Goal: Transaction & Acquisition: Purchase product/service

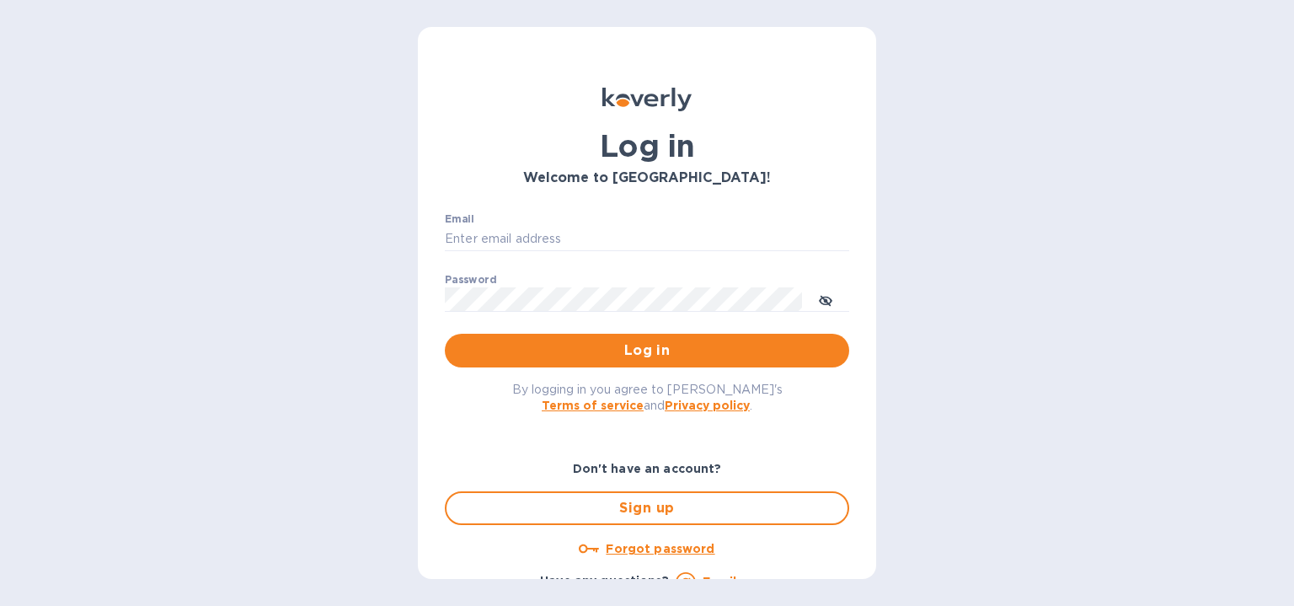
type input "[EMAIL_ADDRESS][DOMAIN_NAME]"
click at [480, 333] on p "​" at bounding box center [647, 323] width 404 height 19
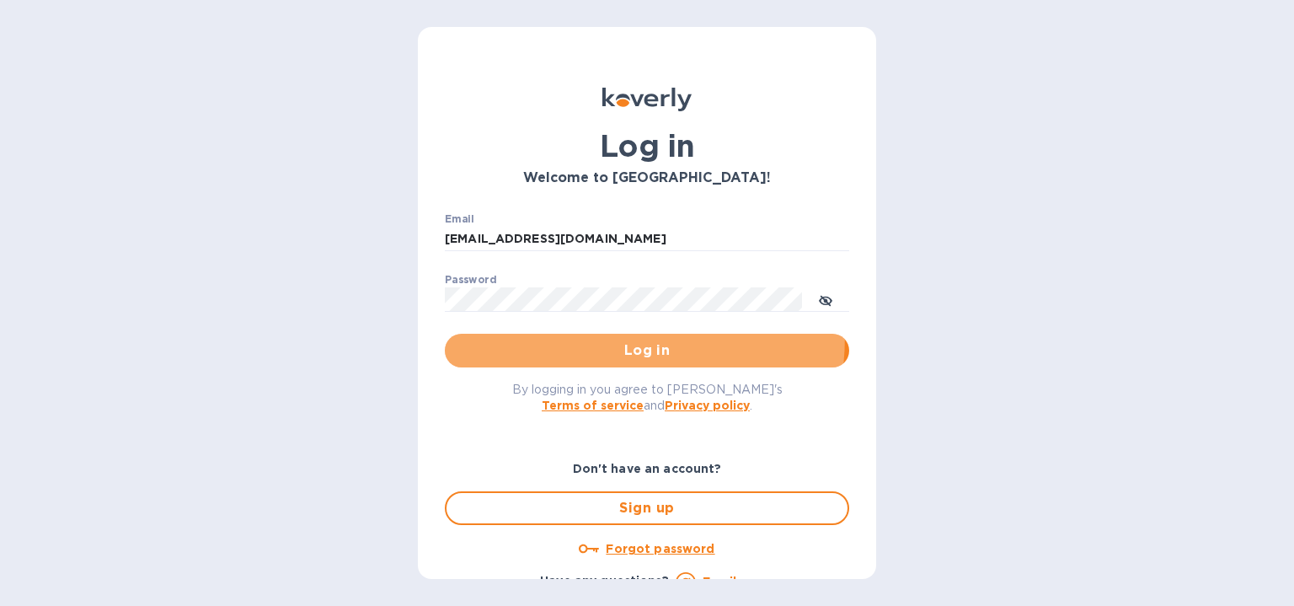
click at [481, 334] on button "Log in" at bounding box center [647, 351] width 404 height 34
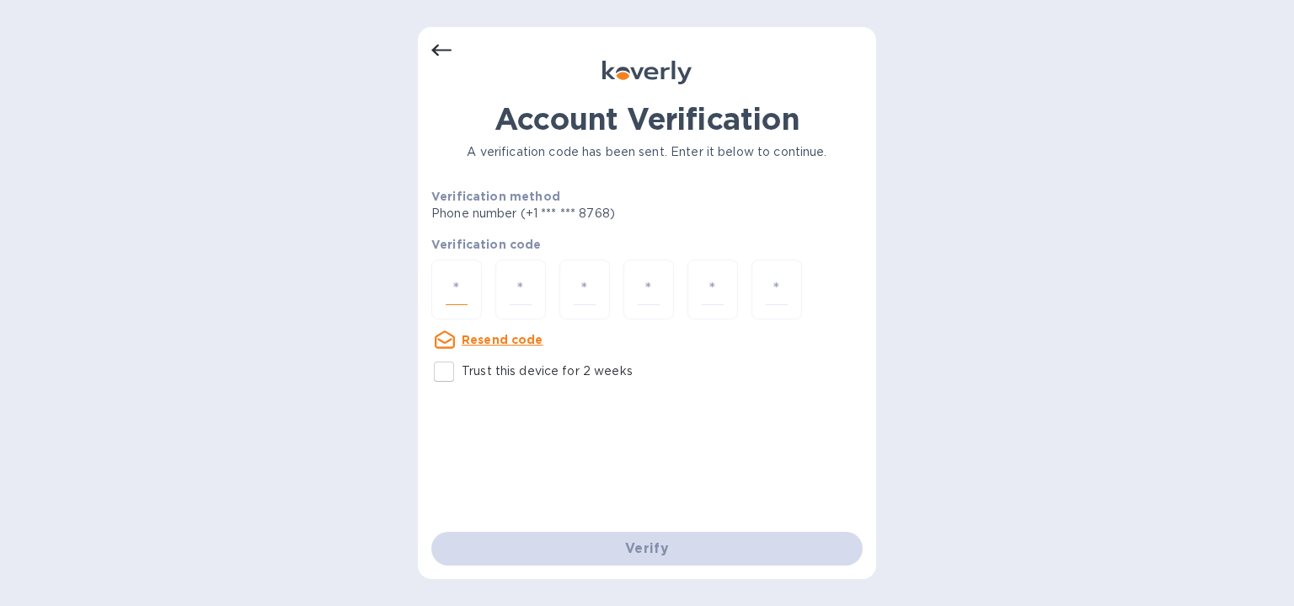
click at [462, 279] on input "number" at bounding box center [457, 289] width 22 height 31
paste input "8"
type input "8"
type input "4"
type input "2"
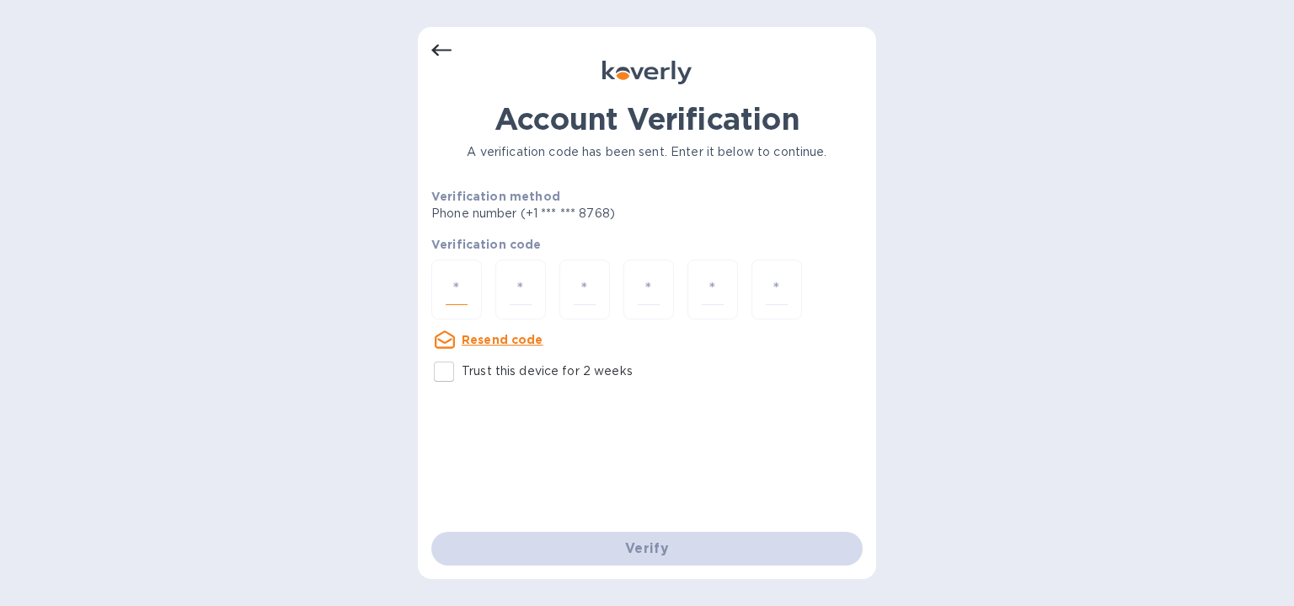
type input "3"
type input "5"
type input "3"
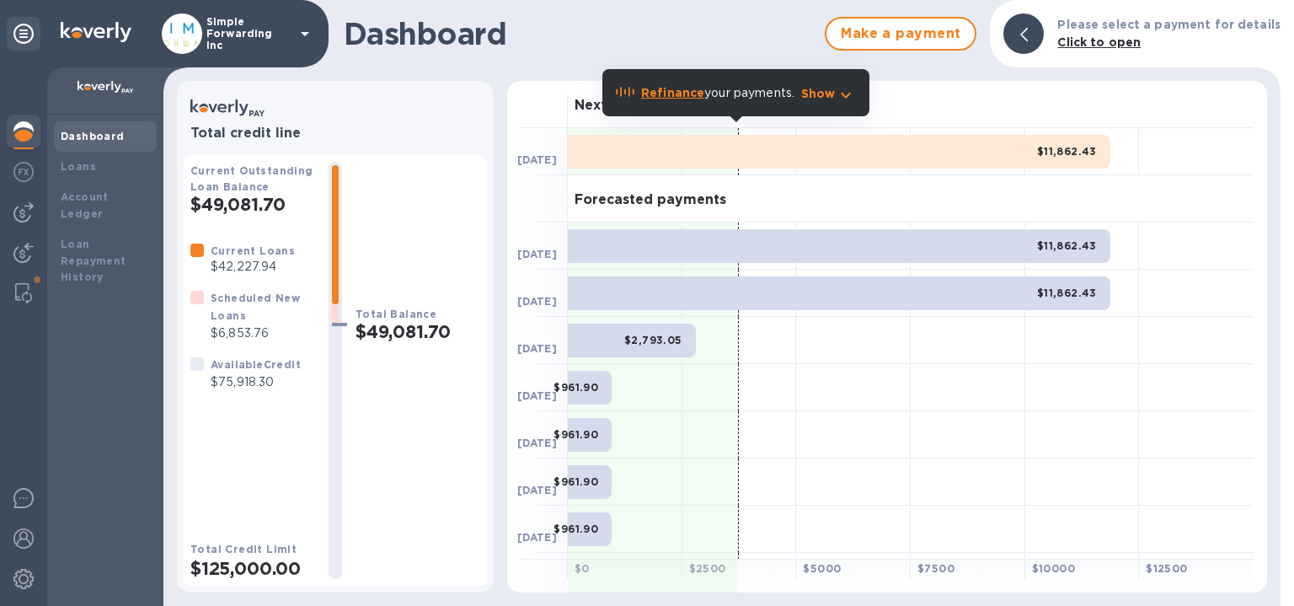
click at [905, 412] on div at bounding box center [853, 434] width 115 height 47
click at [833, 91] on p "Show" at bounding box center [818, 93] width 35 height 17
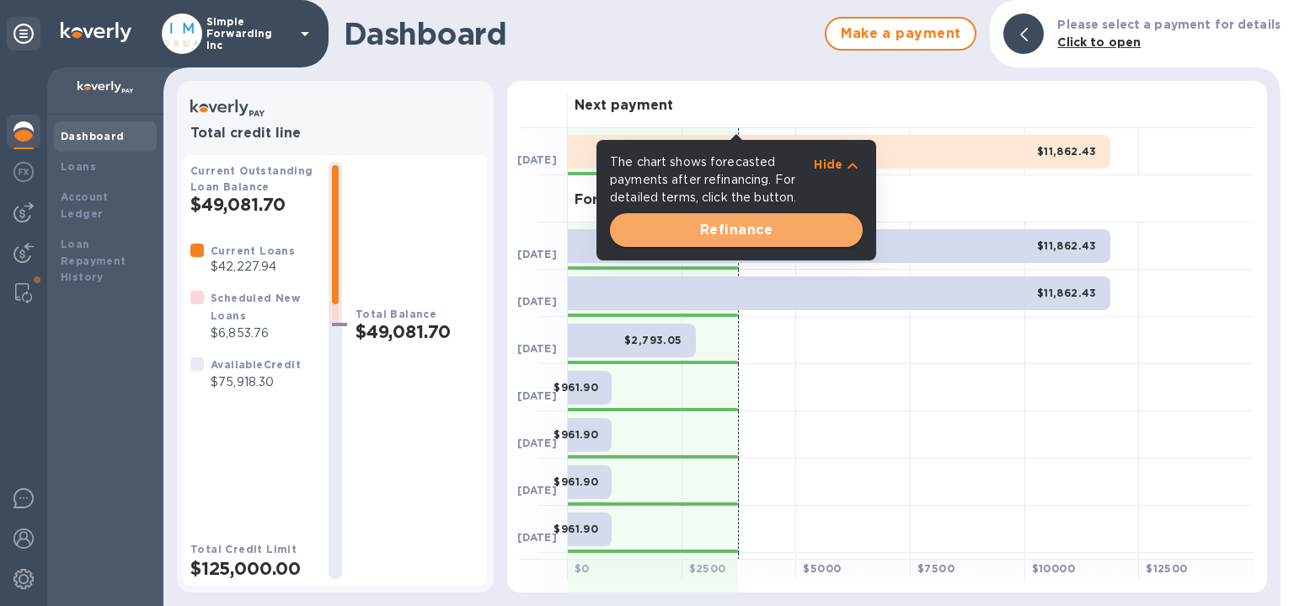
click at [801, 233] on span "Refinance" at bounding box center [736, 230] width 226 height 20
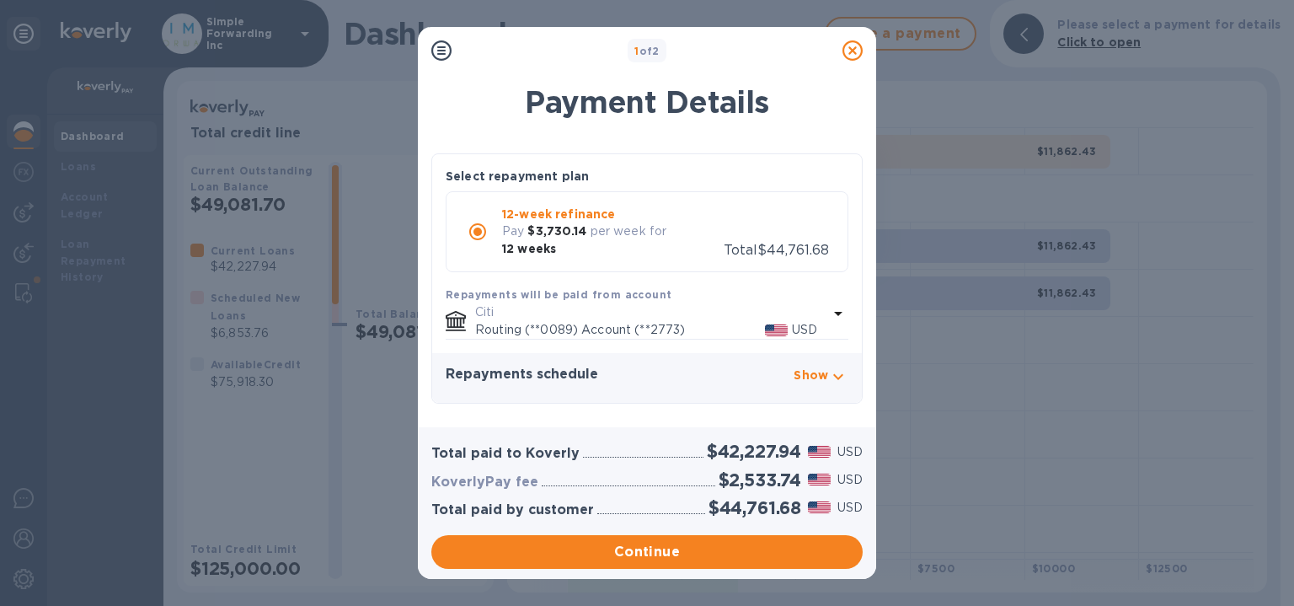
click at [853, 50] on icon at bounding box center [852, 50] width 20 height 20
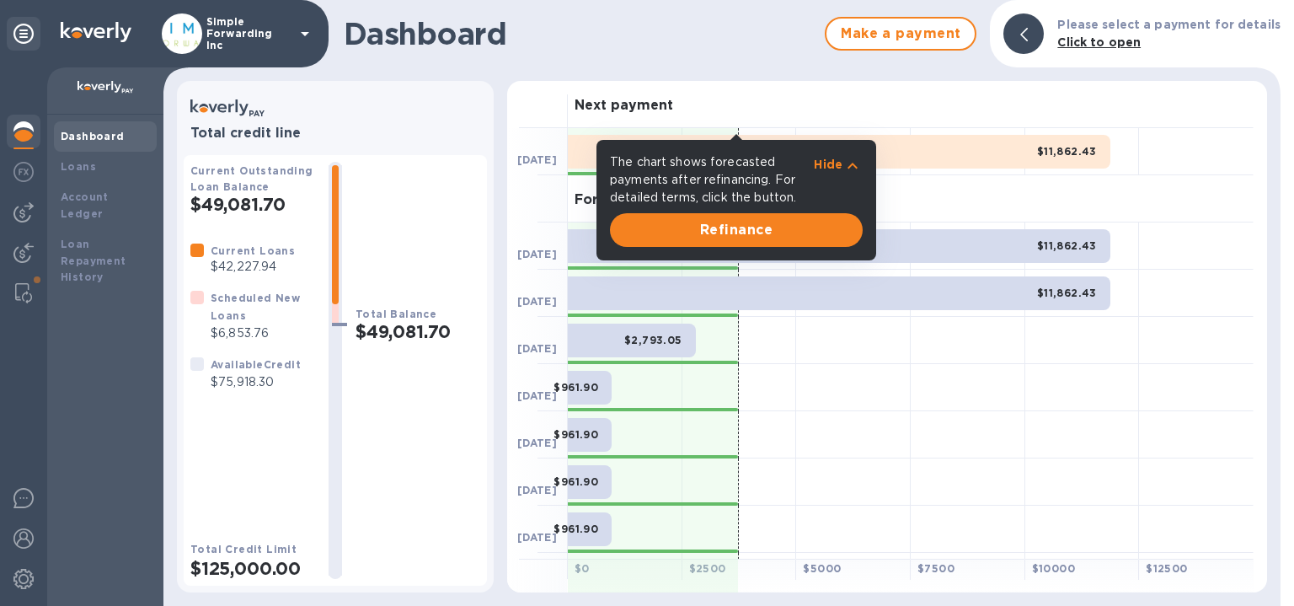
click at [0, 140] on div at bounding box center [23, 336] width 47 height 538
click at [35, 131] on div at bounding box center [24, 133] width 34 height 37
click at [572, 64] on div "Dashboard Make a payment Please select a payment for details Click to open" at bounding box center [721, 33] width 1117 height 67
click at [28, 201] on div at bounding box center [24, 212] width 34 height 34
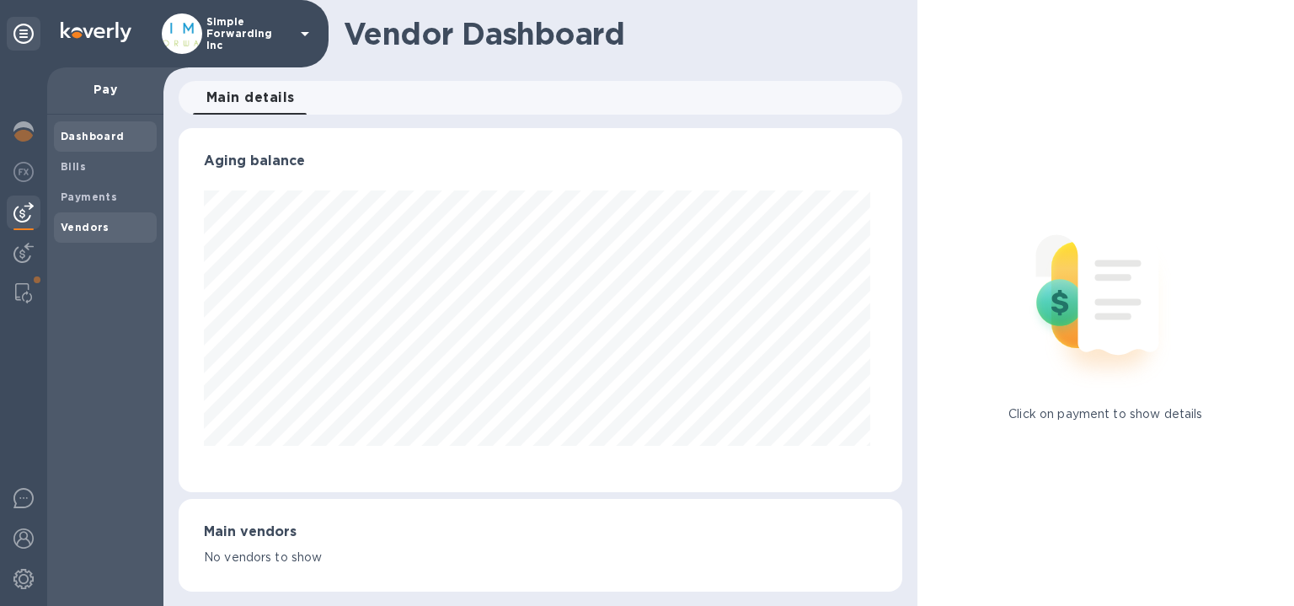
scroll to position [364, 717]
click at [97, 232] on b "Vendors" at bounding box center [85, 227] width 49 height 13
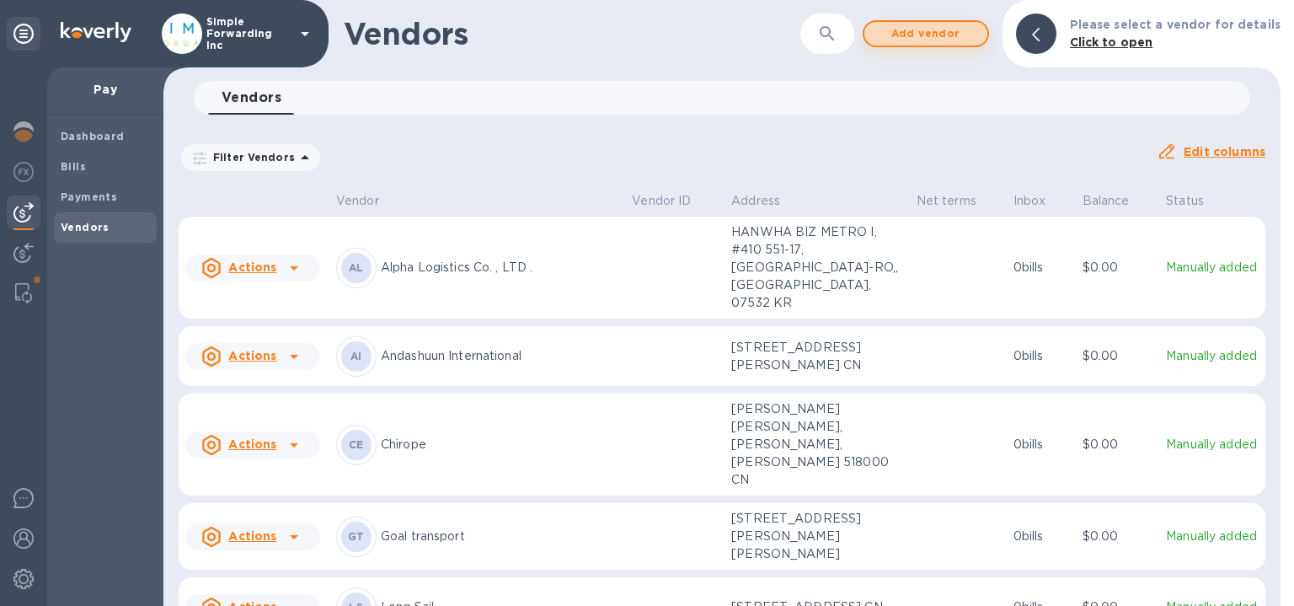
click at [918, 41] on span "Add vendor" at bounding box center [926, 34] width 96 height 20
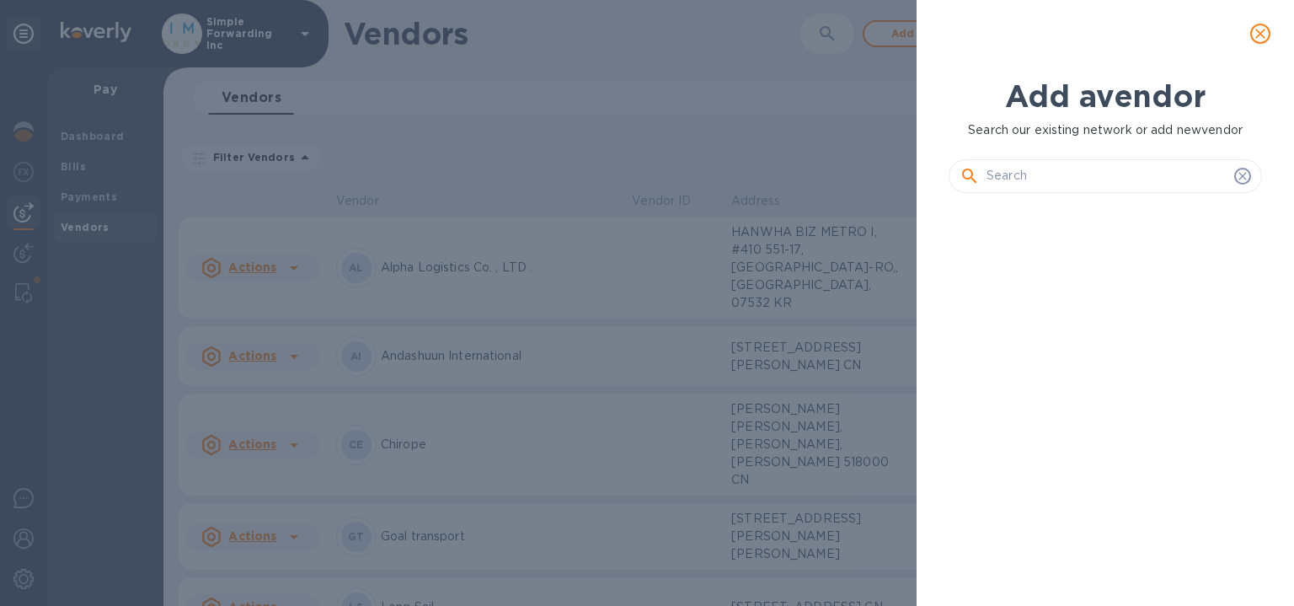
scroll to position [342, 320]
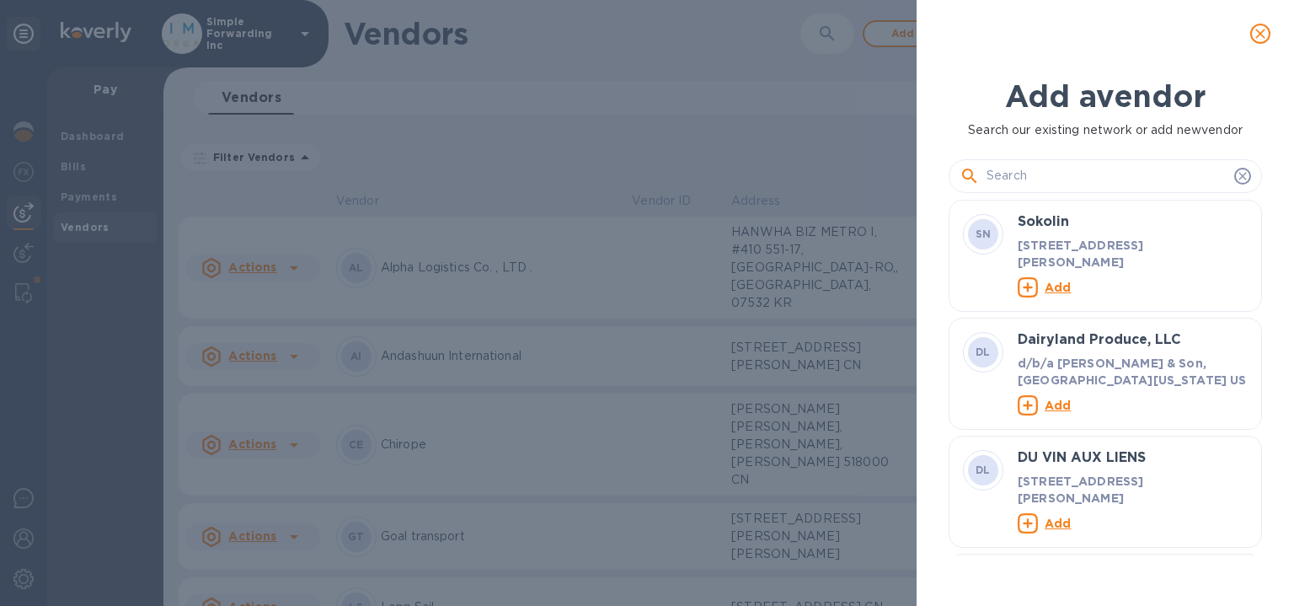
click at [1004, 169] on input "text" at bounding box center [1107, 175] width 241 height 25
paste input "WORLDWIDE LOGISTICS LANKA (PVT) LTD"
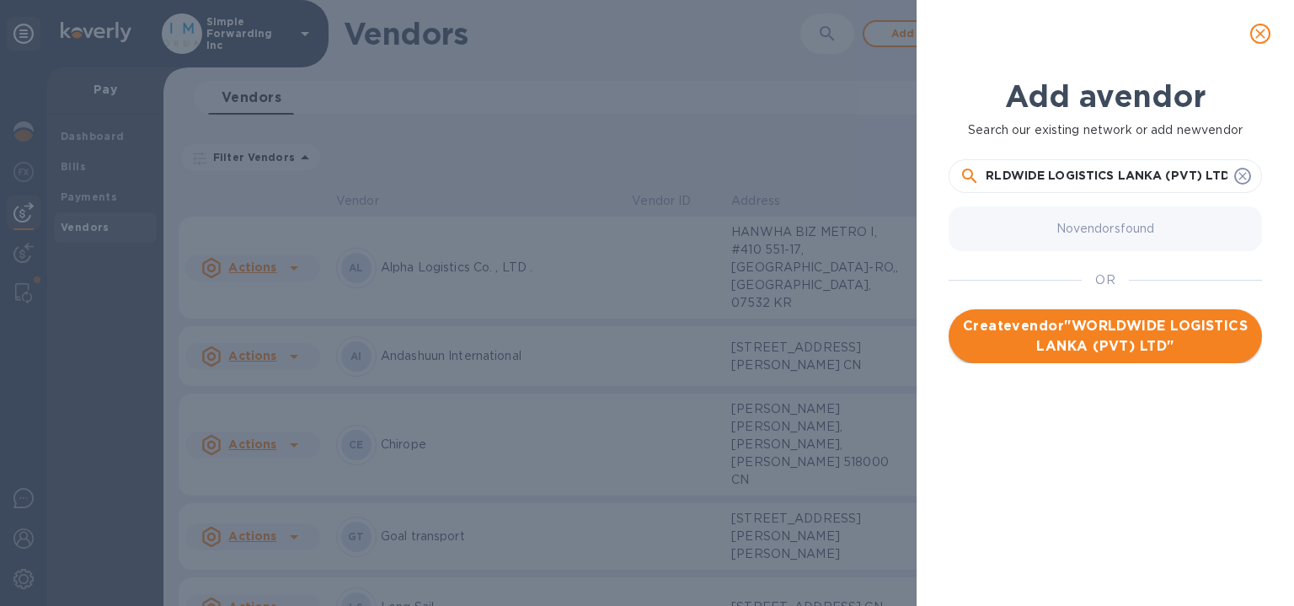
type input "WORLDWIDE LOGISTICS LANKA (PVT) LTD"
click at [1126, 333] on span "Create vendor " WORLDWIDE LOGISTICS LANKA (PVT) LTD "" at bounding box center [1105, 336] width 286 height 40
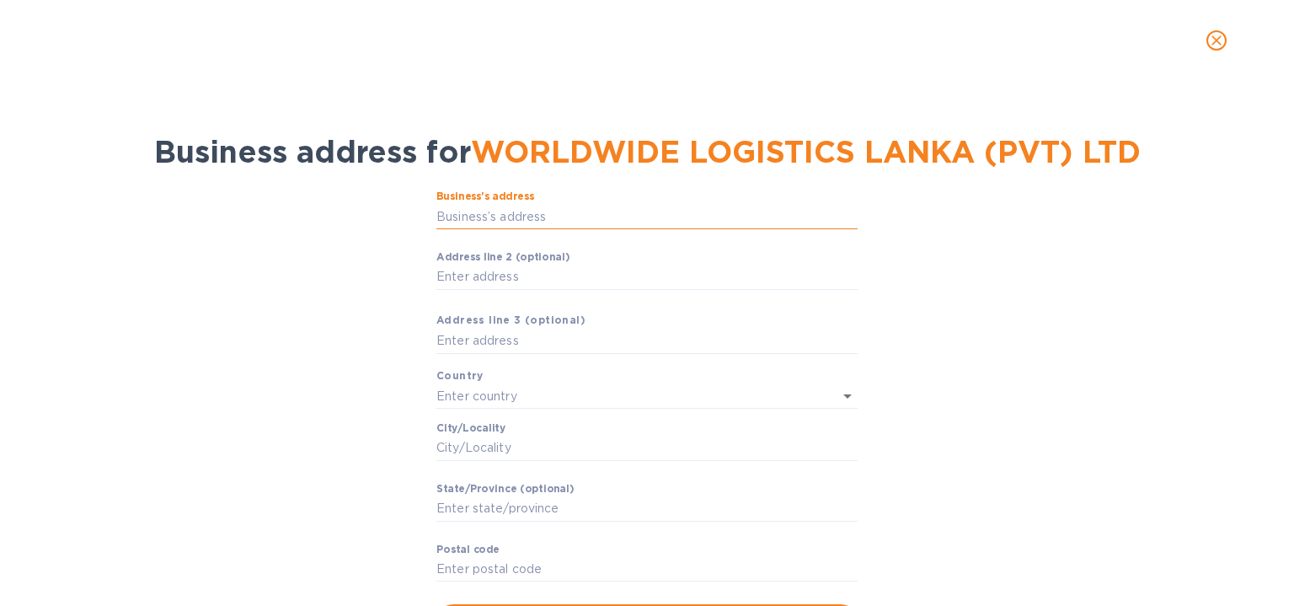
click at [487, 220] on input "Business’s аddress" at bounding box center [646, 216] width 421 height 25
paste input "[STREET_ADDRESS],"
type input "[STREET_ADDRESS]"
type input "[GEOGRAPHIC_DATA]"
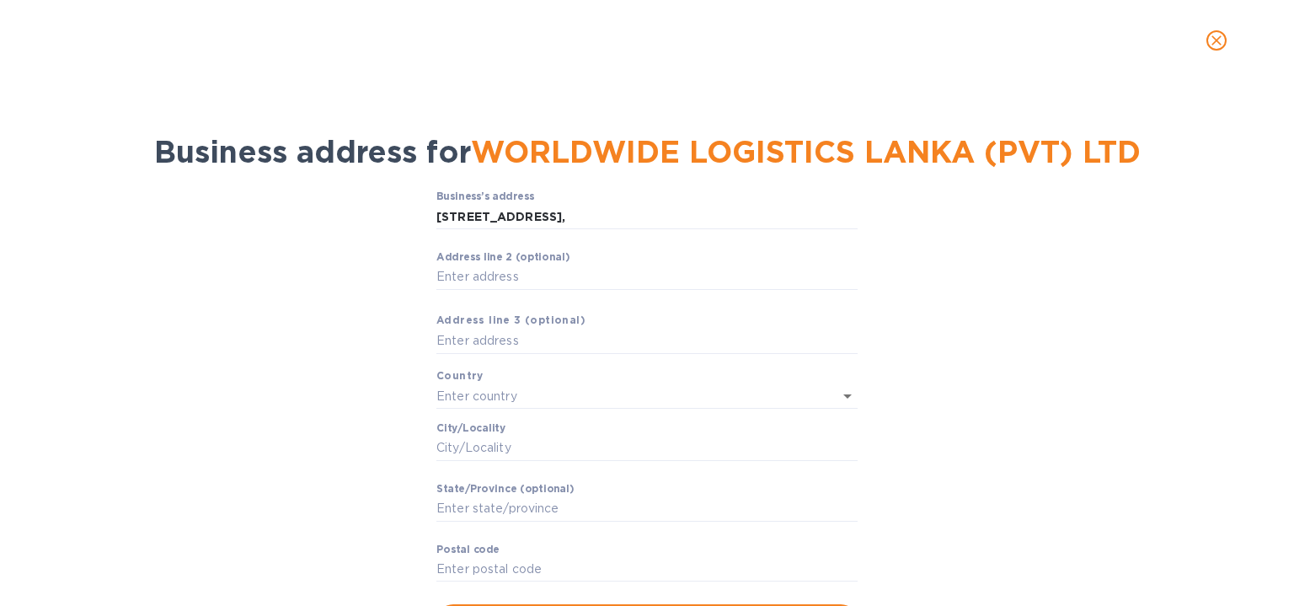
type input "WP"
type input "00700"
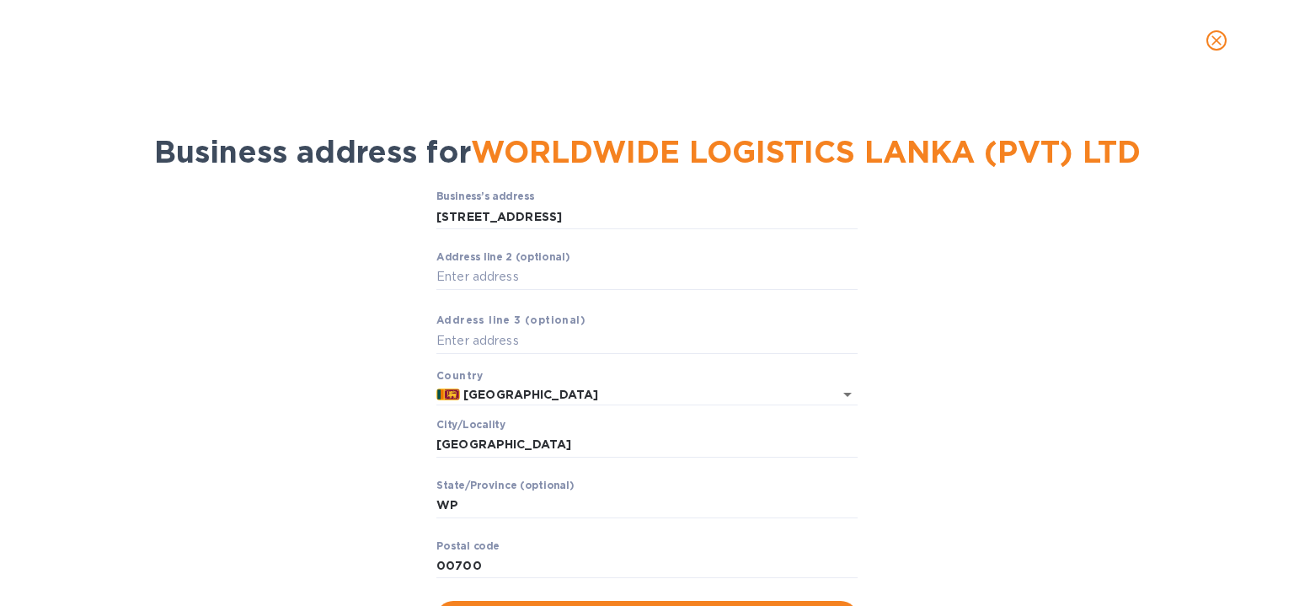
scroll to position [79, 0]
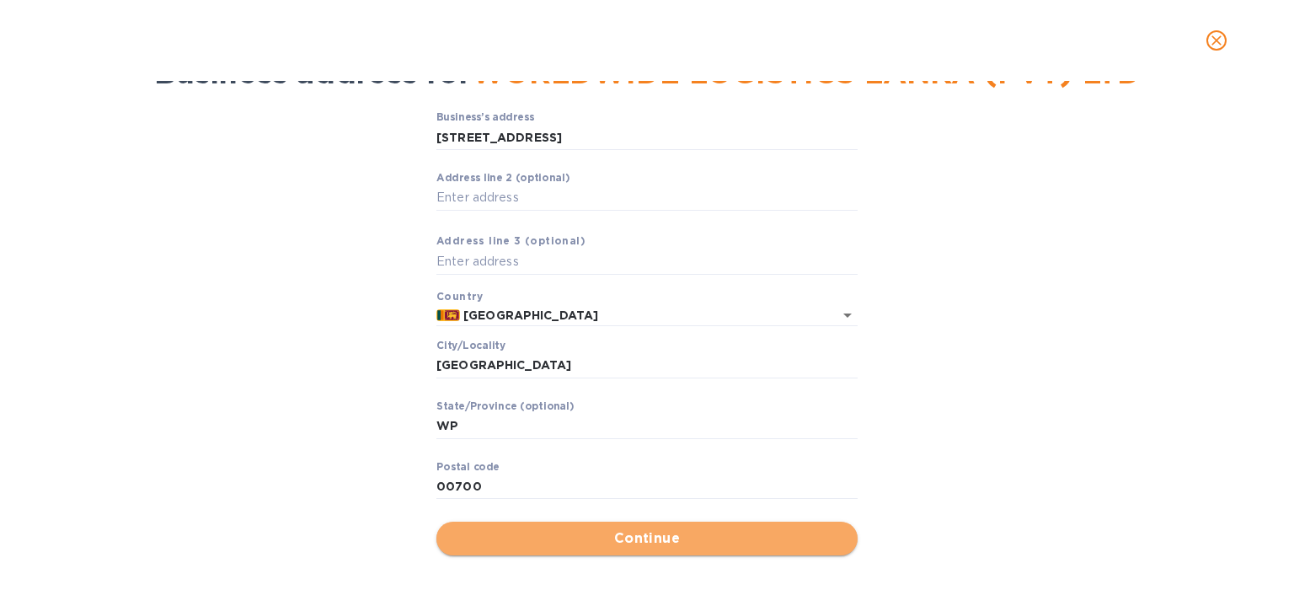
click at [543, 528] on span "Continue" at bounding box center [647, 538] width 394 height 20
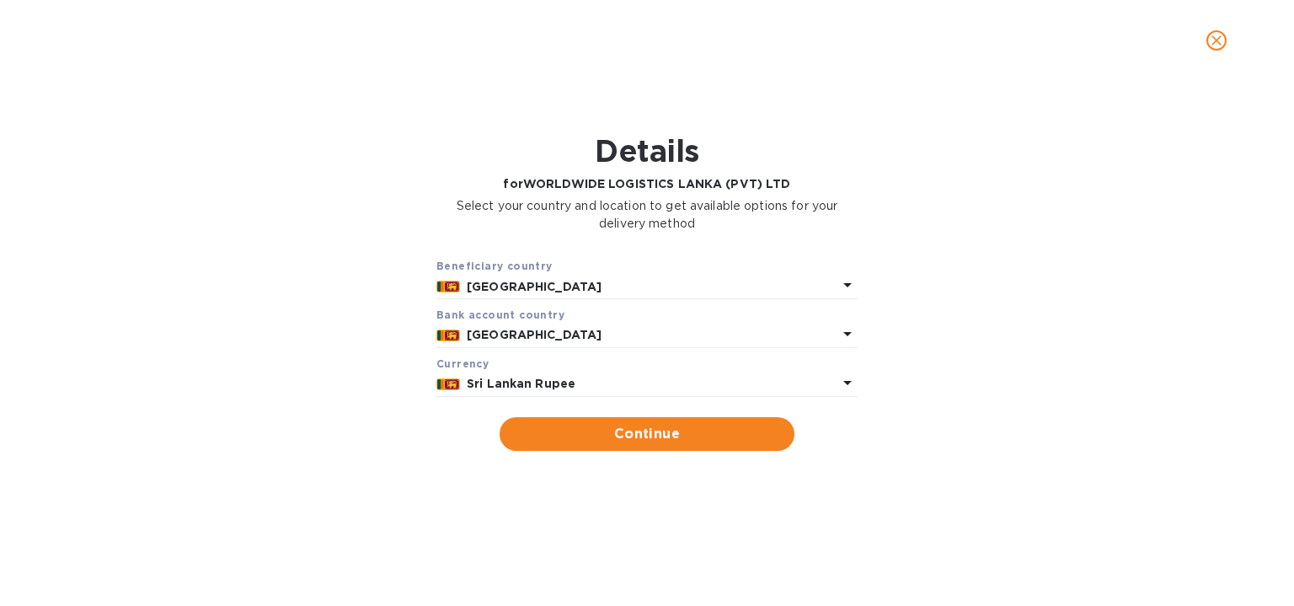
click at [485, 380] on b "Sri Lankan Rupee" at bounding box center [521, 383] width 109 height 13
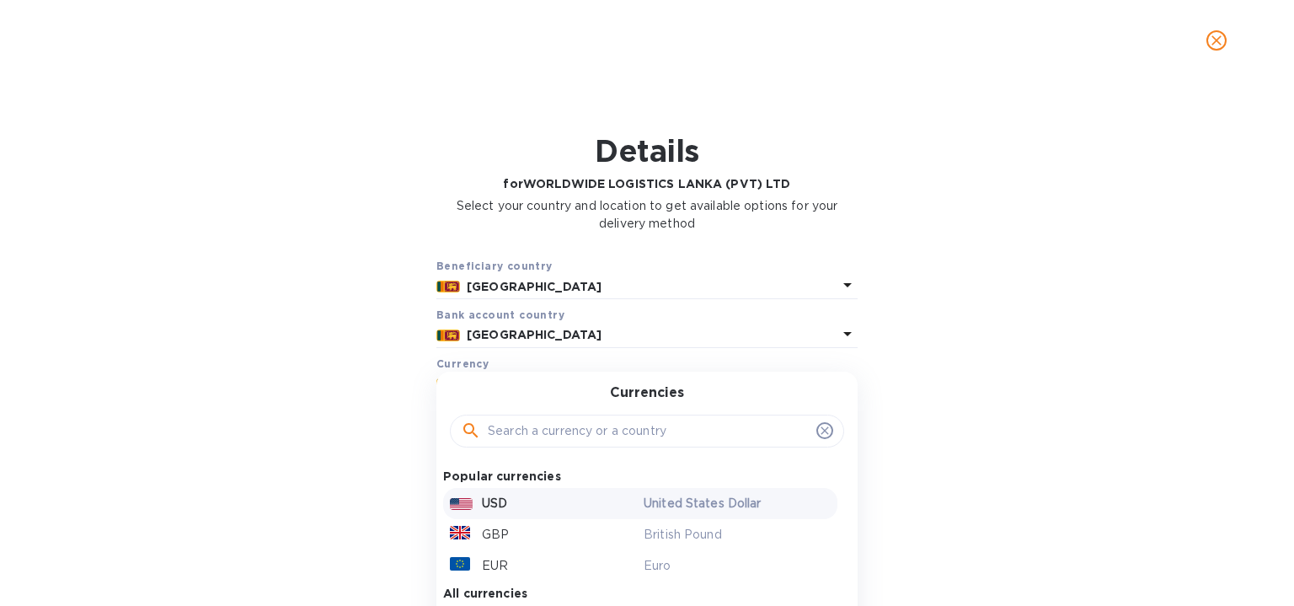
click at [499, 500] on p "USD" at bounding box center [494, 504] width 25 height 18
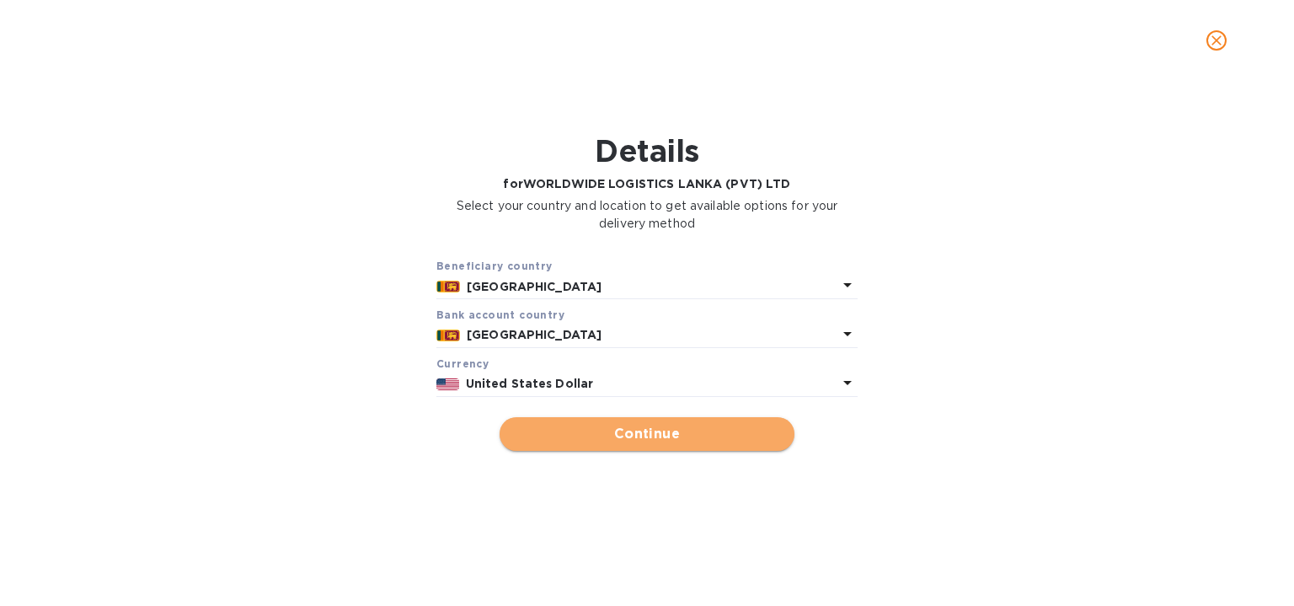
click at [607, 426] on span "Continue" at bounding box center [647, 434] width 268 height 20
type input "WORLDWIDE LOGISTICS LANKA (PVT) LTD"
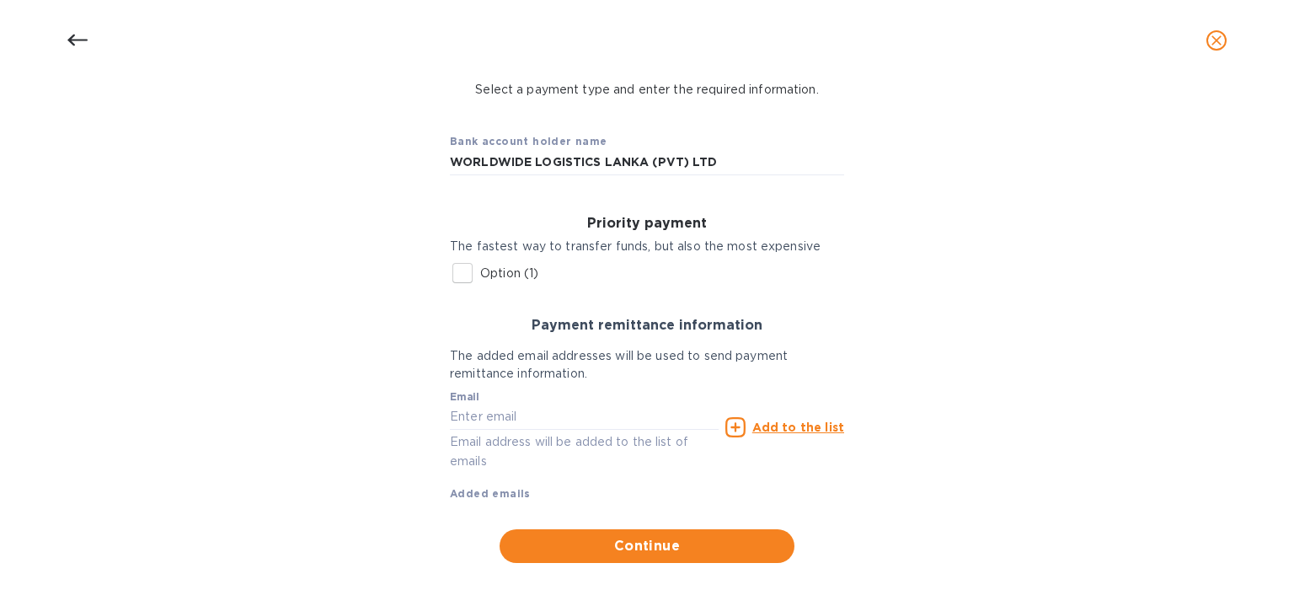
scroll to position [121, 0]
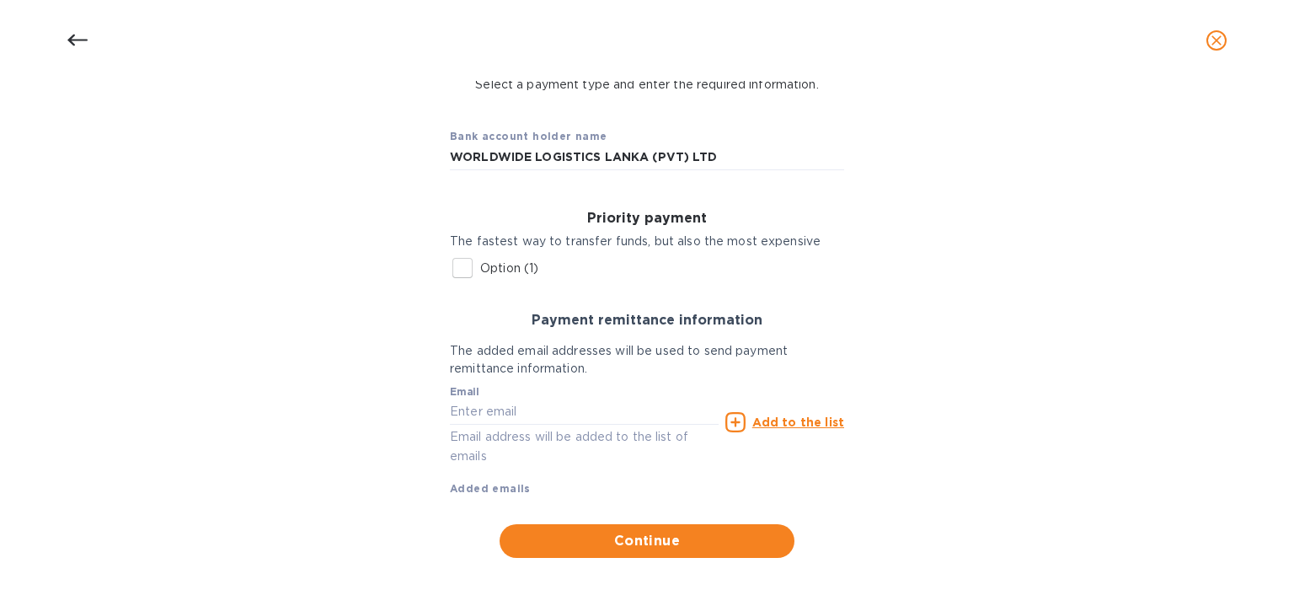
click at [507, 278] on label "Option (1)" at bounding box center [492, 267] width 94 height 35
click at [480, 278] on input "Option (1)" at bounding box center [462, 267] width 35 height 35
checkbox input "true"
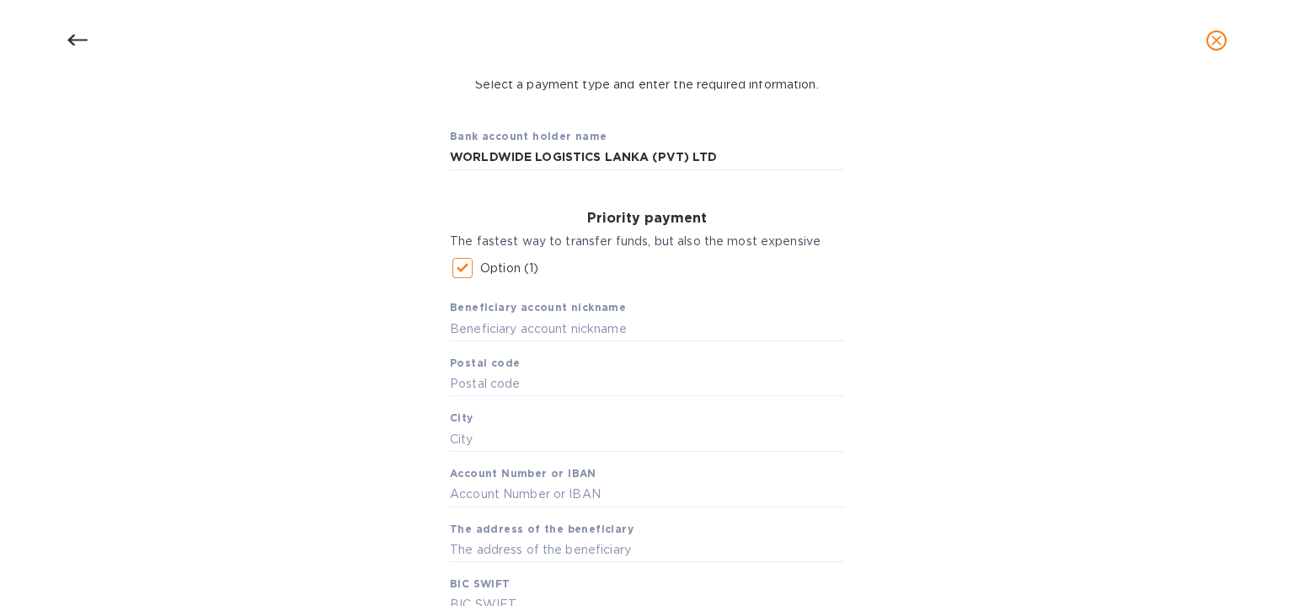
click at [526, 315] on span "Beneficiary account nickname" at bounding box center [538, 307] width 176 height 17
click at [526, 327] on input "text" at bounding box center [647, 328] width 394 height 25
paste input "[STREET_ADDRESS],"
type input "[STREET_ADDRESS],"
paste input "WORLDWIDE LOGISTICS LANKA (PVT) LTD"
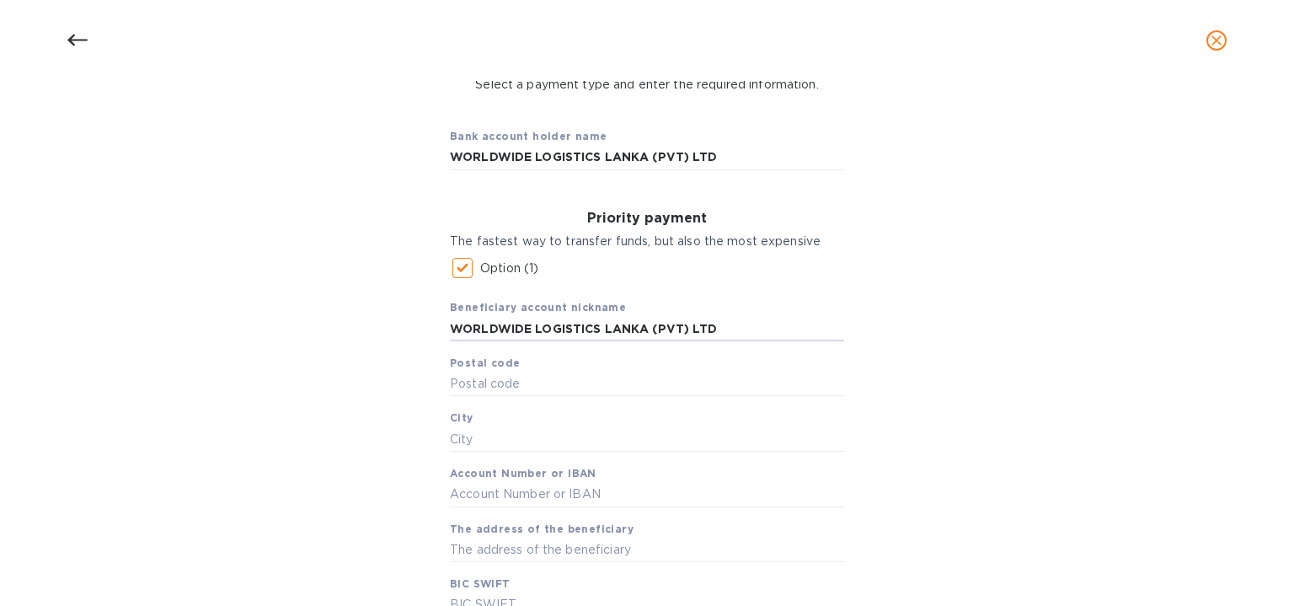
type input "WORLDWIDE LOGISTICS LANKA (PVT) LTD"
click at [531, 436] on input "text" at bounding box center [647, 438] width 394 height 25
type input "s"
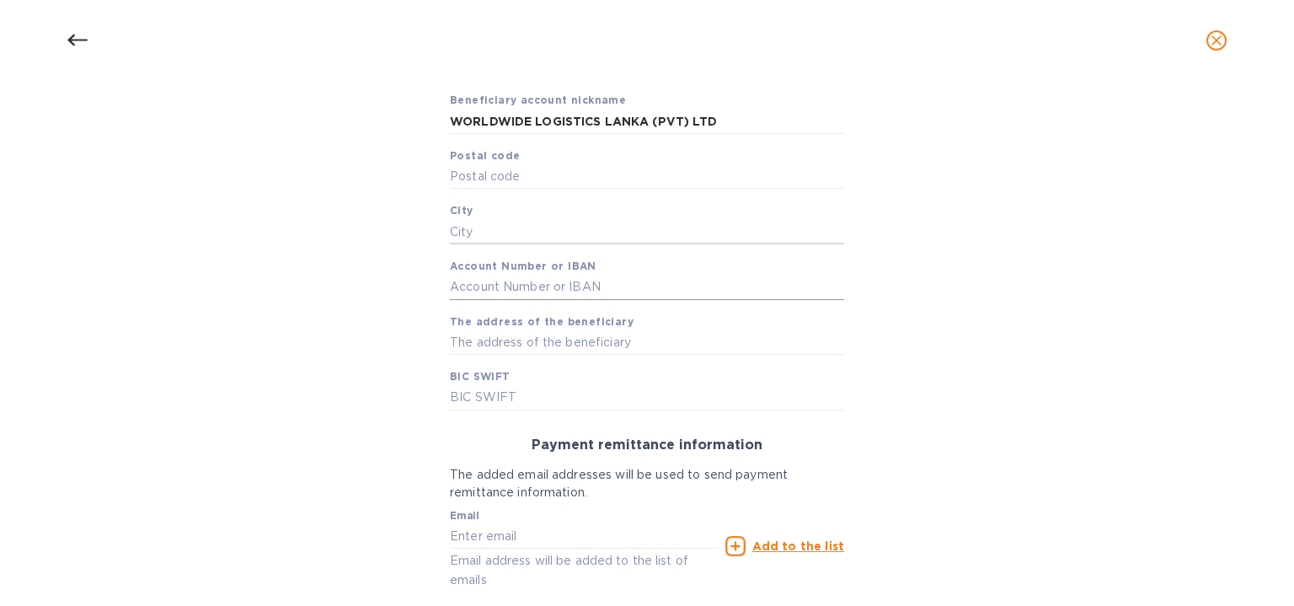
scroll to position [329, 0]
click at [518, 347] on input "text" at bounding box center [647, 341] width 394 height 25
paste input "[STREET_ADDRESS],"
type input "[STREET_ADDRESS]"
click at [489, 399] on input "text" at bounding box center [647, 396] width 394 height 25
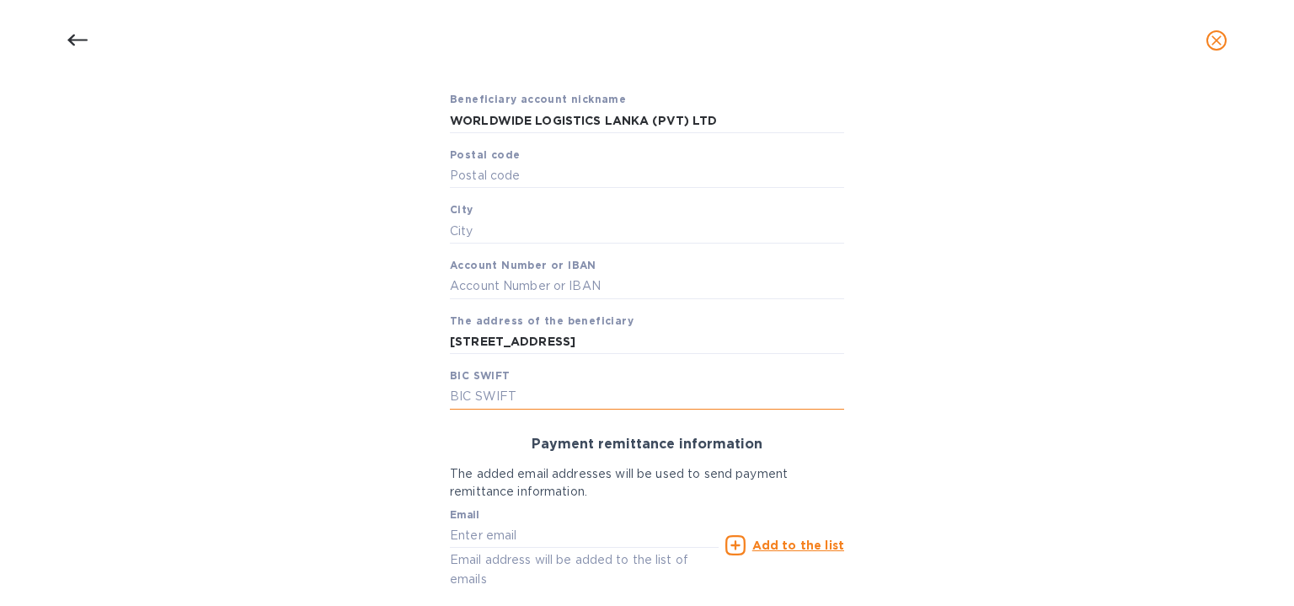
paste input "SCBLLKLX,"
type input "SCBLLKLX"
click at [293, 404] on div "Bank account holder name WORLDWIDE LOGISTICS LANKA (PVT) LTD Priority payment T…" at bounding box center [647, 293] width 1250 height 795
click at [505, 279] on input "text" at bounding box center [647, 286] width 394 height 25
click at [532, 295] on input "text" at bounding box center [647, 286] width 394 height 25
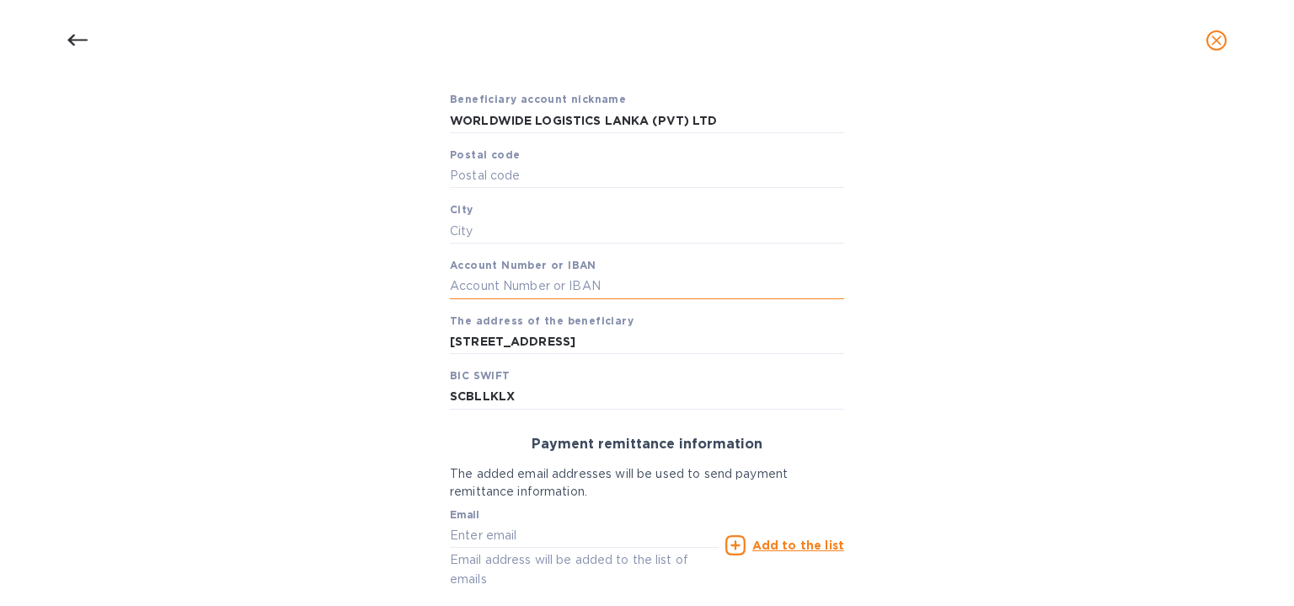
paste input "01-5030851- 01"
click at [466, 280] on input "01-5030851- 01" at bounding box center [647, 286] width 394 height 25
click at [517, 282] on input "015030851- 01" at bounding box center [647, 286] width 394 height 25
type input "01503085101"
click at [494, 233] on input "text" at bounding box center [647, 230] width 394 height 25
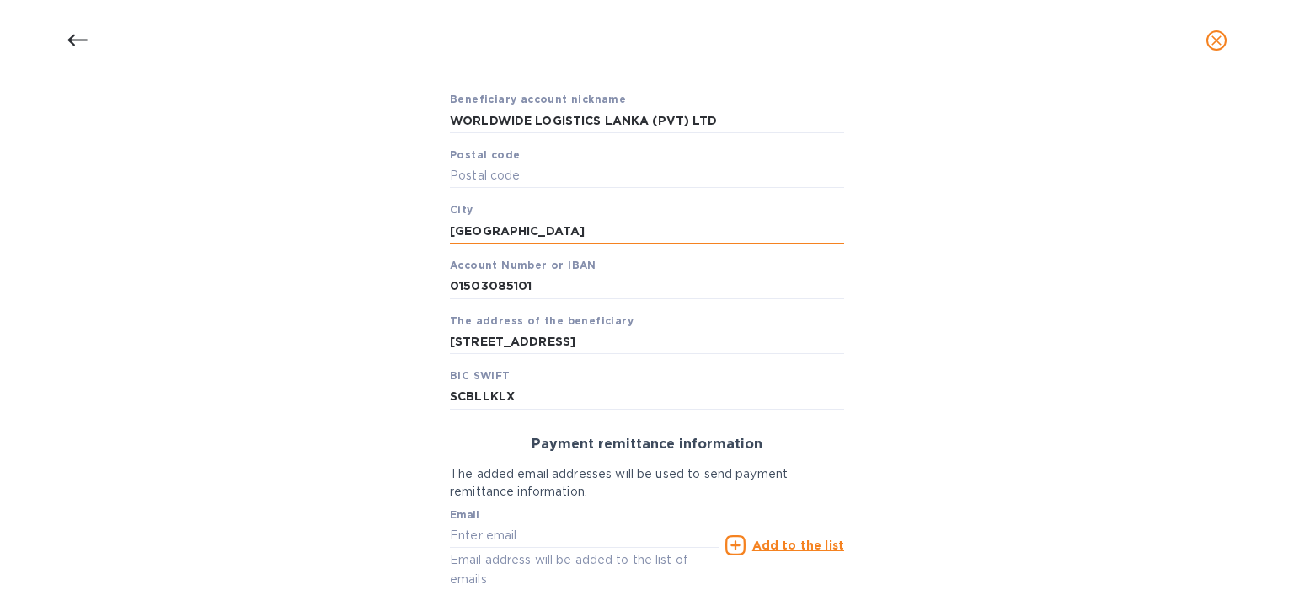
click at [494, 233] on input "[GEOGRAPHIC_DATA]" at bounding box center [647, 230] width 394 height 25
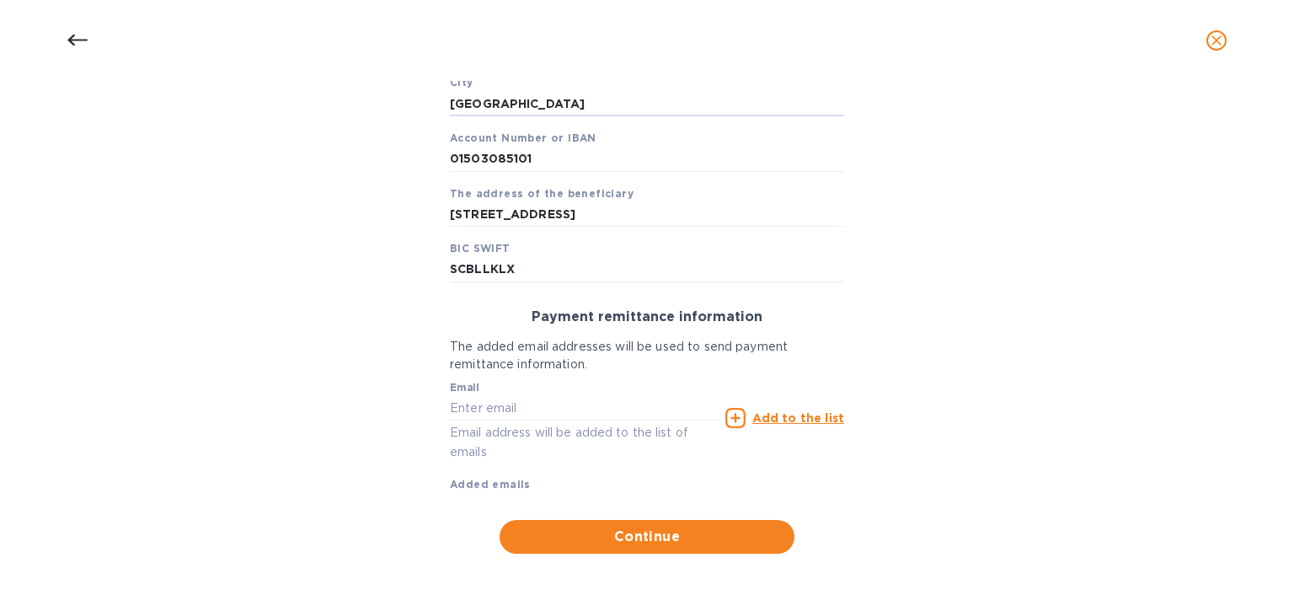
type input "[GEOGRAPHIC_DATA]"
click at [506, 407] on input "text" at bounding box center [584, 407] width 269 height 25
click at [195, 329] on div "Bank account holder name WORLDWIDE LOGISTICS LANKA (PVT) LTD Priority payment T…" at bounding box center [647, 165] width 1250 height 795
click at [497, 395] on input "text" at bounding box center [584, 407] width 269 height 25
paste input "[PERSON_NAME][EMAIL_ADDRESS][DOMAIN_NAME]"
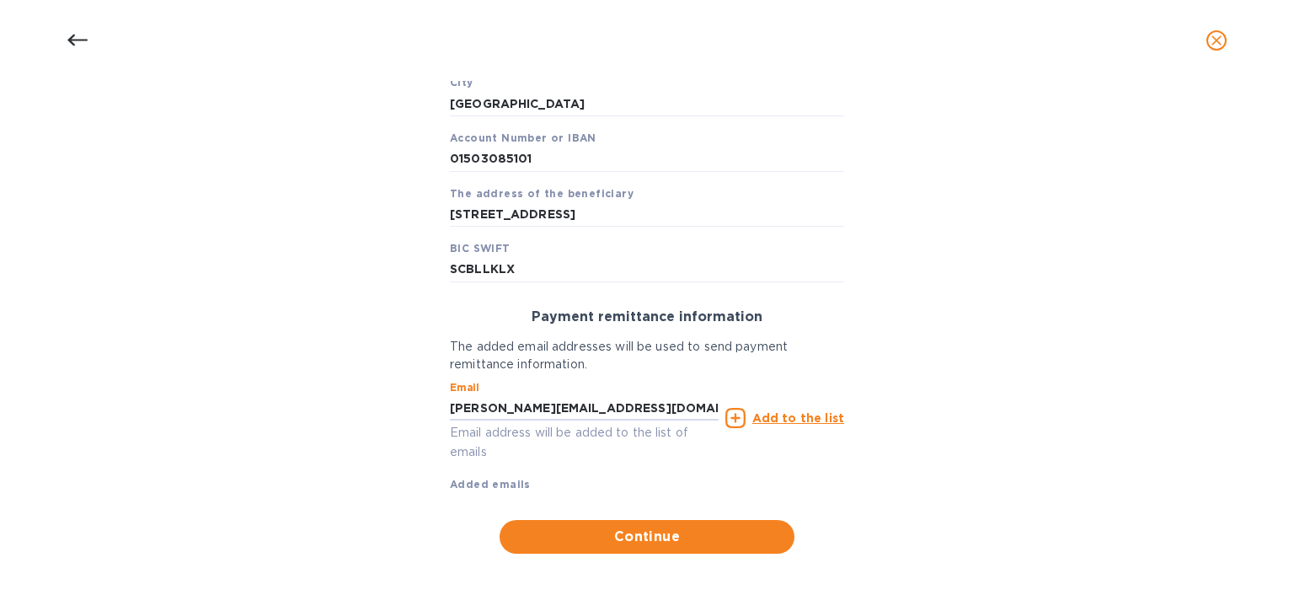
type input "[PERSON_NAME][EMAIL_ADDRESS][DOMAIN_NAME]"
click at [807, 417] on u "Add to the list" at bounding box center [798, 417] width 92 height 13
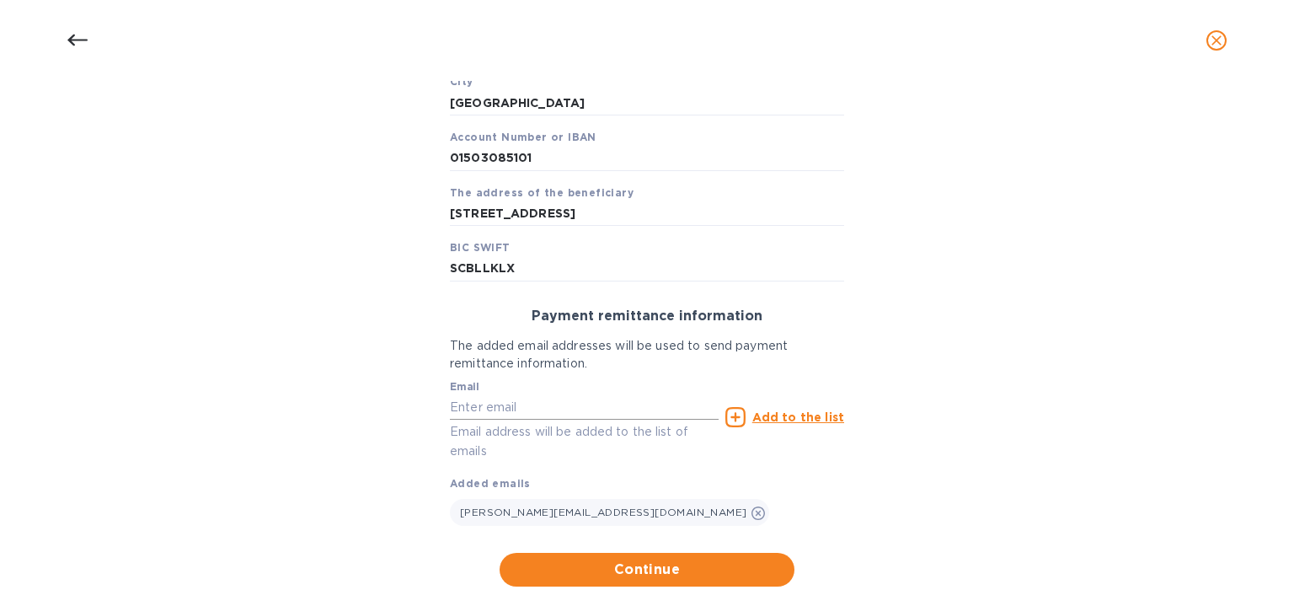
click at [543, 407] on input "text" at bounding box center [584, 406] width 269 height 25
paste input "[EMAIL_ADDRESS][DOMAIN_NAME]"
type input "[EMAIL_ADDRESS][DOMAIN_NAME]"
click at [777, 421] on u "Add to the list" at bounding box center [798, 416] width 92 height 13
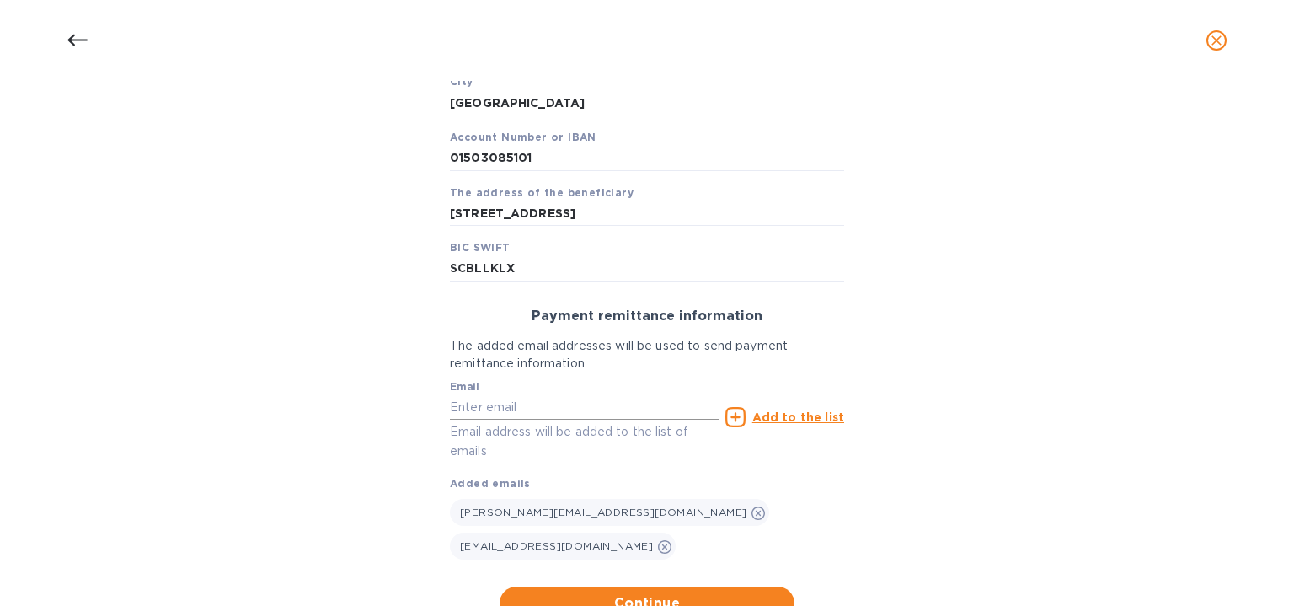
click at [644, 402] on input "text" at bounding box center [584, 406] width 269 height 25
paste input "[EMAIL_ADDRESS][DOMAIN_NAME]"
type input "[EMAIL_ADDRESS][DOMAIN_NAME]"
click at [774, 406] on div "Add to the list" at bounding box center [785, 417] width 126 height 27
click at [779, 427] on div "Add to the list" at bounding box center [785, 417] width 126 height 27
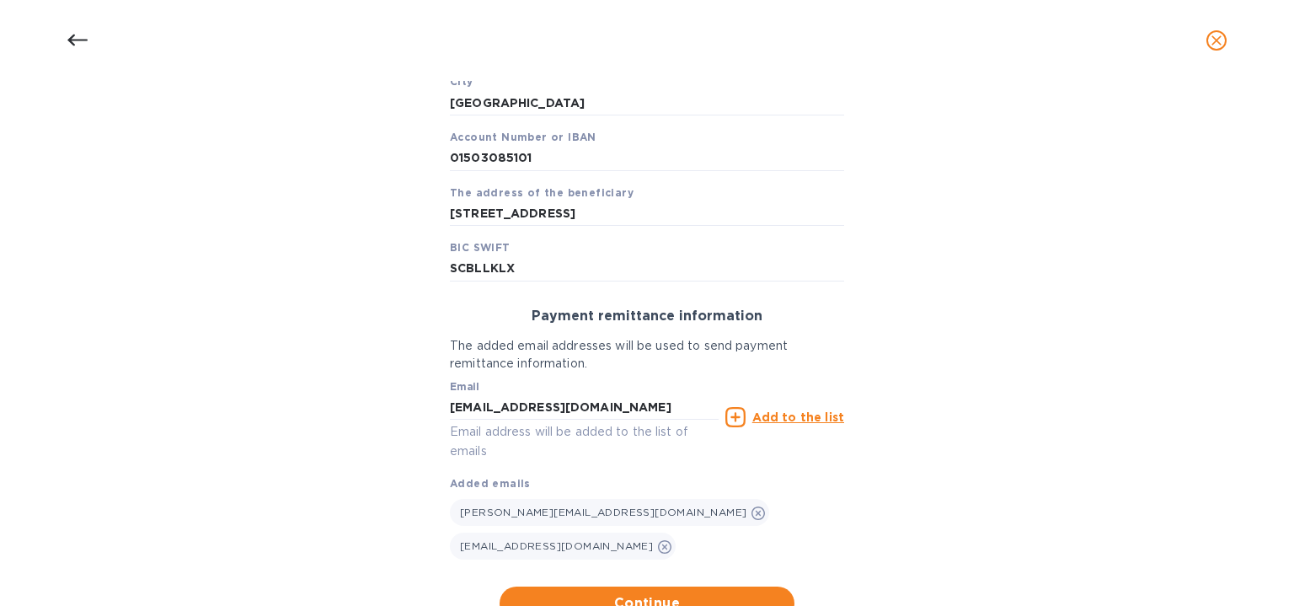
click at [781, 427] on div "Add to the list" at bounding box center [785, 417] width 126 height 27
click at [779, 417] on u "Add to the list" at bounding box center [798, 416] width 92 height 13
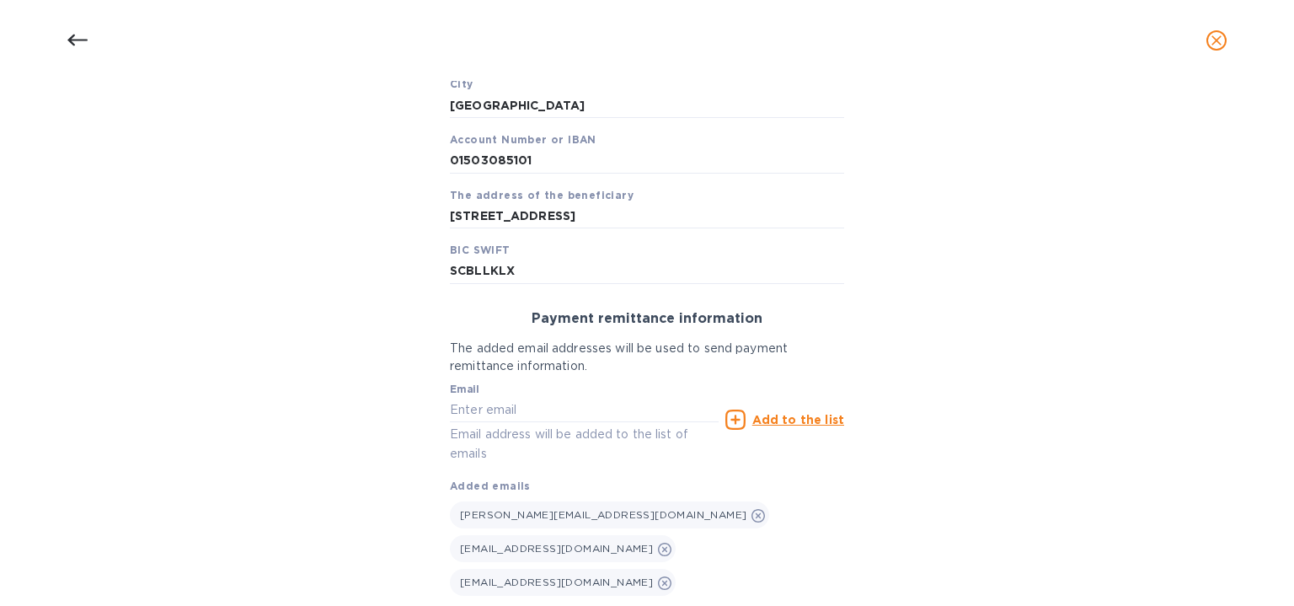
scroll to position [559, 0]
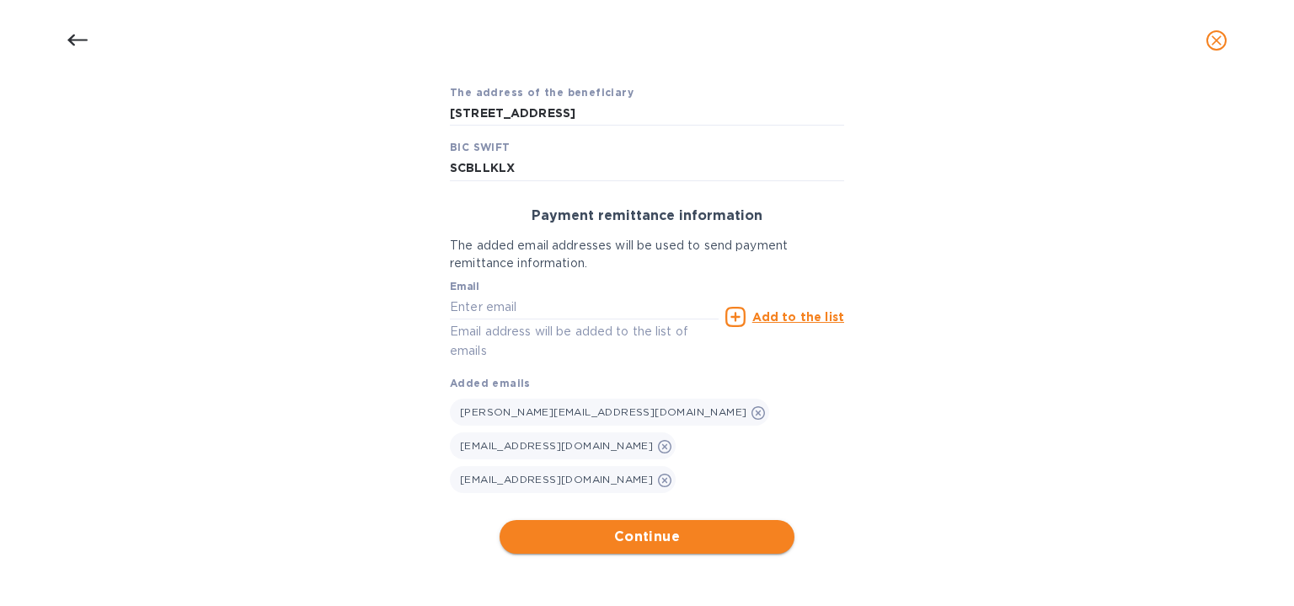
click at [677, 521] on button "Continue" at bounding box center [647, 537] width 295 height 34
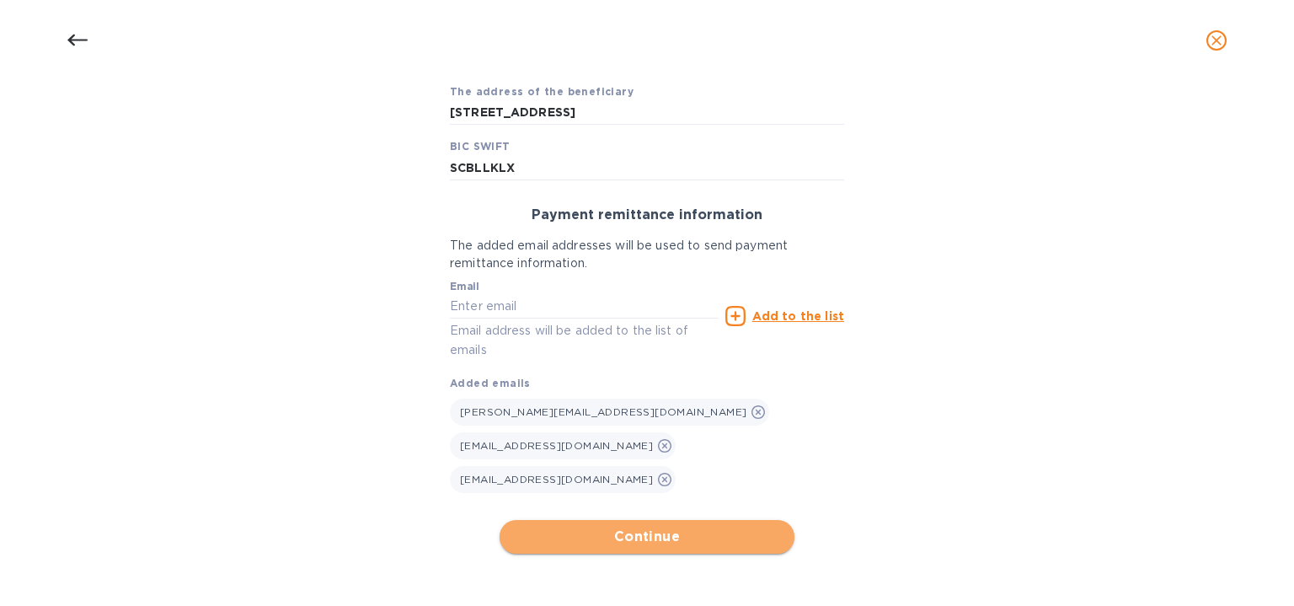
click at [657, 539] on span "Continue" at bounding box center [647, 537] width 268 height 20
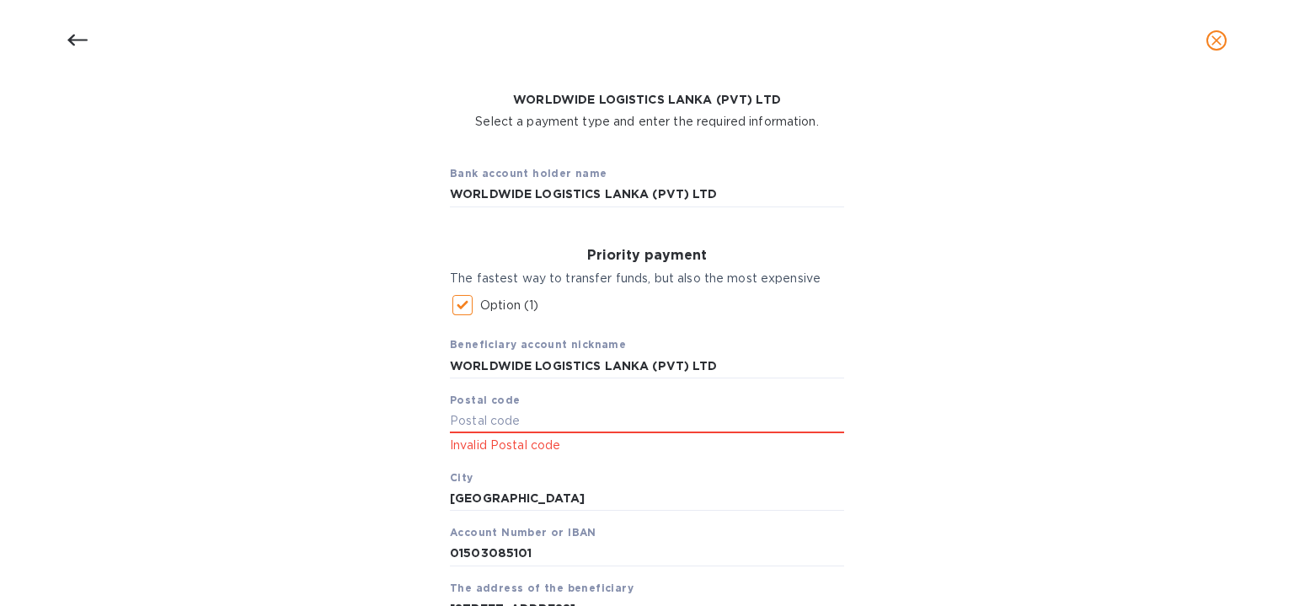
scroll to position [61, 0]
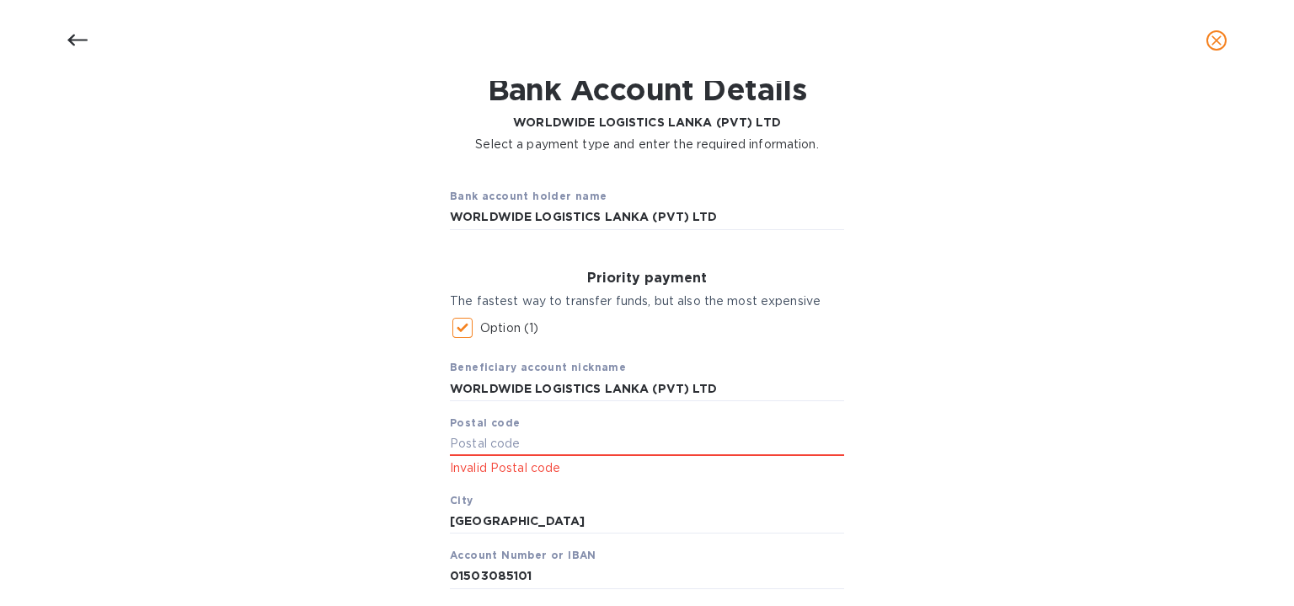
click at [571, 430] on div "Beneficiary account nickname WORLDWIDE LOGISTICS LANKA (PVT) LTD Postal code In…" at bounding box center [647, 521] width 394 height 353
click at [550, 441] on input "text" at bounding box center [647, 443] width 394 height 25
type input "00700"
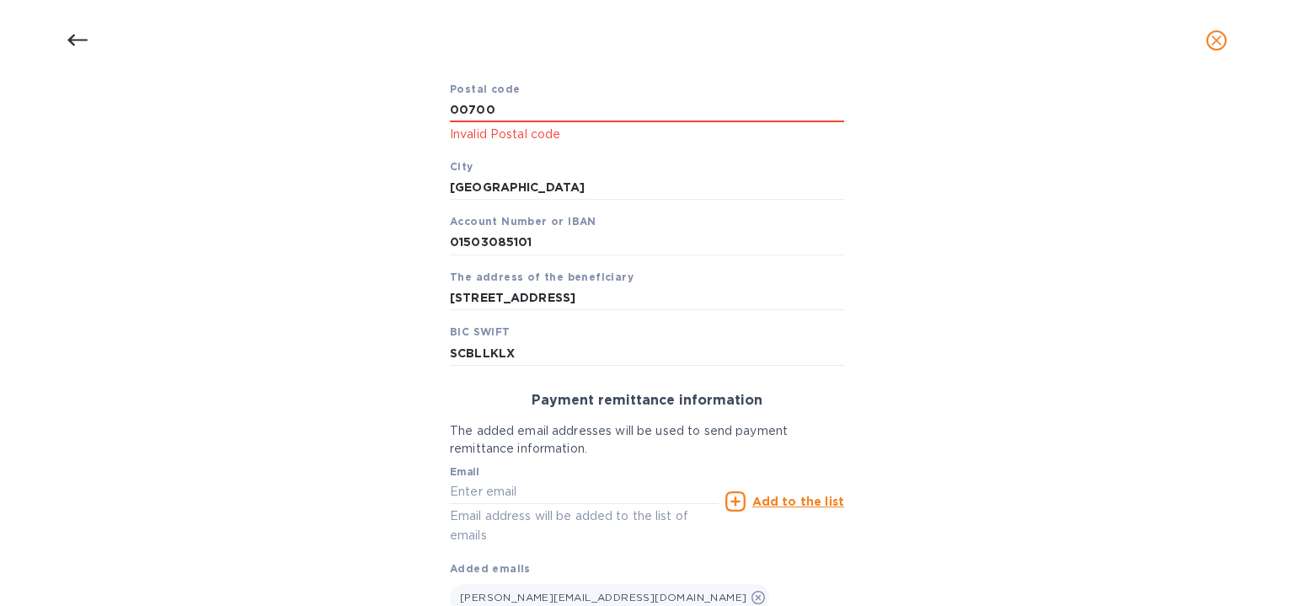
scroll to position [580, 0]
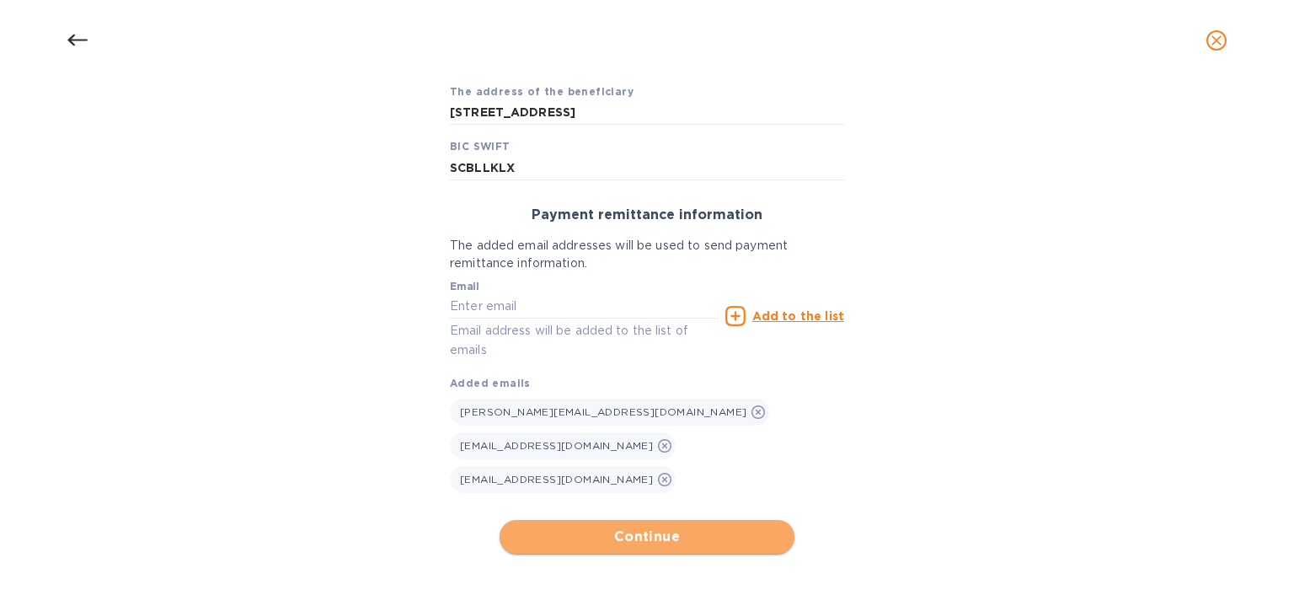
click at [640, 528] on span "Continue" at bounding box center [647, 537] width 268 height 20
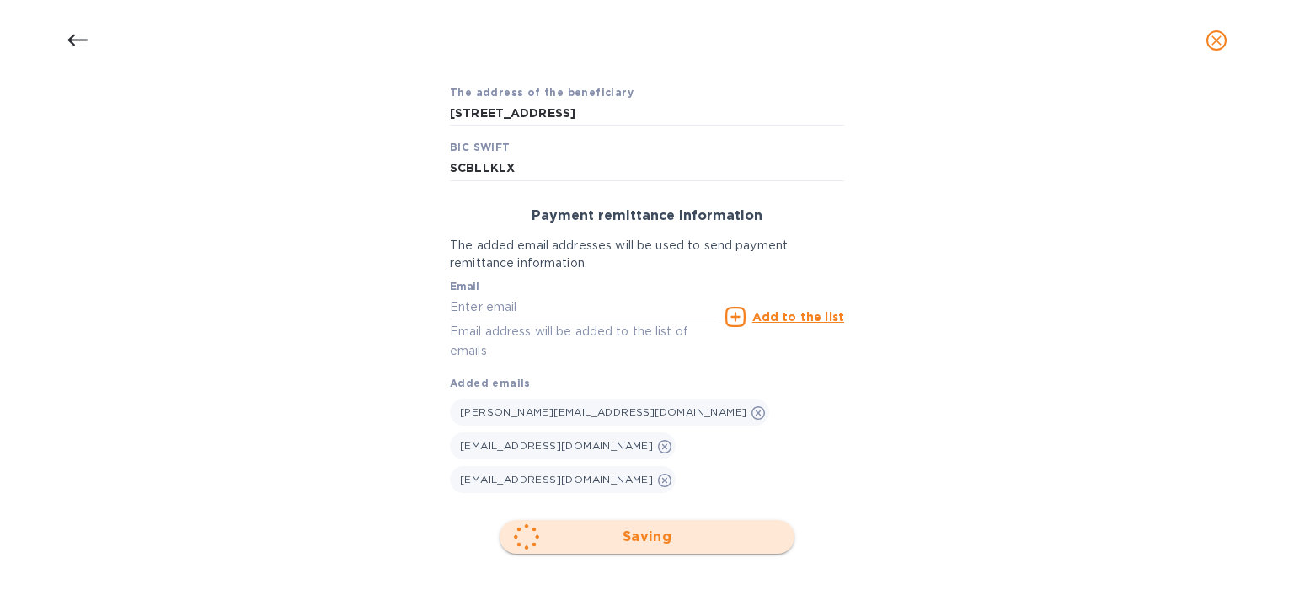
scroll to position [291, 0]
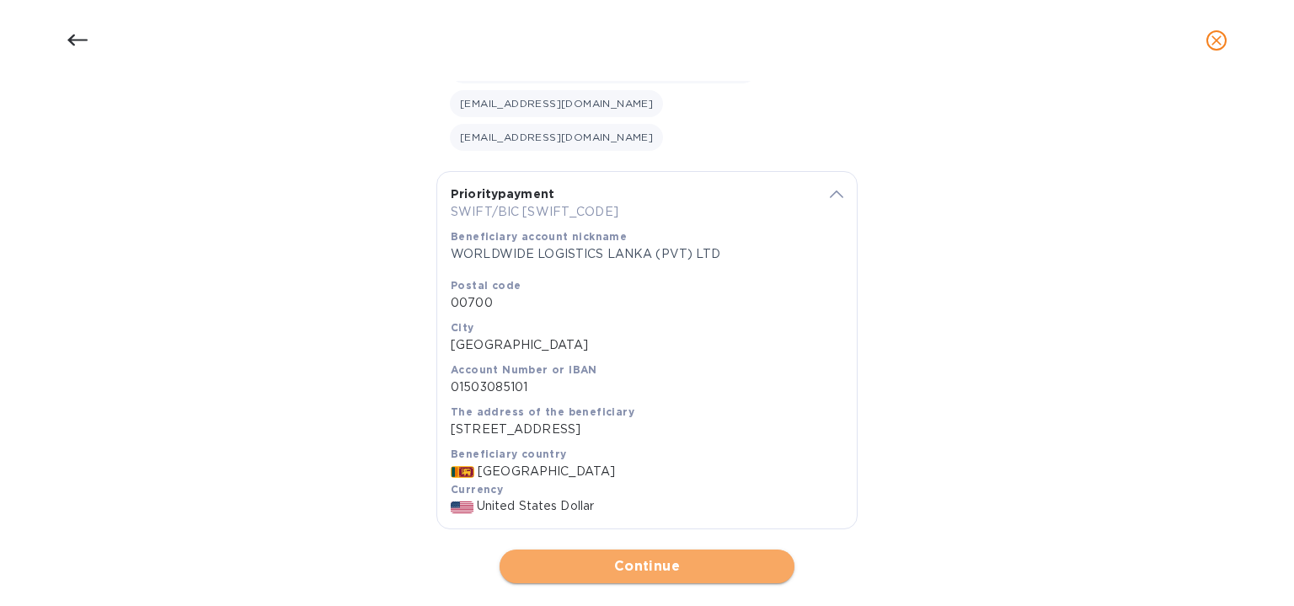
click at [655, 556] on span "Continue" at bounding box center [647, 566] width 268 height 20
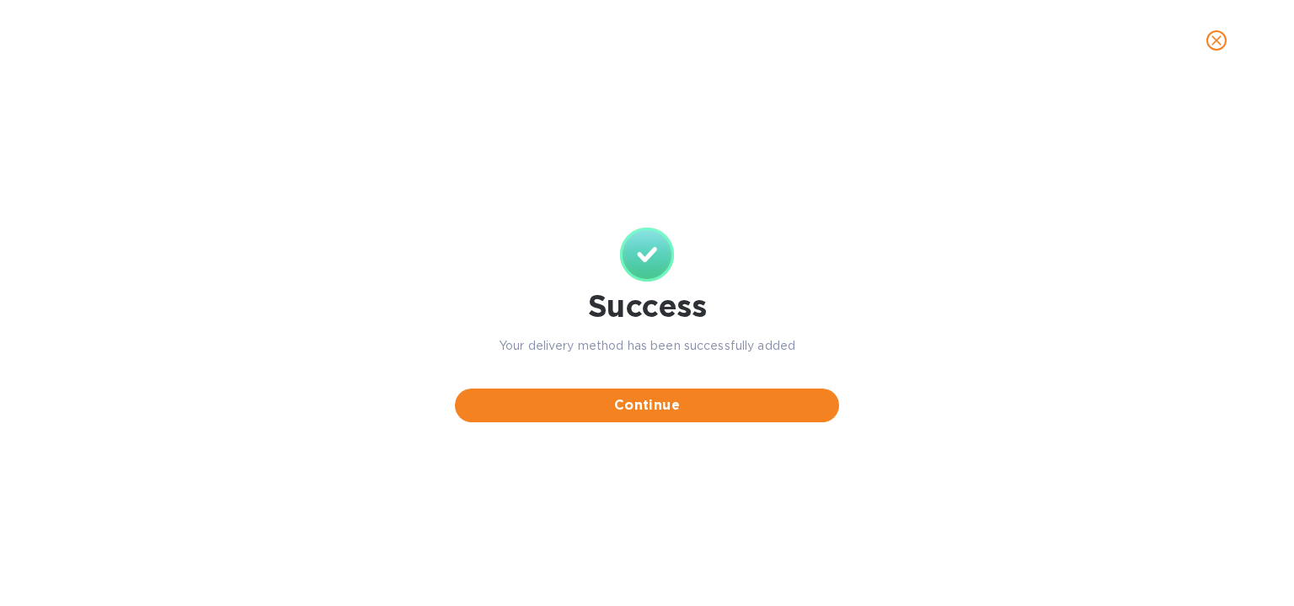
scroll to position [0, 0]
click at [705, 406] on span "Continue" at bounding box center [646, 405] width 357 height 20
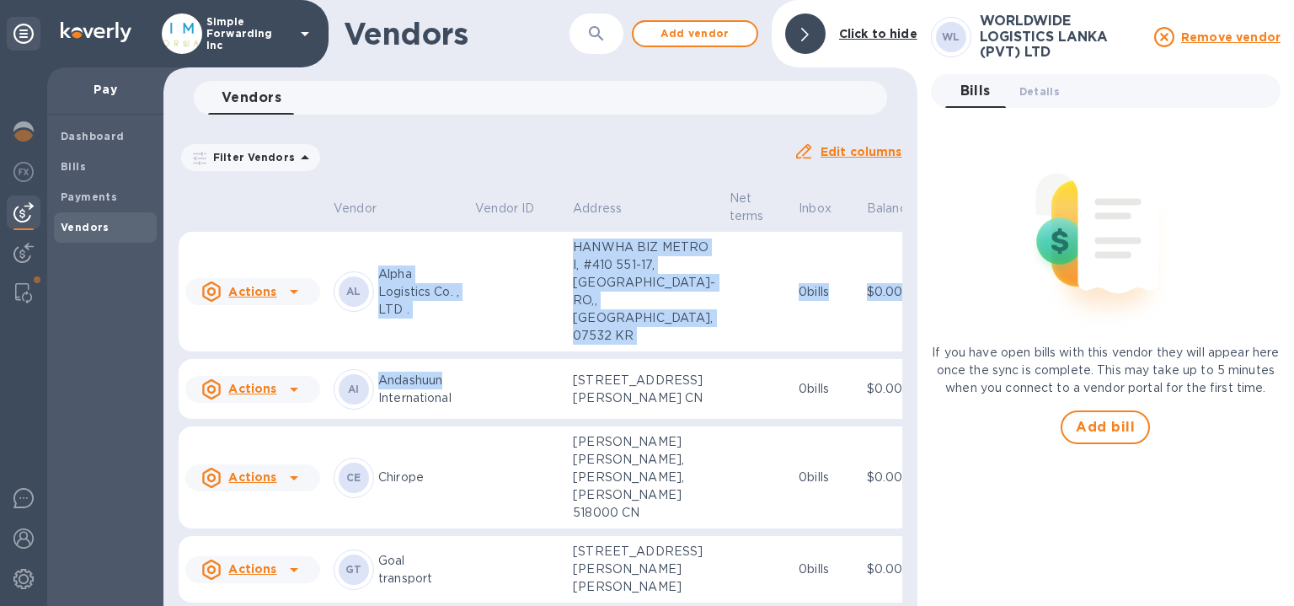
drag, startPoint x: 446, startPoint y: 363, endPoint x: 366, endPoint y: 134, distance: 242.7
click at [366, 134] on div "Vendors ​ Add vendor Click to hide Vendors 0 Filter Vendors Auto pay: All Edit …" at bounding box center [540, 303] width 754 height 606
click at [360, 189] on th "Vendor" at bounding box center [398, 209] width 142 height 45
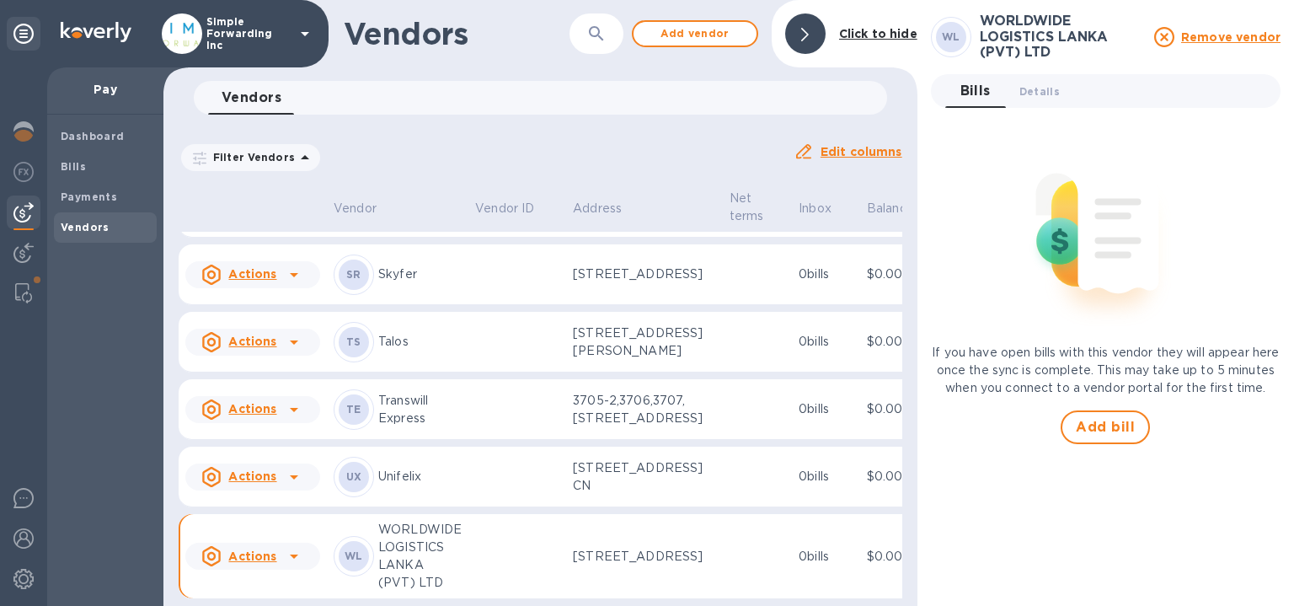
scroll to position [917, 0]
click at [93, 156] on div "Bills" at bounding box center [105, 167] width 103 height 30
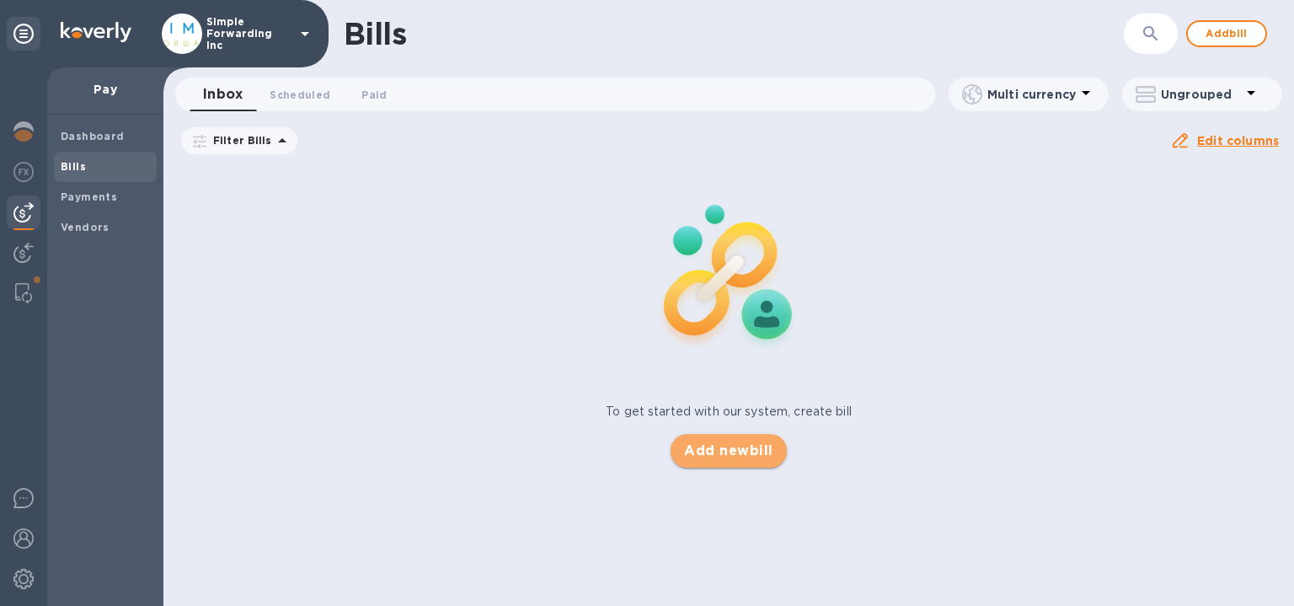
click at [762, 439] on button "Add new bill" at bounding box center [728, 451] width 115 height 34
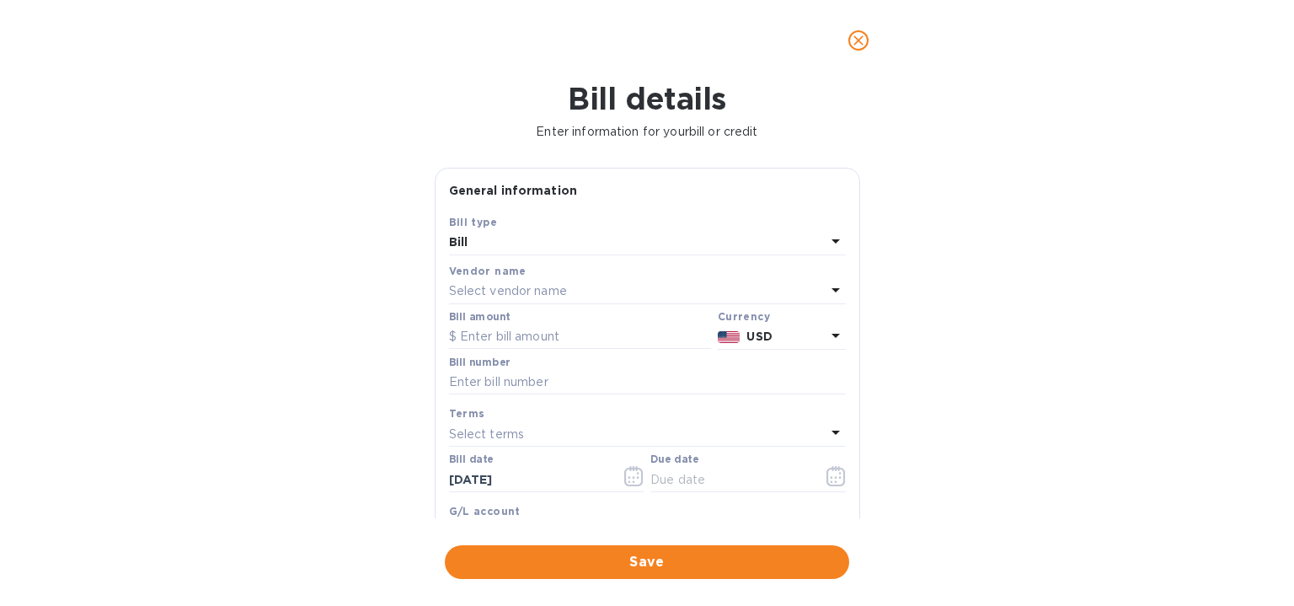
click at [591, 289] on div "Select vendor name" at bounding box center [637, 292] width 377 height 24
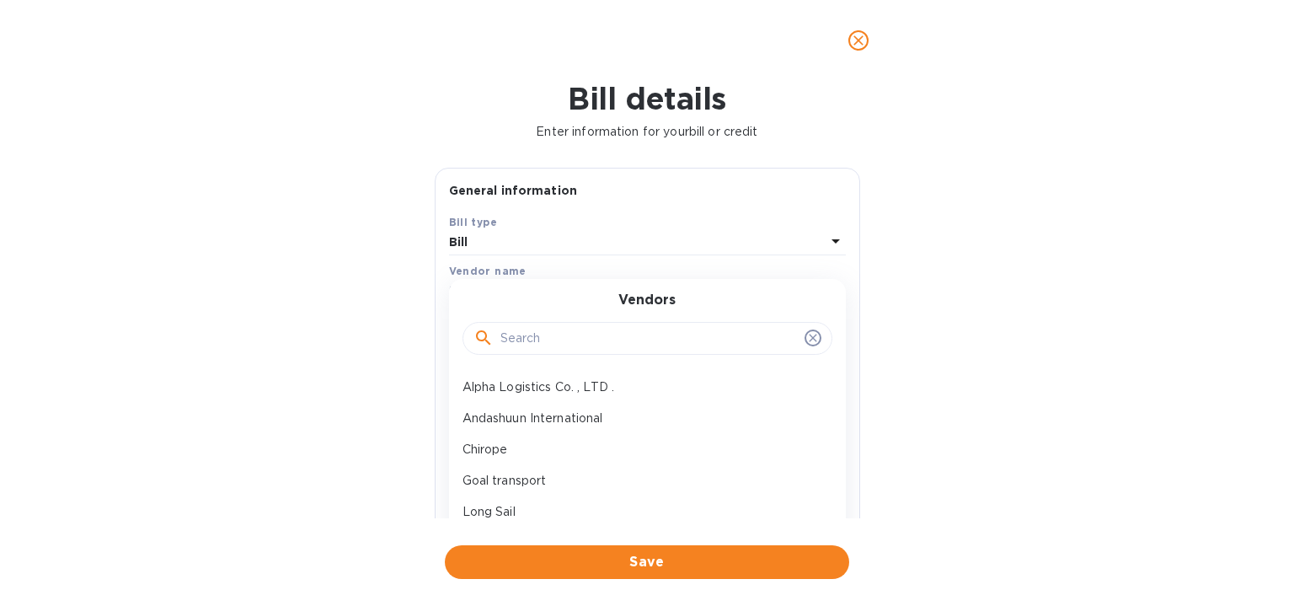
click at [575, 326] on input "text" at bounding box center [648, 338] width 297 height 25
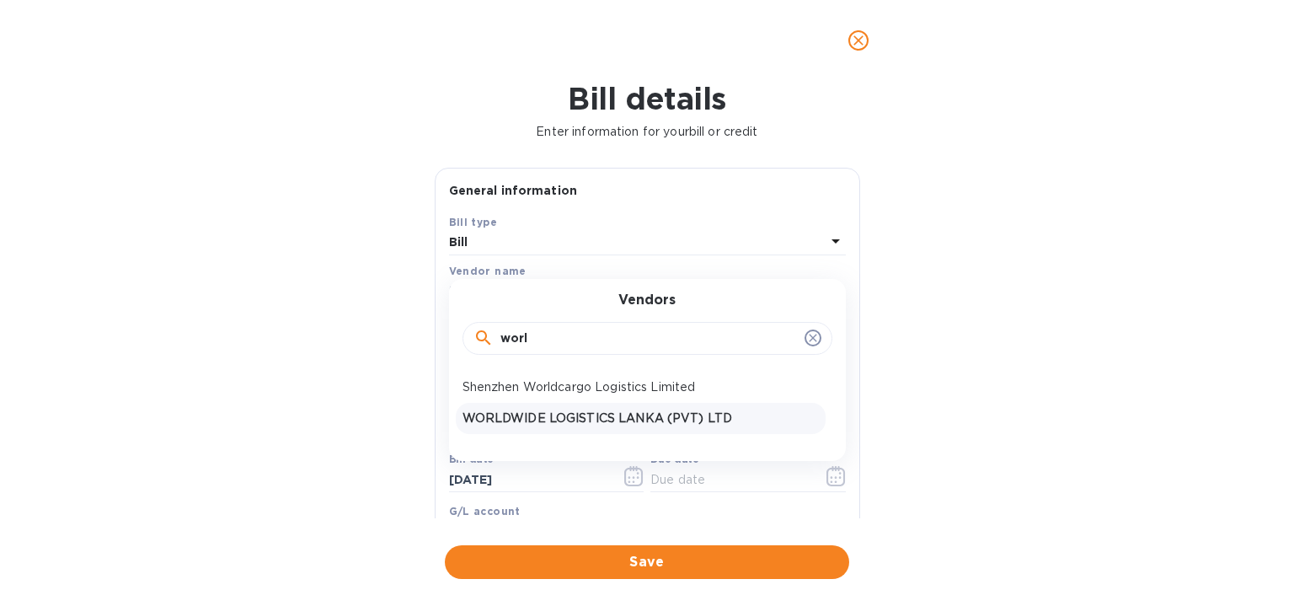
type input "worl"
click at [514, 420] on p "WORLDWIDE LOGISTICS LANKA (PVT) LTD" at bounding box center [641, 418] width 356 height 18
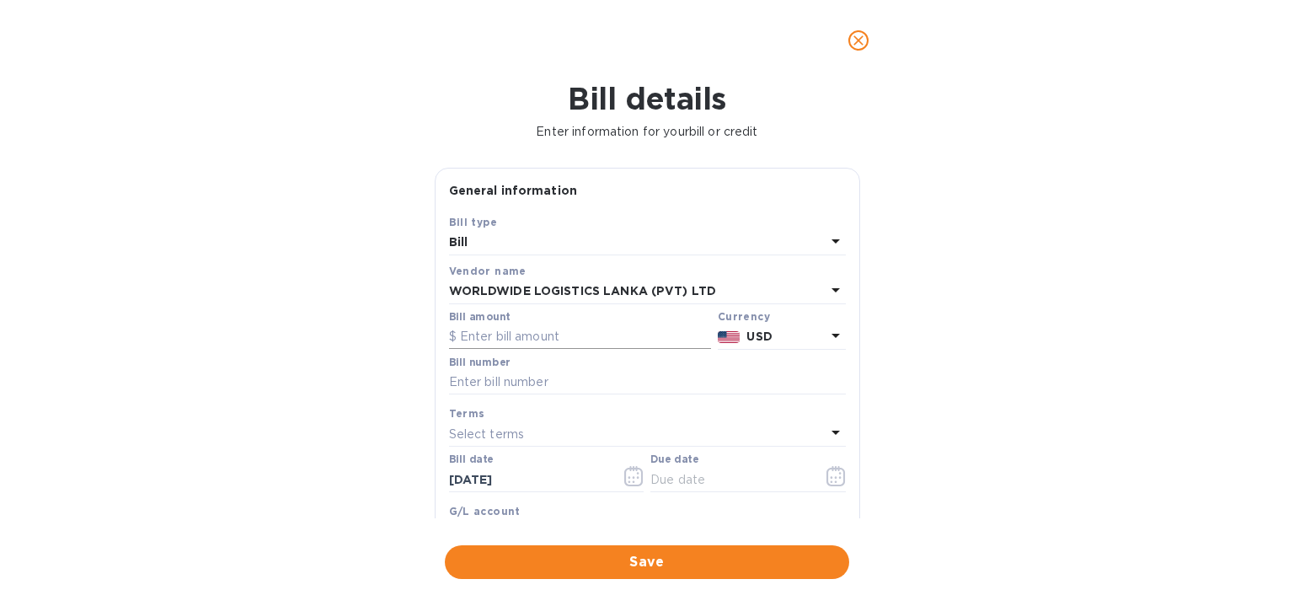
click at [518, 343] on input "text" at bounding box center [580, 336] width 262 height 25
type input "7,900"
click at [464, 388] on input "text" at bounding box center [647, 382] width 397 height 25
paste input "WLLDN2509000352"
paste input "WLLDN2509000353"
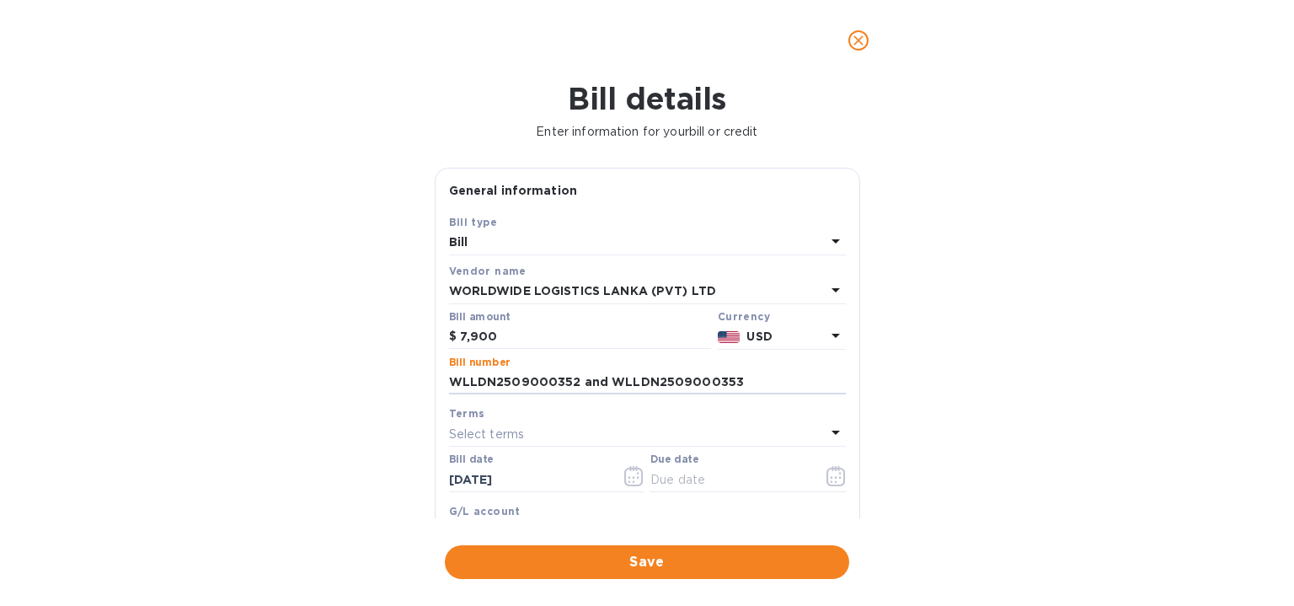
drag, startPoint x: 765, startPoint y: 387, endPoint x: 429, endPoint y: 372, distance: 336.5
click at [429, 372] on div "General information Save Bill type Bill Vendor name WORLDWIDE LOGISTICS LANKA (…" at bounding box center [647, 343] width 442 height 350
type input "WLLDN2509000352 and WLLDN2509000353"
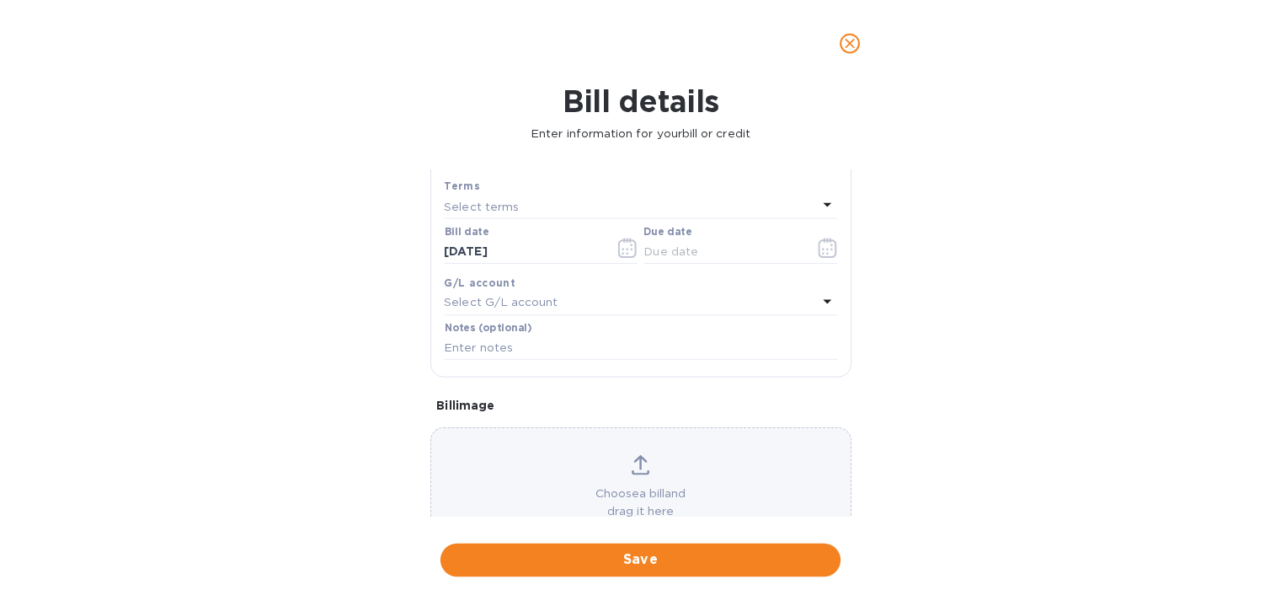
scroll to position [249, 0]
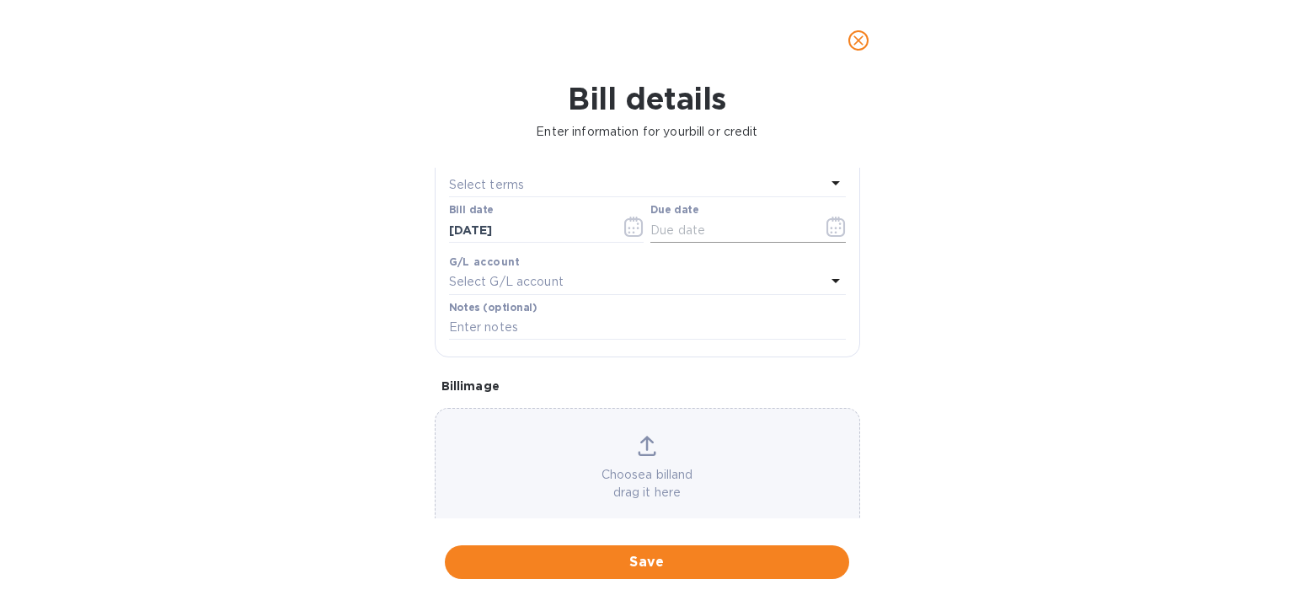
click at [739, 232] on input "text" at bounding box center [729, 229] width 159 height 25
type input "[DATE]"
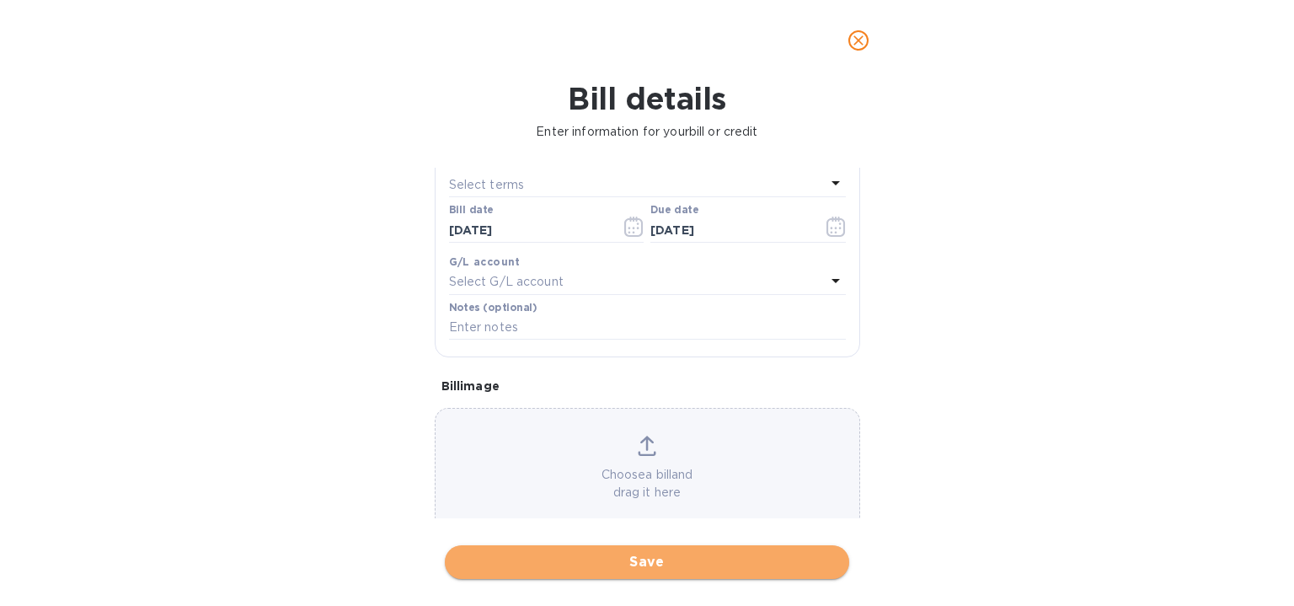
click at [539, 550] on button "Save" at bounding box center [647, 562] width 404 height 34
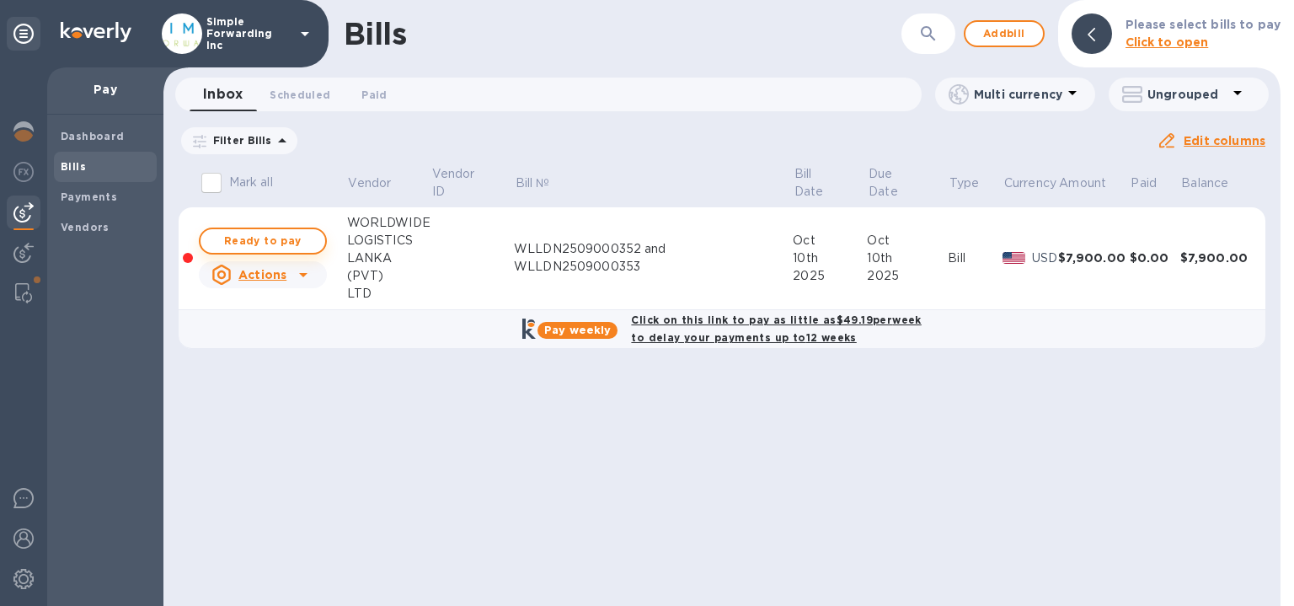
click at [300, 237] on span "Ready to pay" at bounding box center [263, 241] width 98 height 20
checkbox input "true"
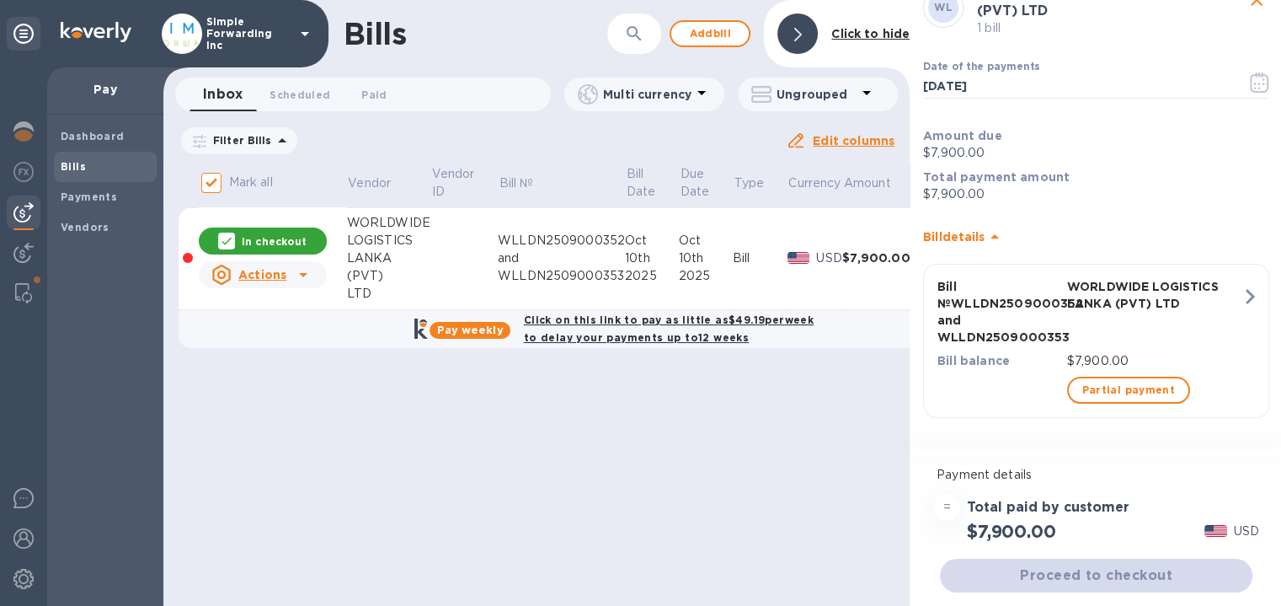
scroll to position [13, 0]
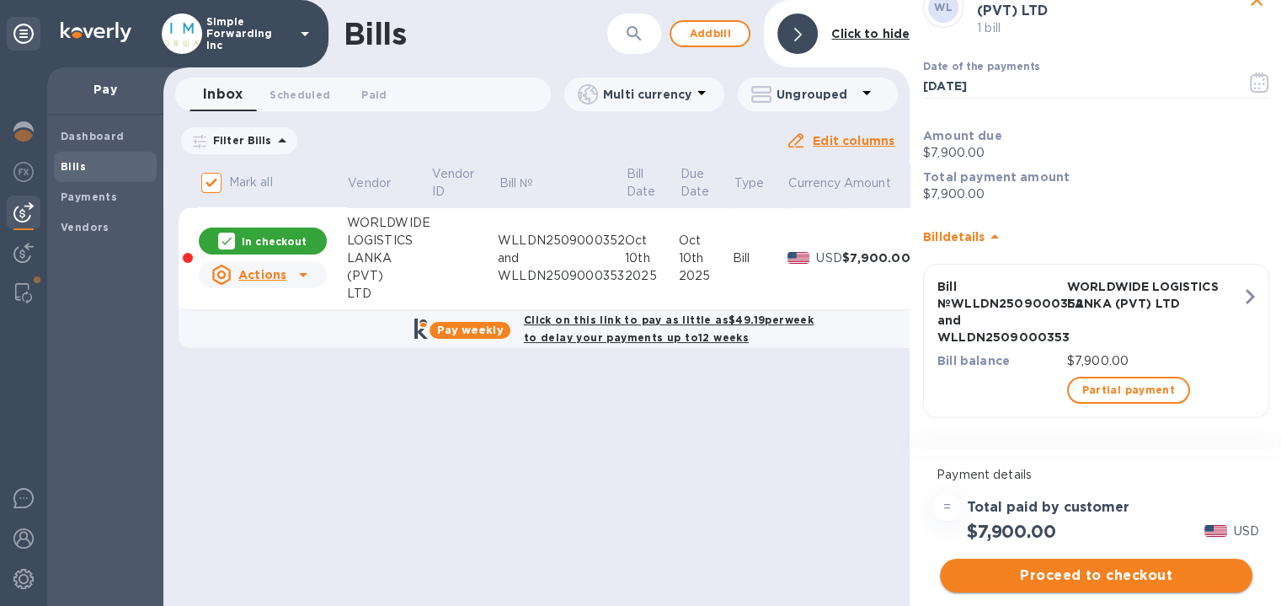
click at [1033, 565] on span "Proceed to checkout" at bounding box center [1097, 575] width 286 height 20
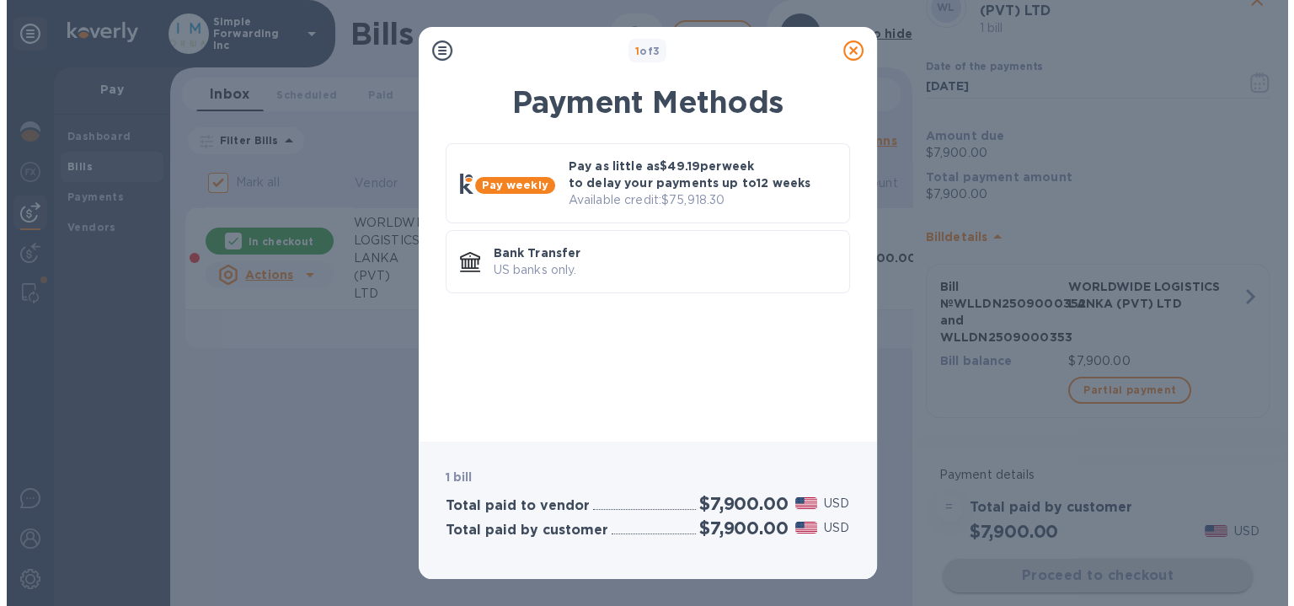
scroll to position [0, 0]
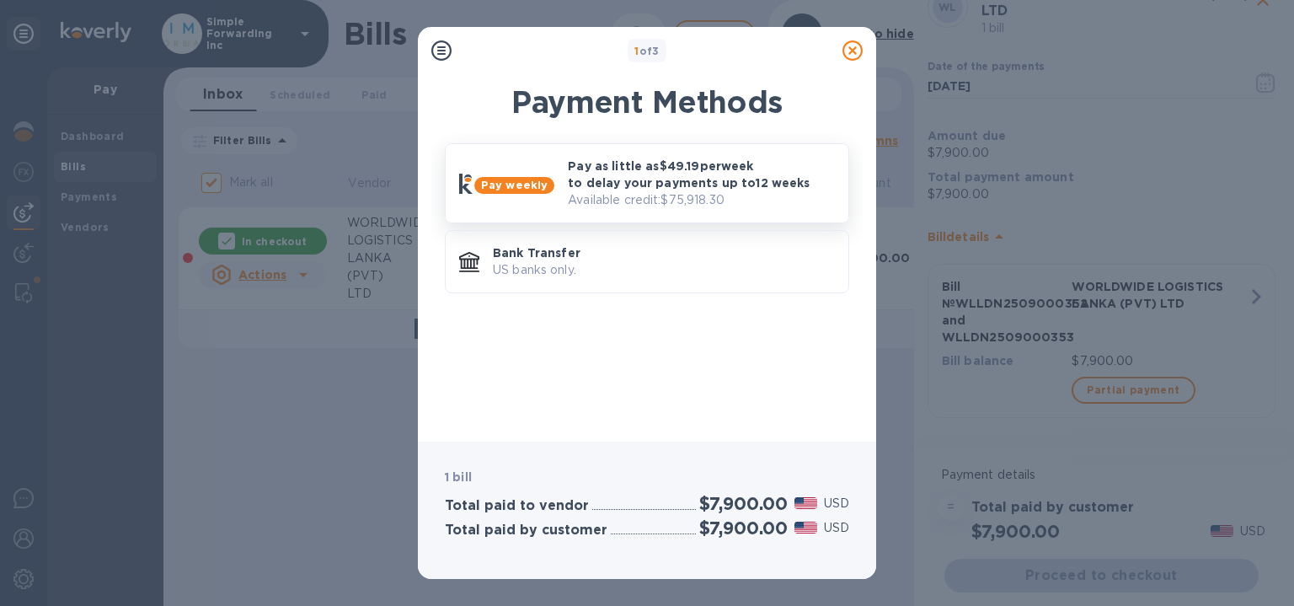
click at [650, 197] on p "Available credit: $75,918.30" at bounding box center [701, 200] width 267 height 18
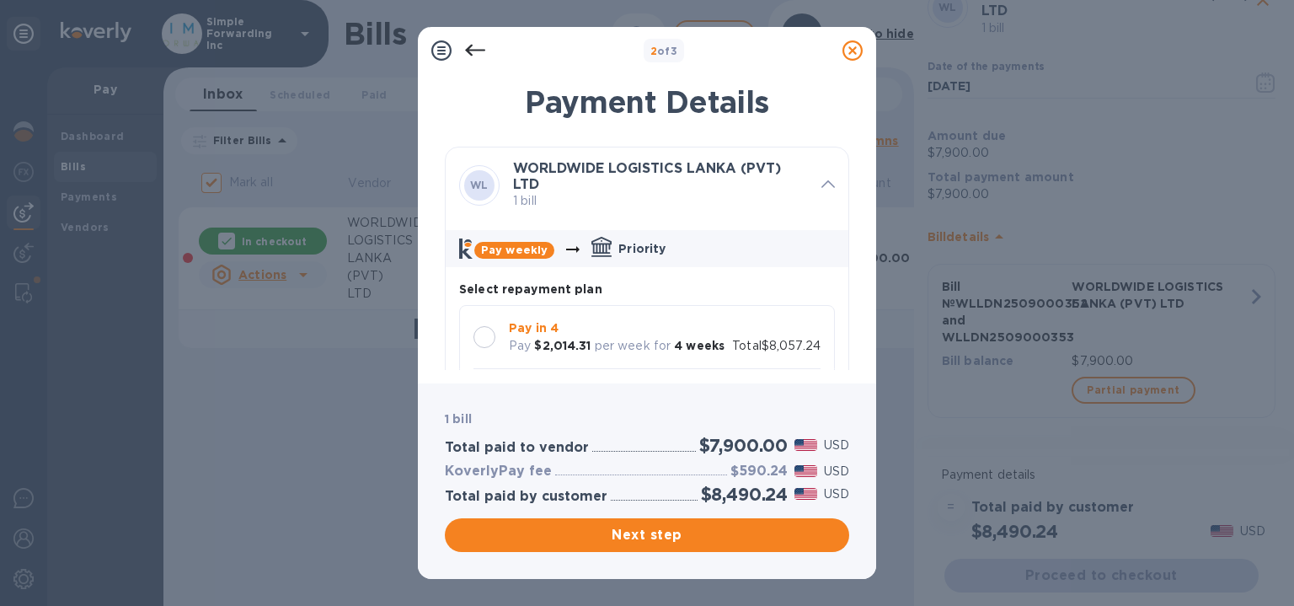
click at [494, 343] on div at bounding box center [484, 336] width 35 height 35
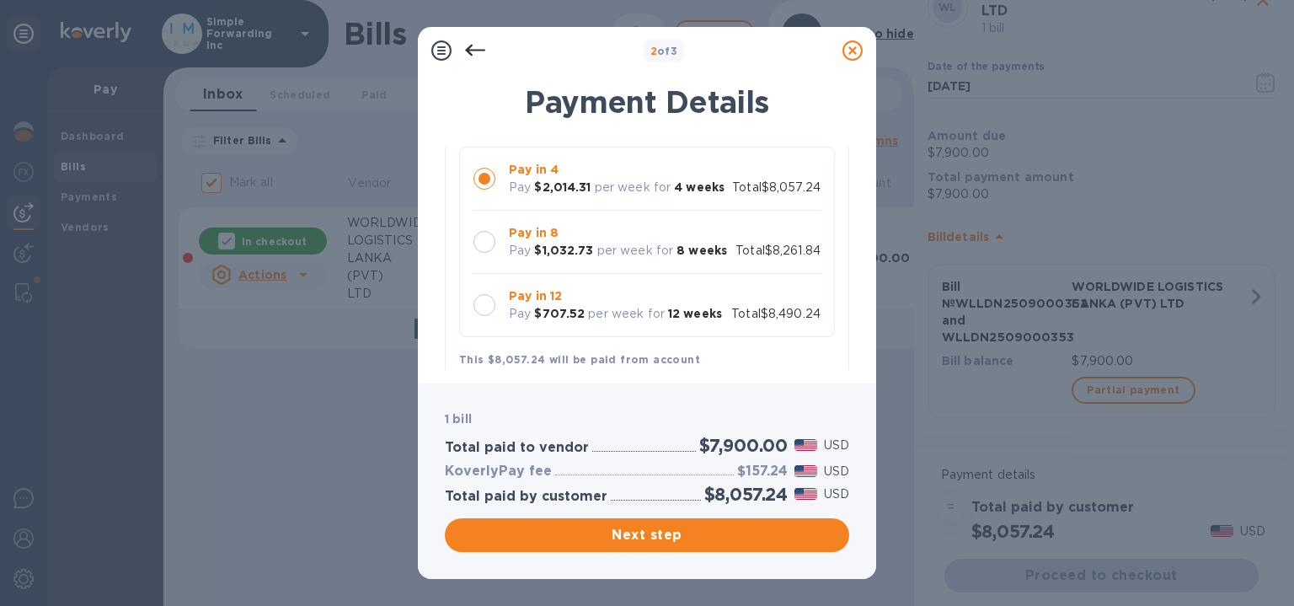
scroll to position [158, 0]
click at [490, 241] on div at bounding box center [484, 242] width 22 height 22
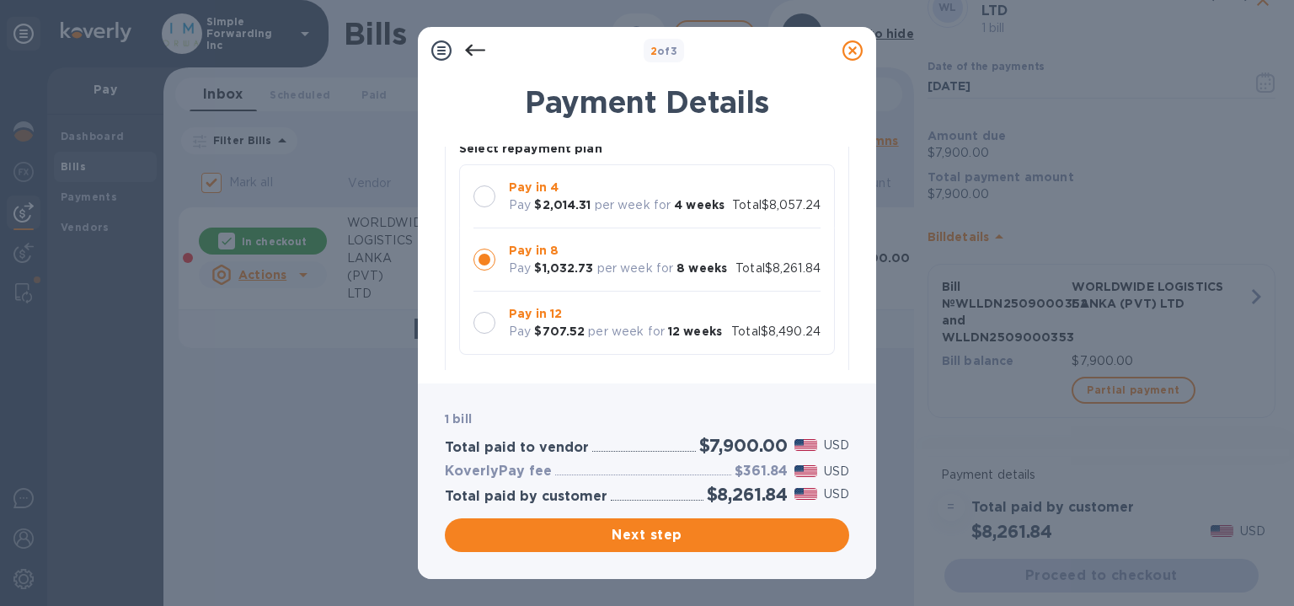
scroll to position [142, 0]
click at [660, 530] on span "Next step" at bounding box center [646, 535] width 377 height 20
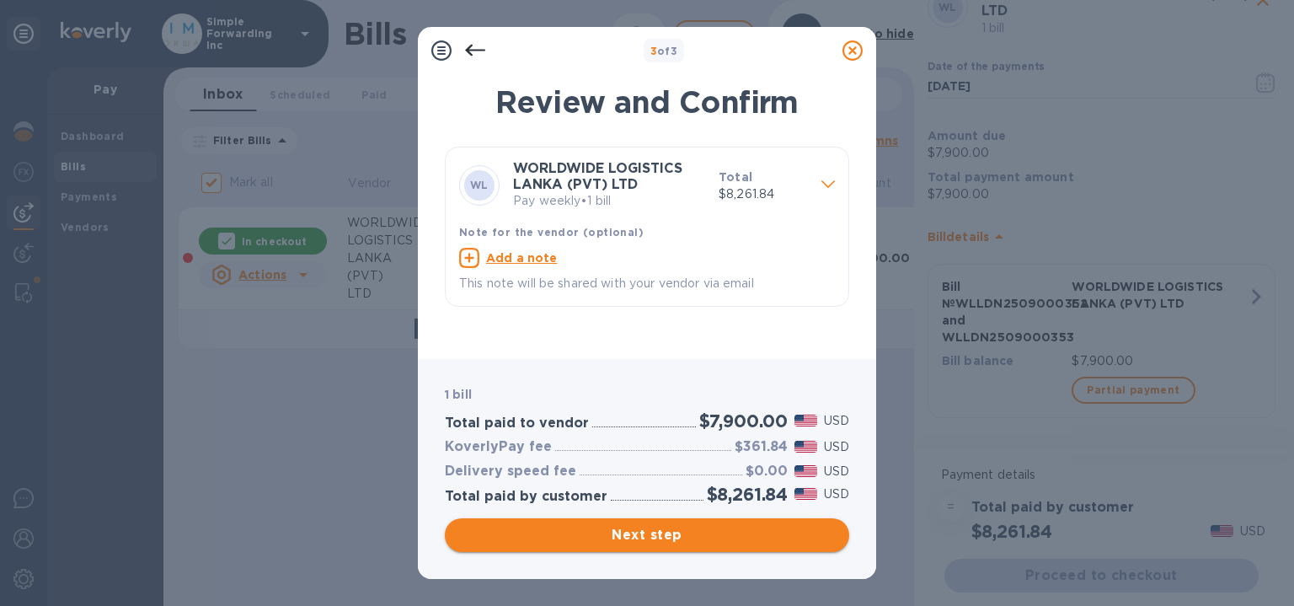
click at [660, 530] on span "Next step" at bounding box center [646, 535] width 377 height 20
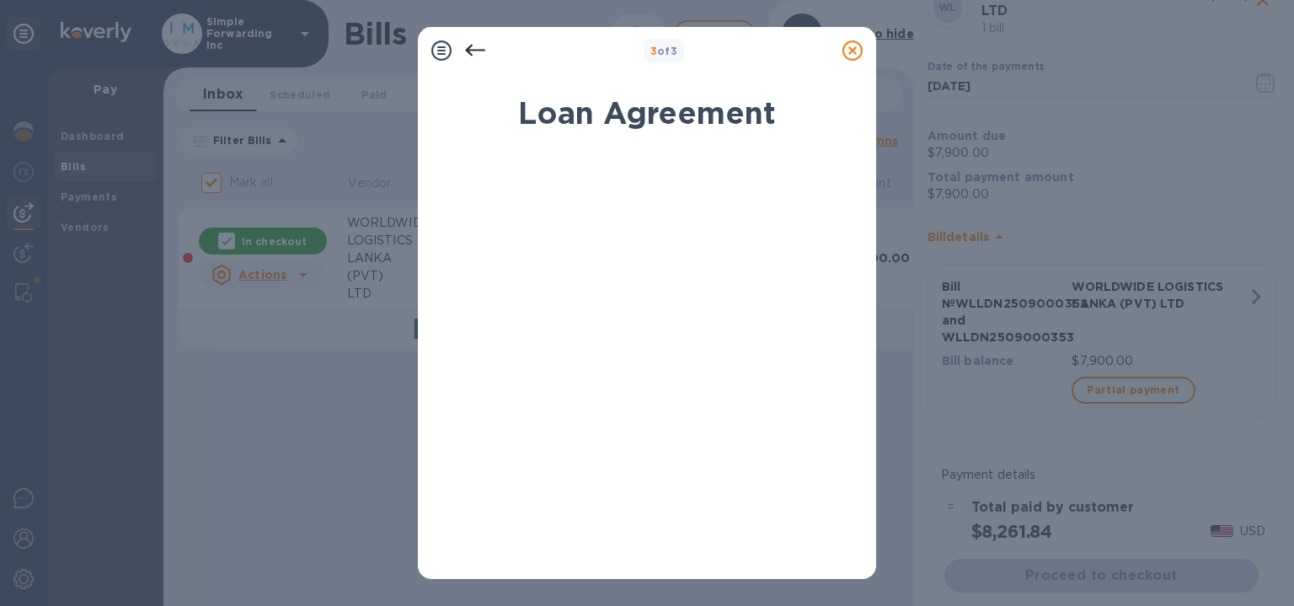
scroll to position [353, 0]
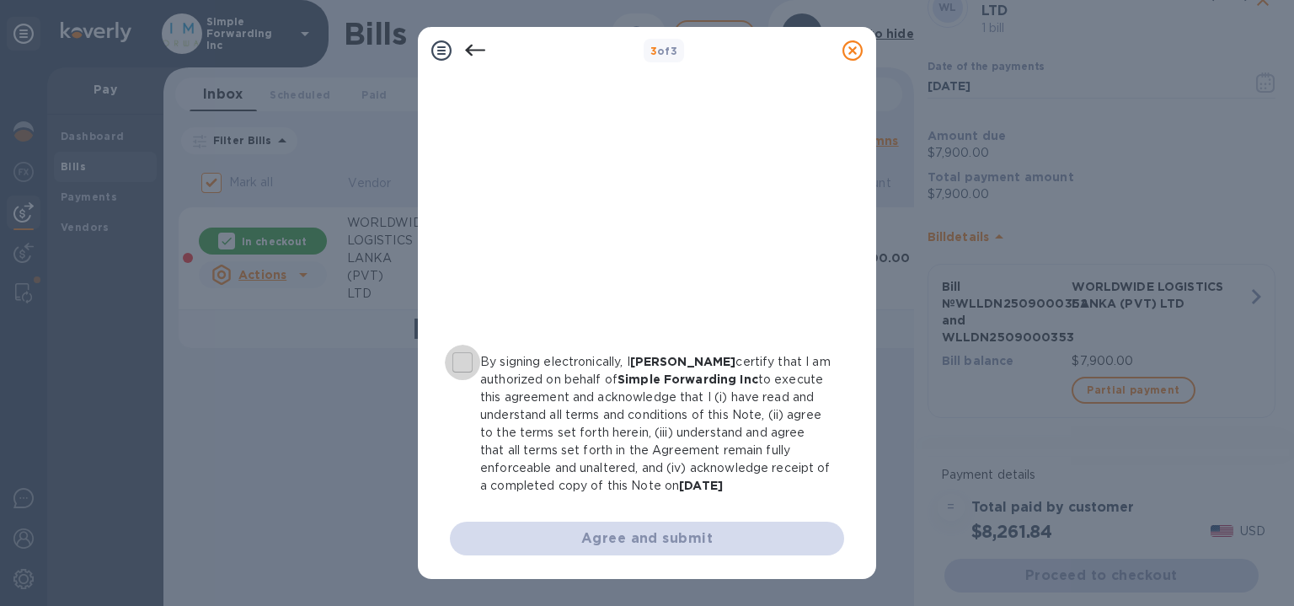
click at [468, 346] on input "By signing electronically, I [PERSON_NAME] certify that I am authorized on beha…" at bounding box center [462, 362] width 35 height 35
checkbox input "true"
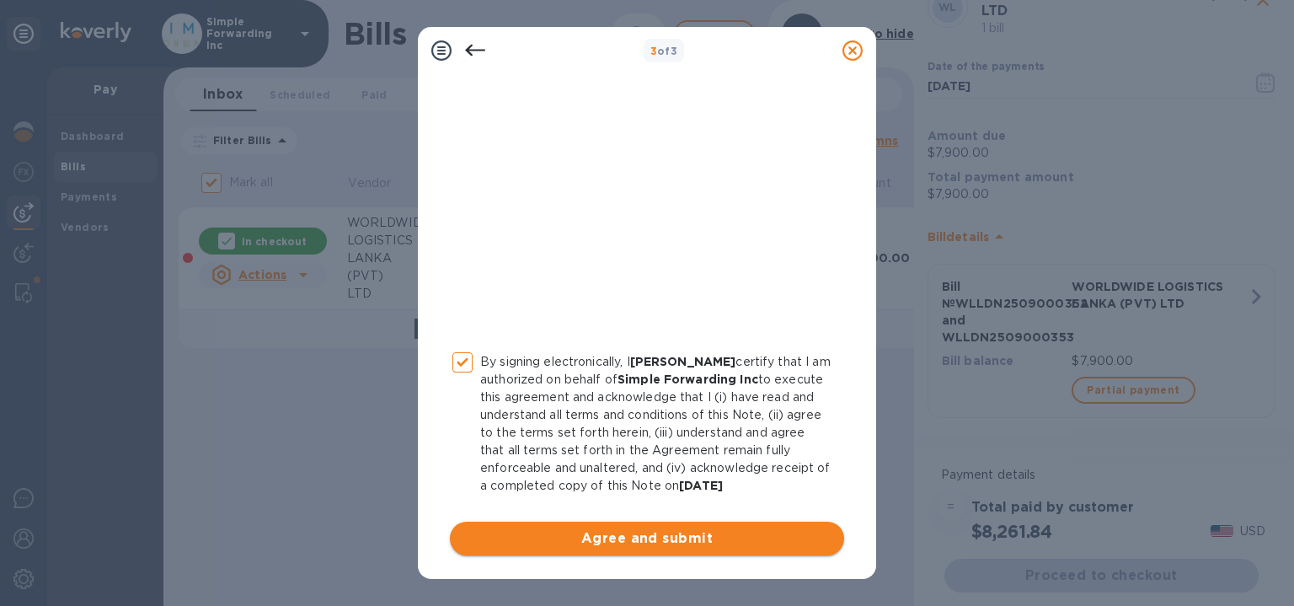
click at [563, 542] on span "Agree and submit" at bounding box center [646, 538] width 367 height 20
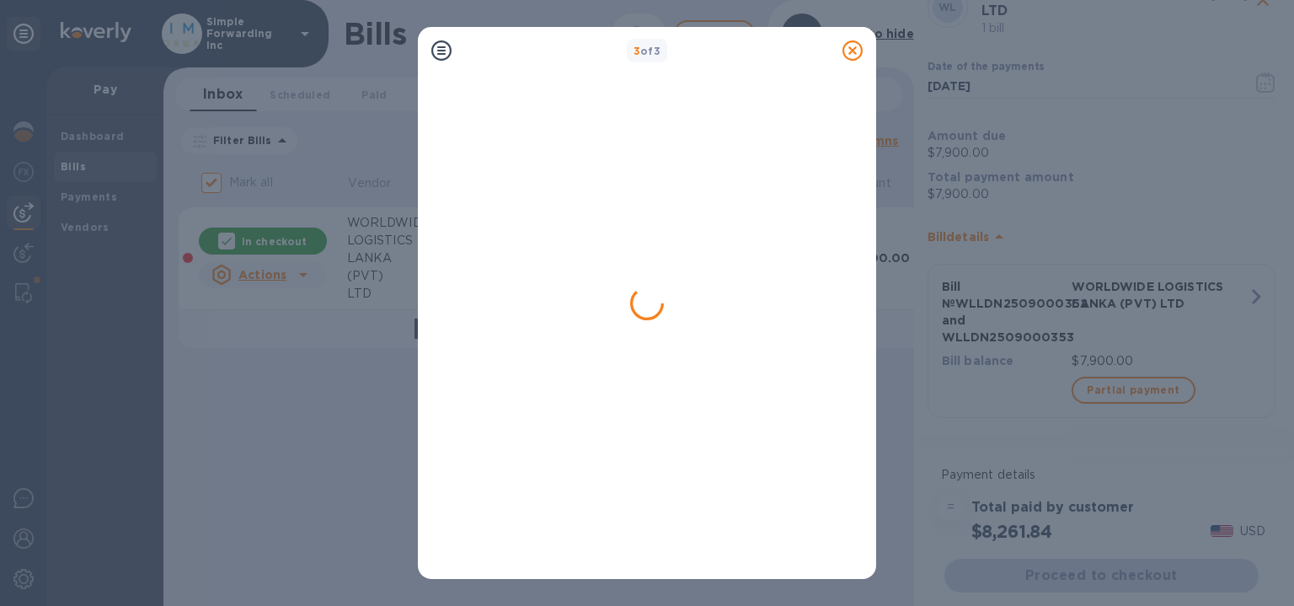
checkbox input "false"
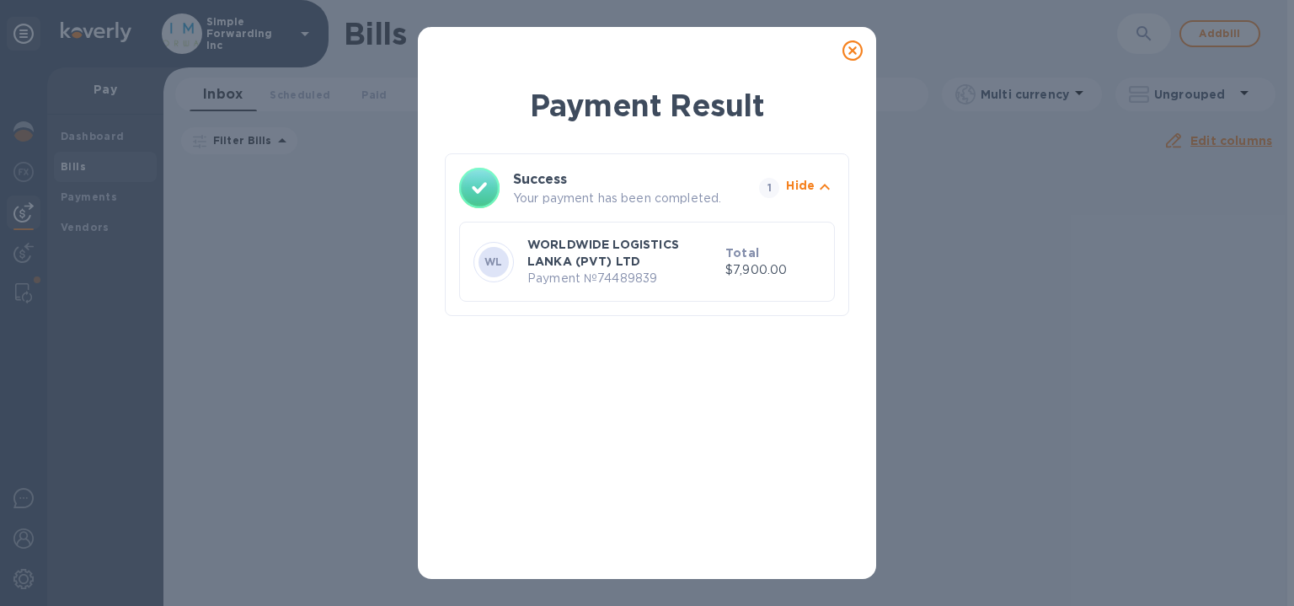
click at [853, 57] on icon at bounding box center [852, 50] width 20 height 20
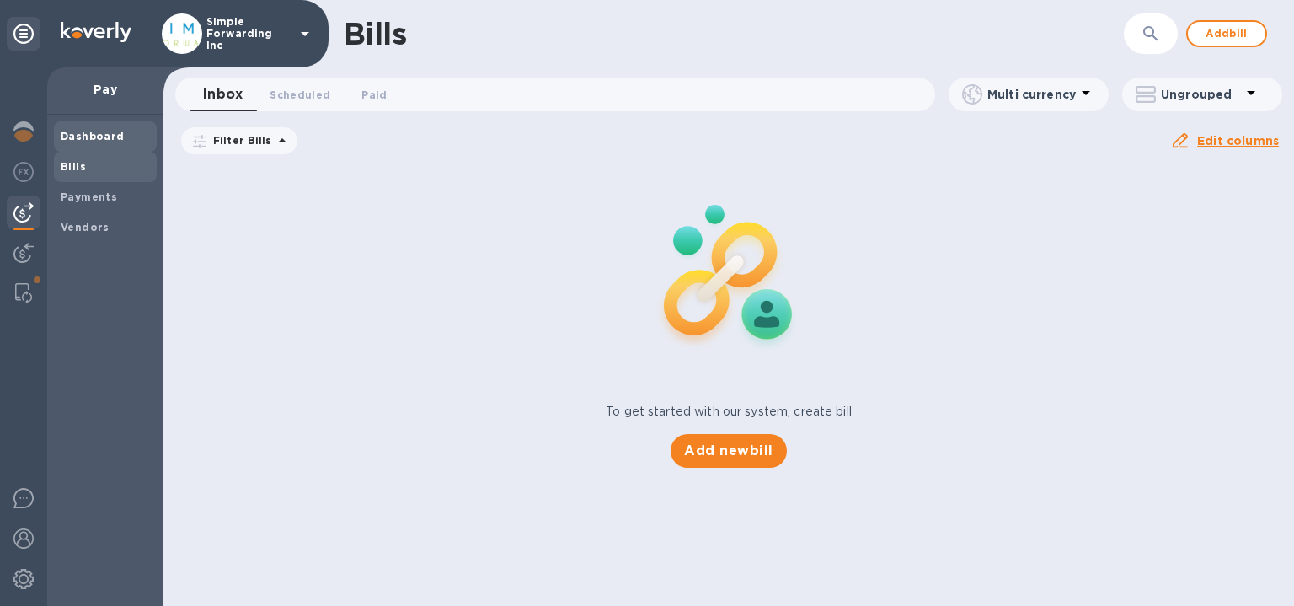
click at [83, 132] on b "Dashboard" at bounding box center [93, 136] width 64 height 13
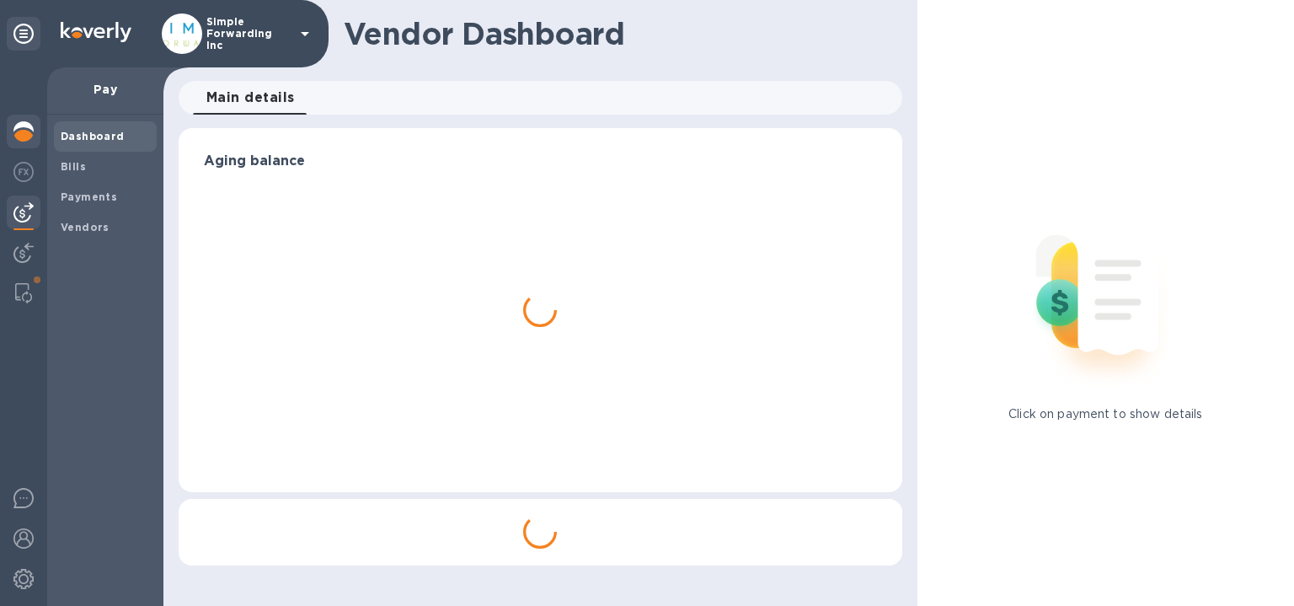
click at [35, 127] on div at bounding box center [24, 133] width 34 height 37
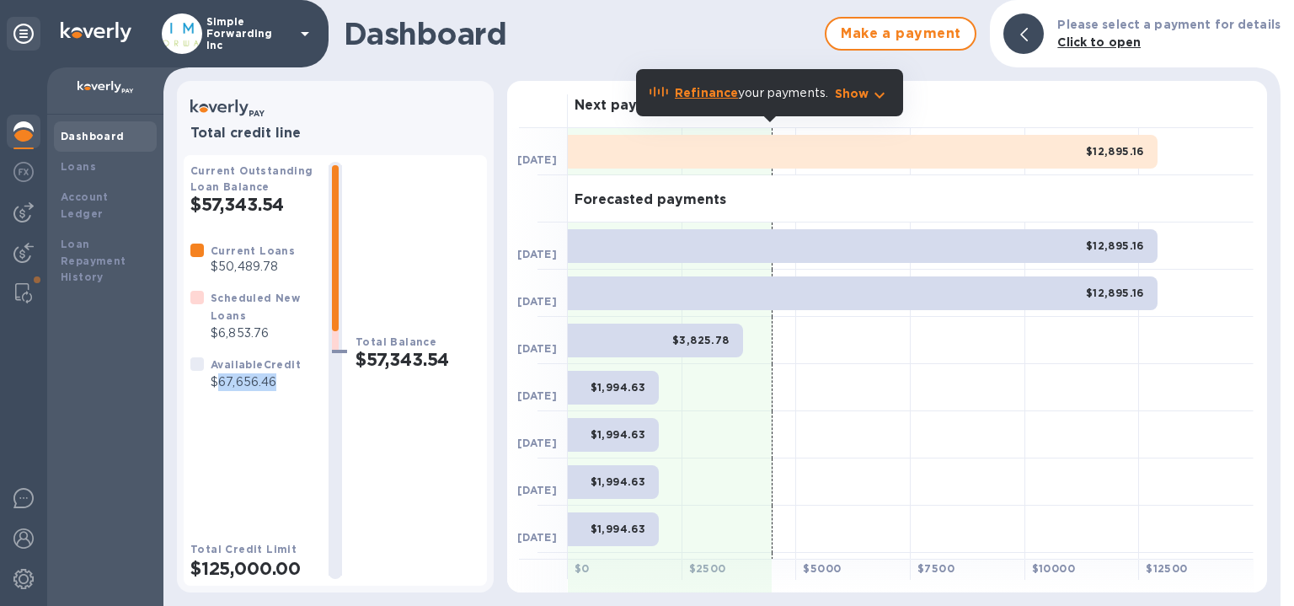
drag, startPoint x: 293, startPoint y: 383, endPoint x: 217, endPoint y: 378, distance: 76.8
click at [217, 378] on p "$67,656.46" at bounding box center [256, 382] width 90 height 18
click at [320, 421] on div at bounding box center [335, 370] width 40 height 417
click at [24, 208] on img at bounding box center [23, 212] width 20 height 20
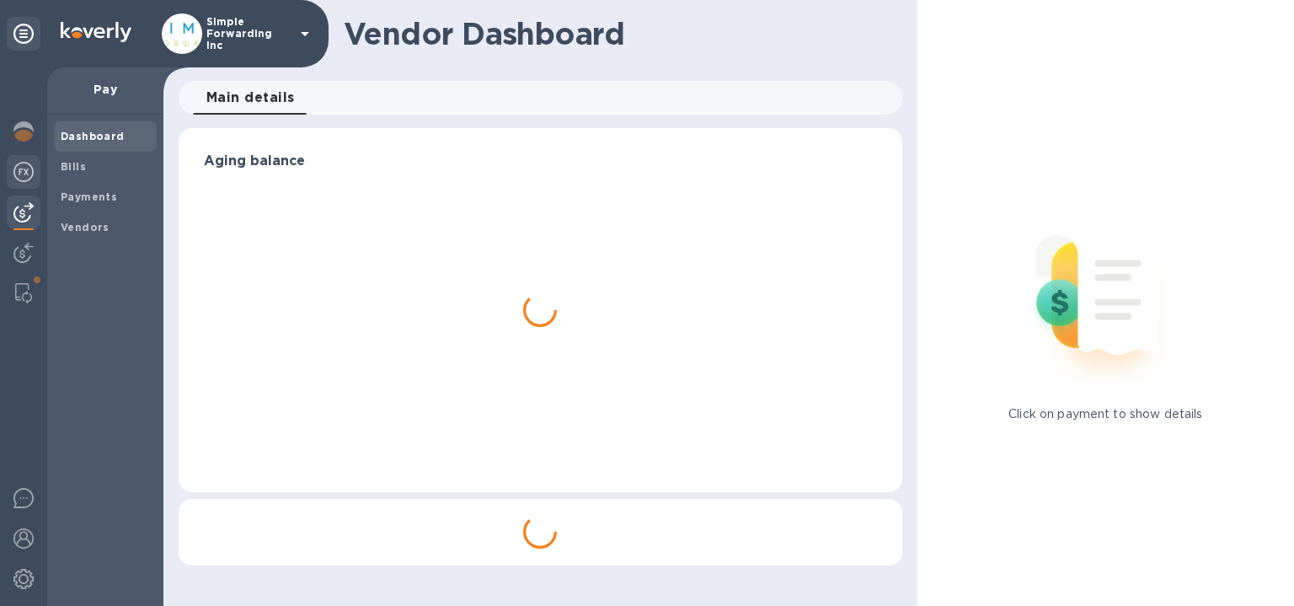
click at [24, 179] on img at bounding box center [23, 172] width 20 height 20
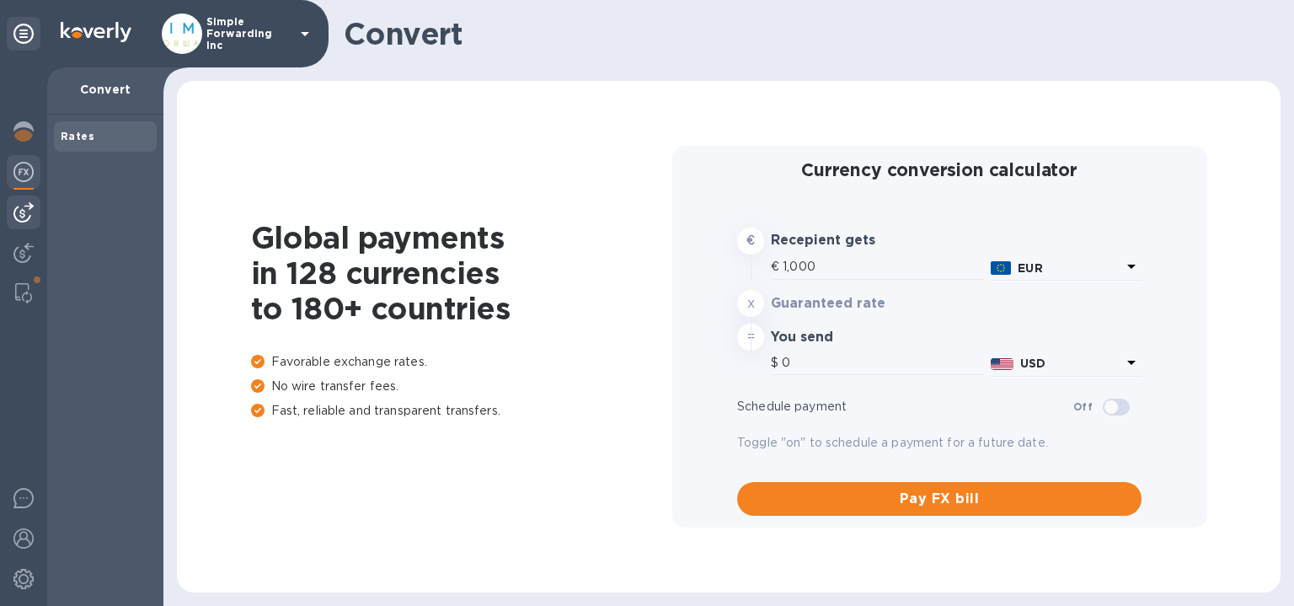
click at [24, 201] on div at bounding box center [24, 212] width 34 height 34
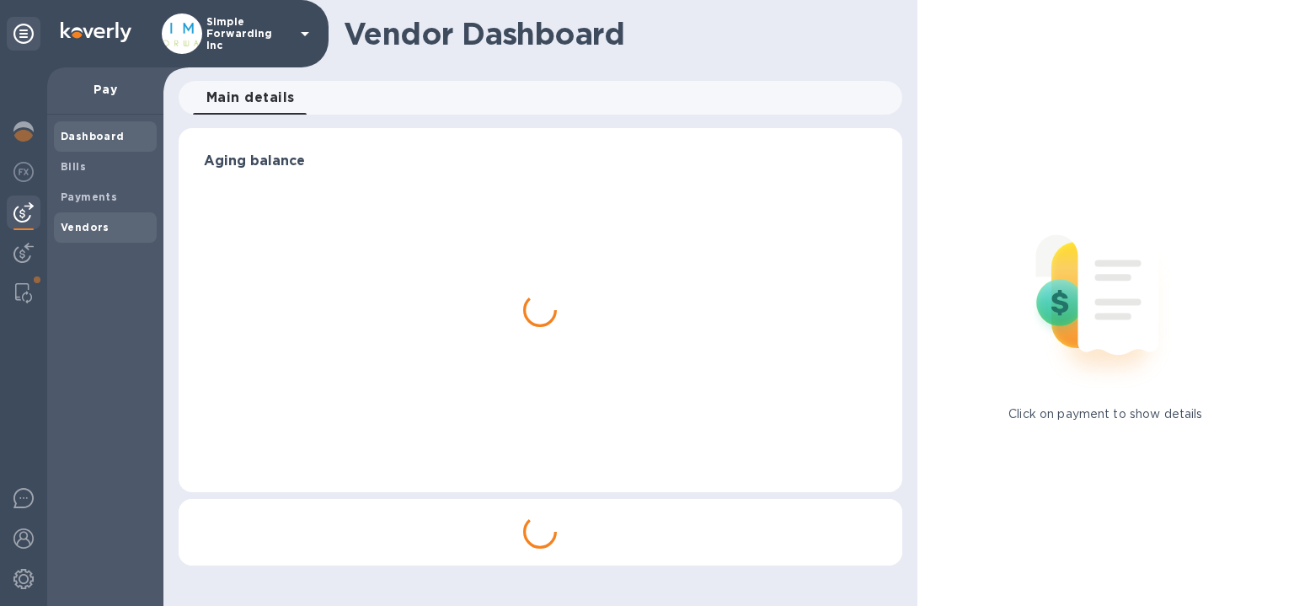
click at [55, 215] on div "Vendors" at bounding box center [105, 227] width 103 height 30
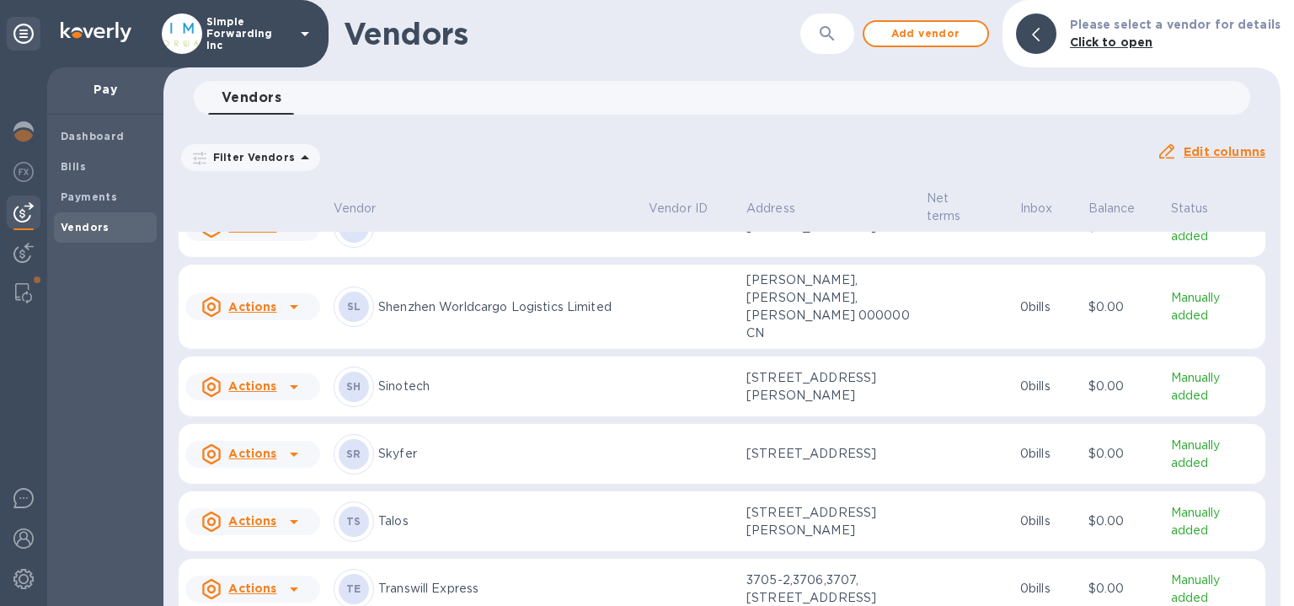
scroll to position [572, 0]
click at [713, 446] on td at bounding box center [691, 454] width 98 height 61
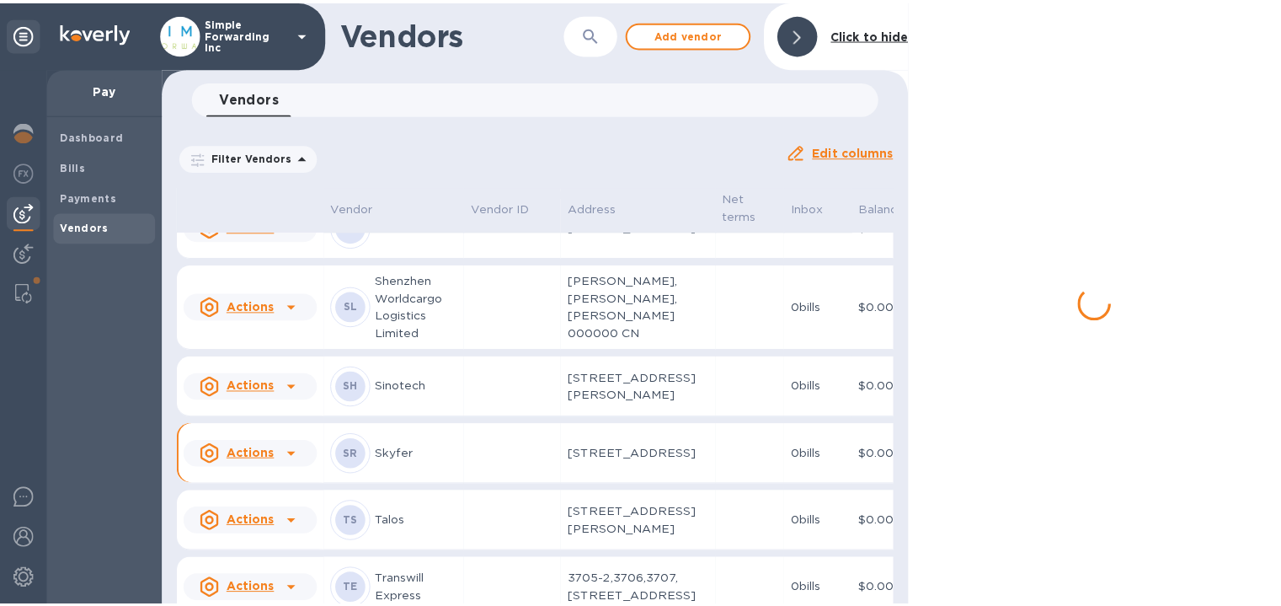
scroll to position [684, 0]
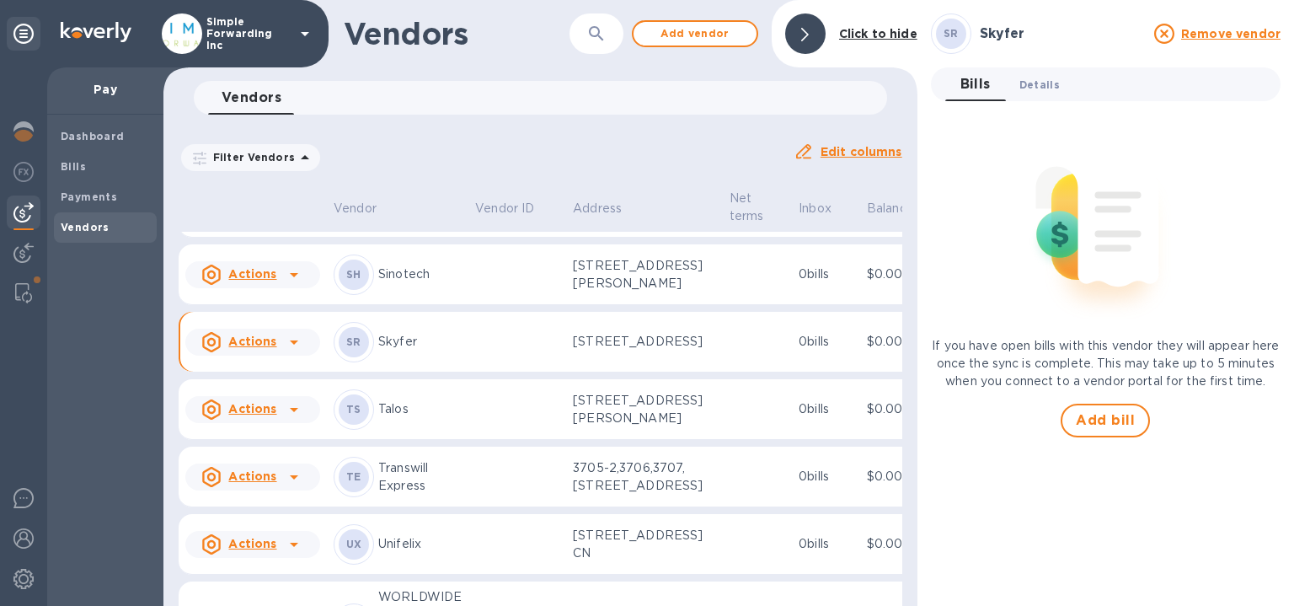
click at [1020, 73] on button "Details 0" at bounding box center [1039, 84] width 67 height 34
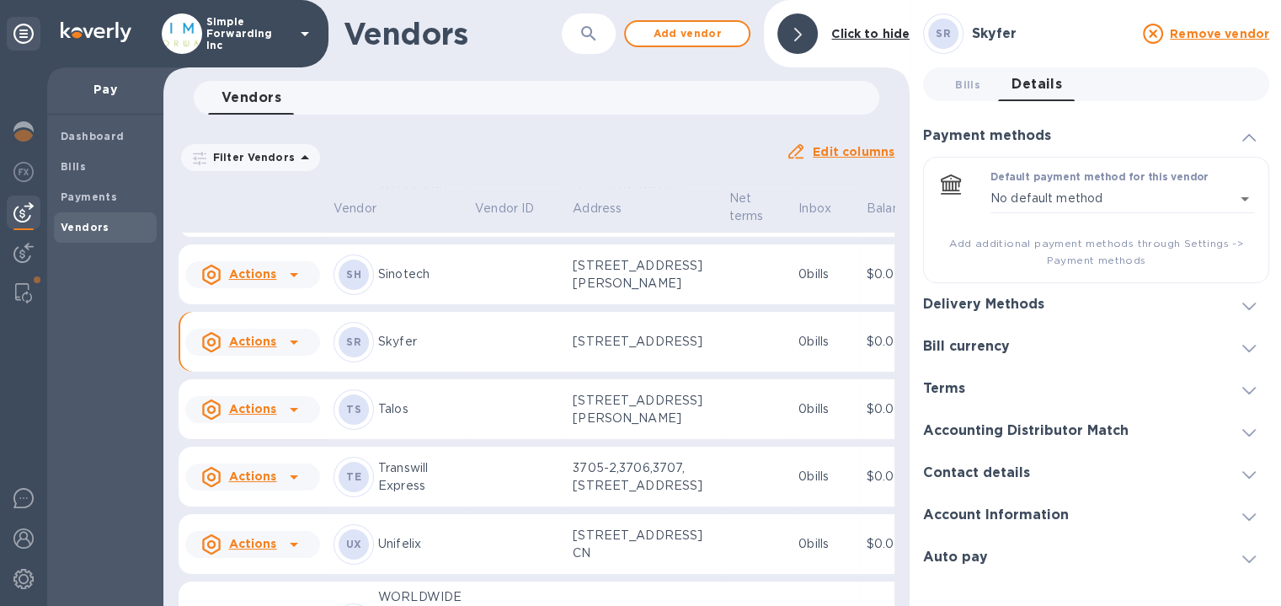
click at [1259, 517] on div at bounding box center [1249, 514] width 40 height 17
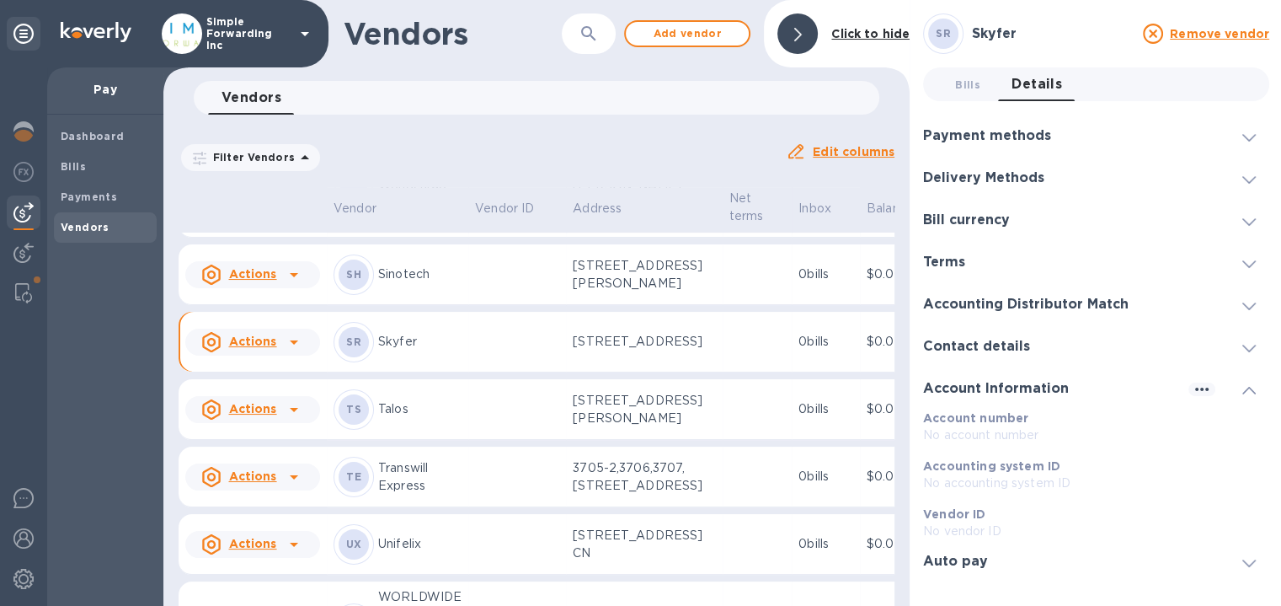
click at [974, 307] on h3 "Accounting Distributor Match" at bounding box center [1026, 305] width 206 height 16
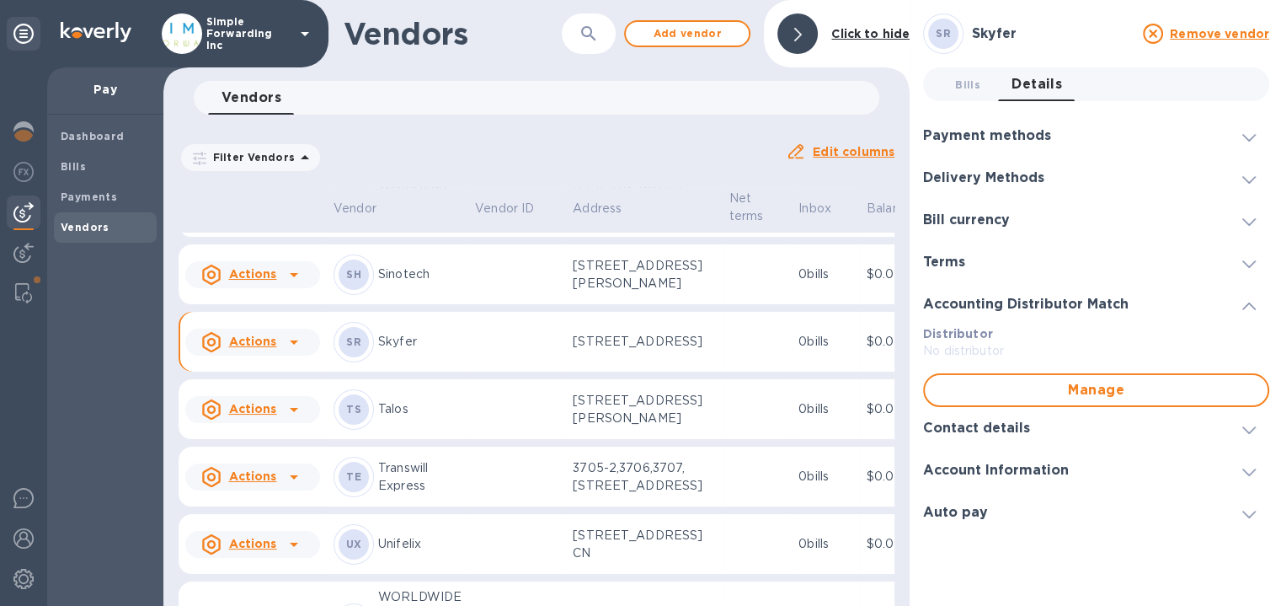
click at [971, 436] on div "Contact details" at bounding box center [1096, 428] width 346 height 42
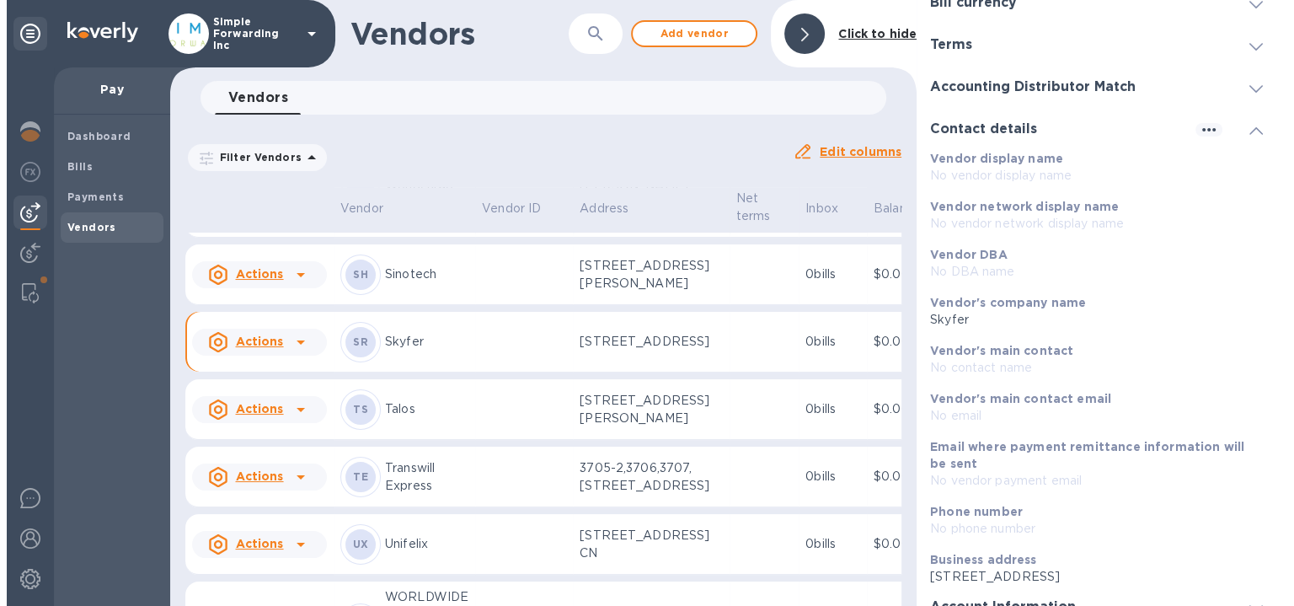
scroll to position [281, 0]
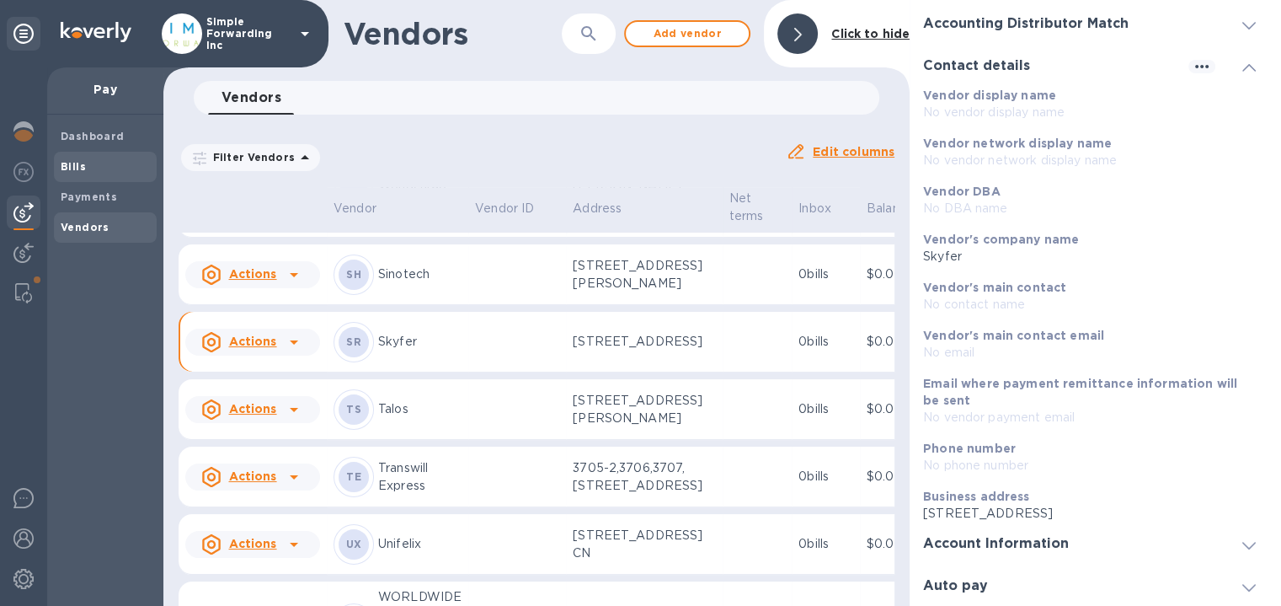
click at [114, 160] on span "Bills" at bounding box center [105, 166] width 89 height 17
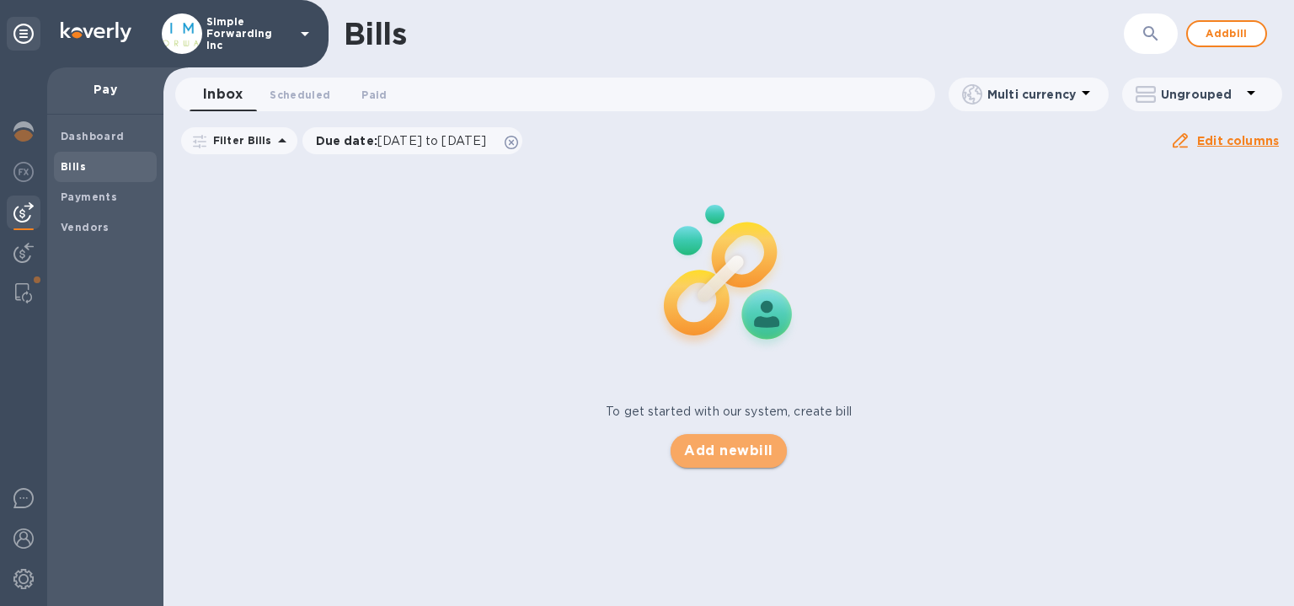
click at [719, 447] on span "Add new bill" at bounding box center [728, 451] width 88 height 20
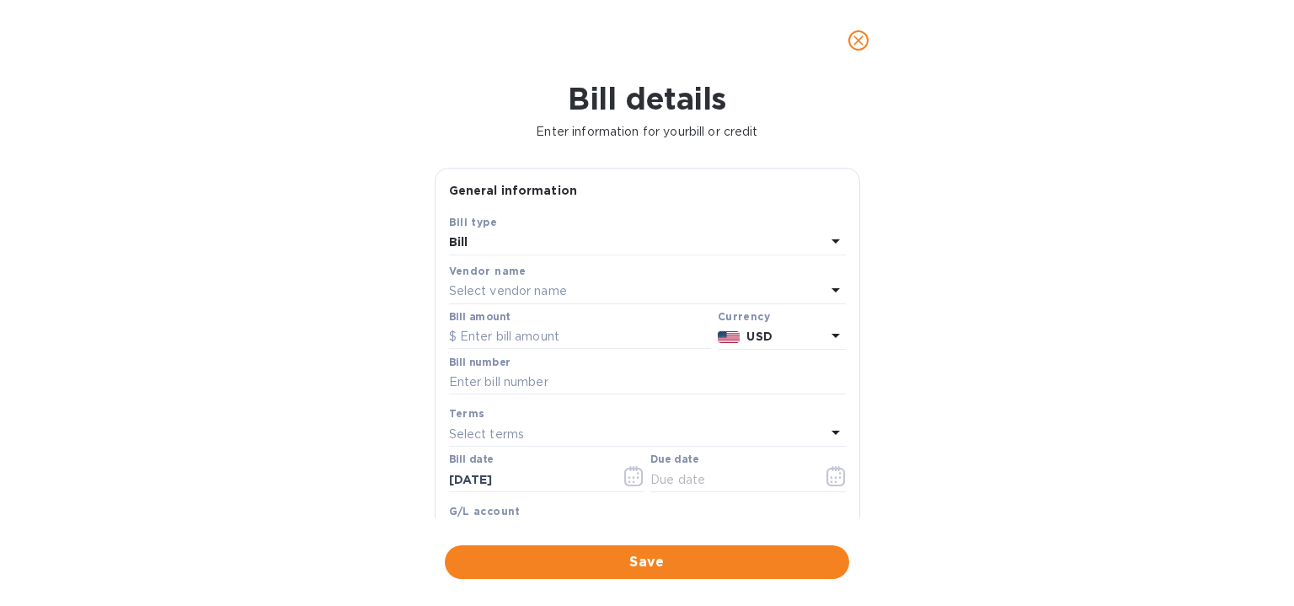
click at [595, 285] on div "Select vendor name" at bounding box center [637, 292] width 377 height 24
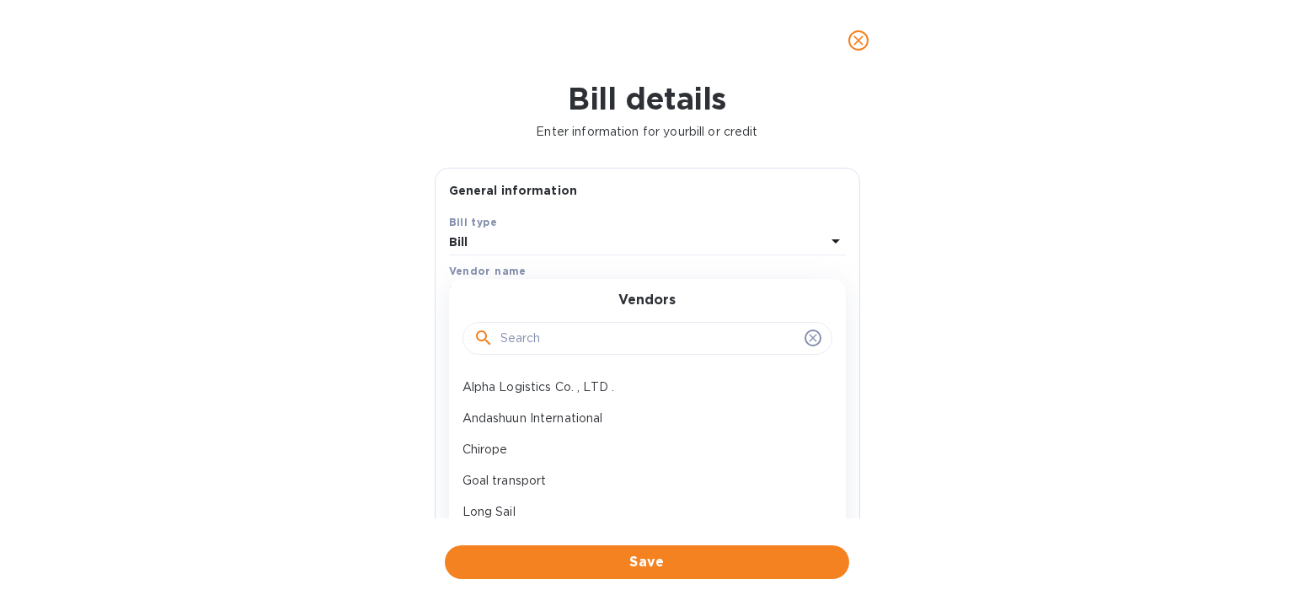
click at [589, 346] on input "text" at bounding box center [648, 338] width 297 height 25
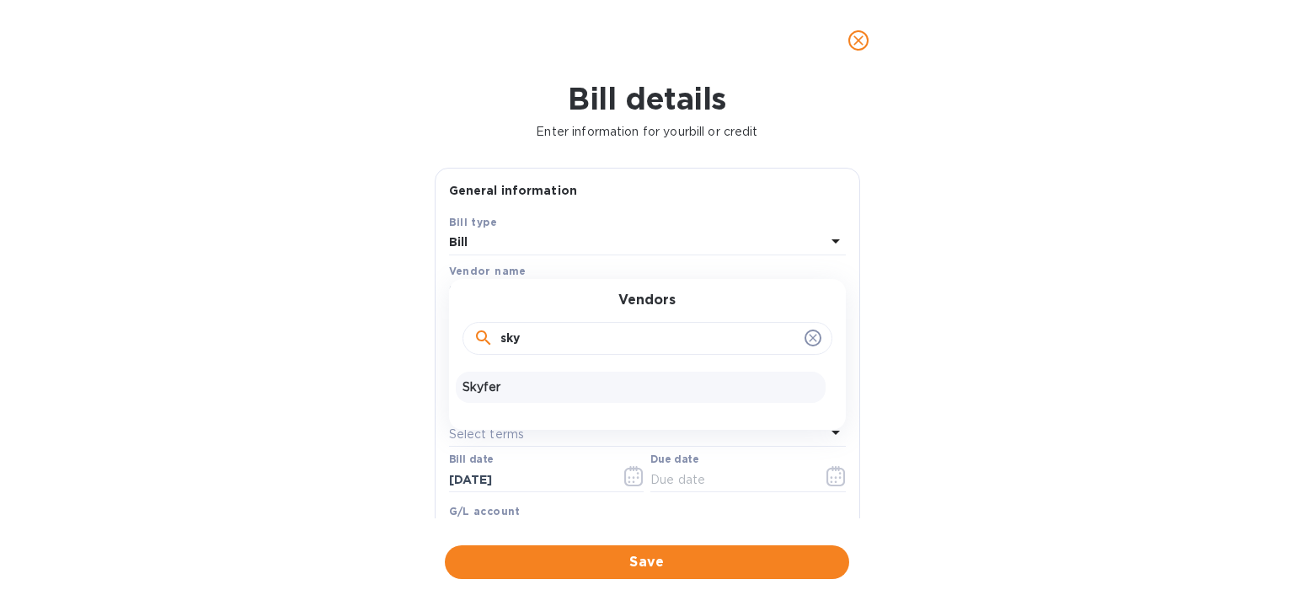
type input "sky"
click at [564, 387] on p "Skyfer" at bounding box center [641, 387] width 356 height 18
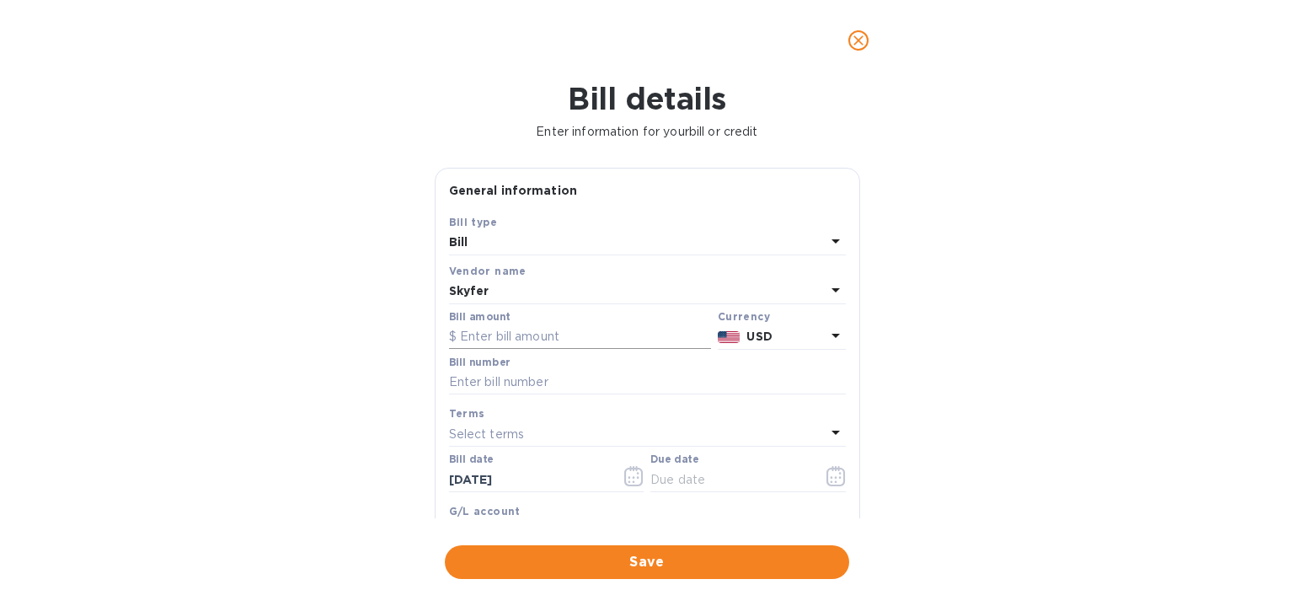
click at [531, 339] on input "text" at bounding box center [580, 336] width 262 height 25
type input "4,000"
click at [505, 387] on input "text" at bounding box center [647, 382] width 397 height 25
paste input "08202025HAND"
click at [505, 387] on input "08202025HAND" at bounding box center [647, 382] width 397 height 25
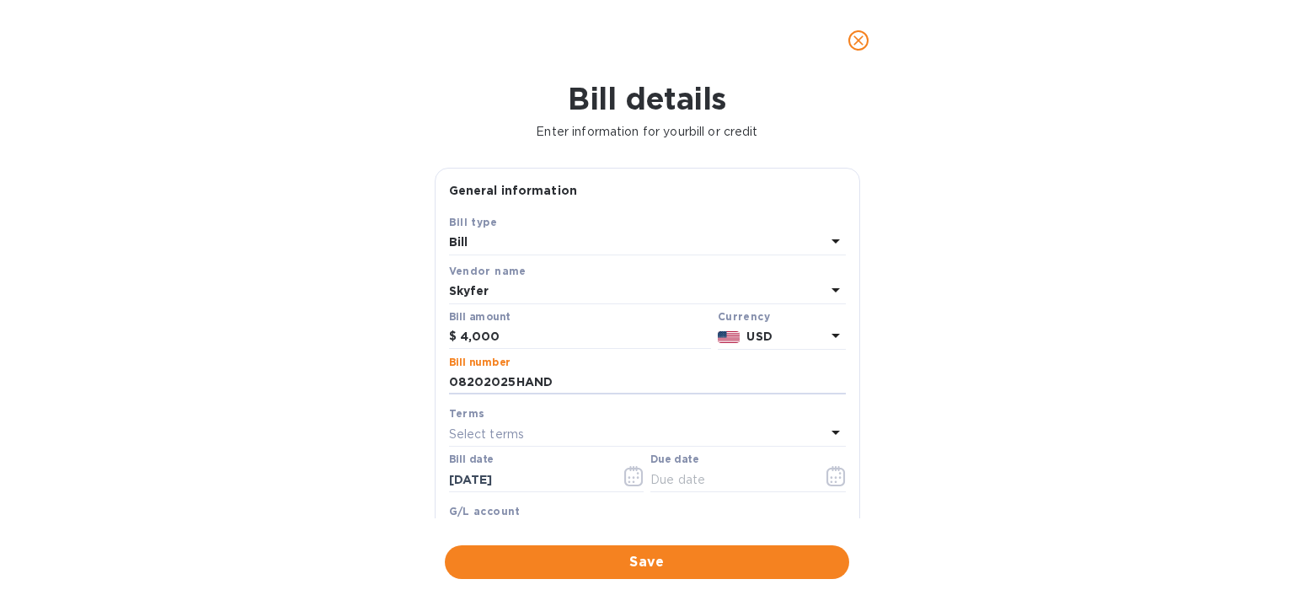
drag, startPoint x: 559, startPoint y: 383, endPoint x: 329, endPoint y: 390, distance: 229.2
click at [329, 390] on div "Bill details Enter information for your bill or credit General information Save…" at bounding box center [647, 343] width 1294 height 525
paste input "SKY/SFE/INV/25/0008311"
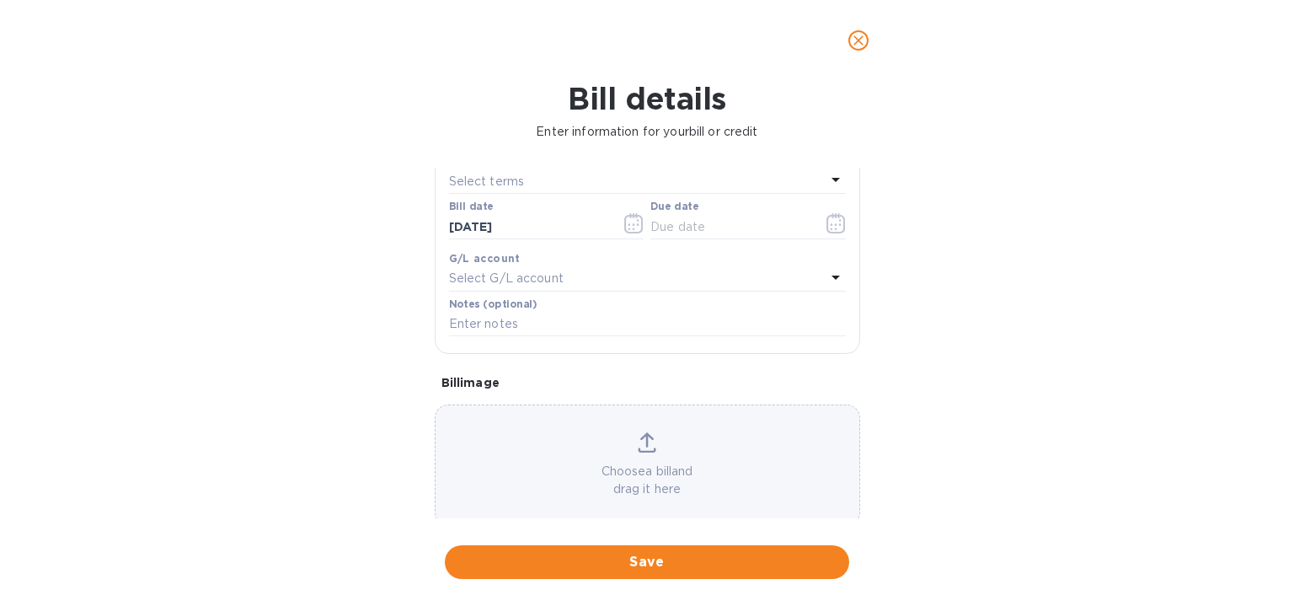
scroll to position [254, 0]
type input "SKY/SFE/INV/25/0008311"
click at [703, 223] on input "text" at bounding box center [729, 224] width 159 height 25
type input "[DATE]"
click at [742, 565] on span "Save" at bounding box center [646, 562] width 377 height 20
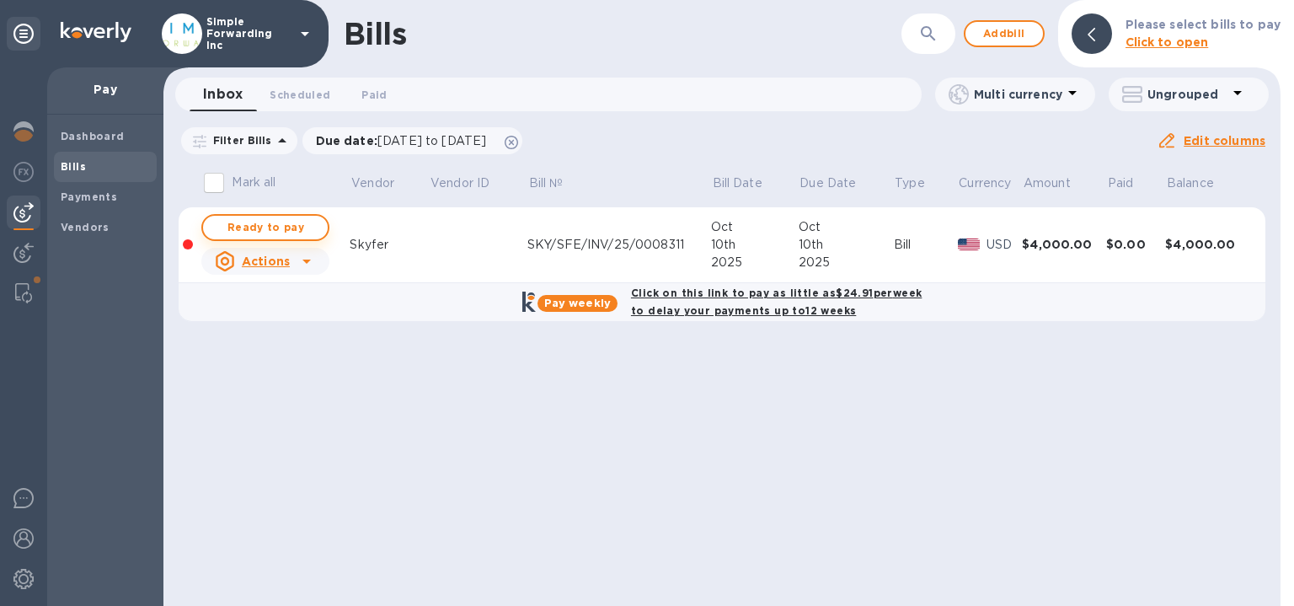
click at [313, 233] on span "Ready to pay" at bounding box center [266, 227] width 98 height 20
checkbox input "true"
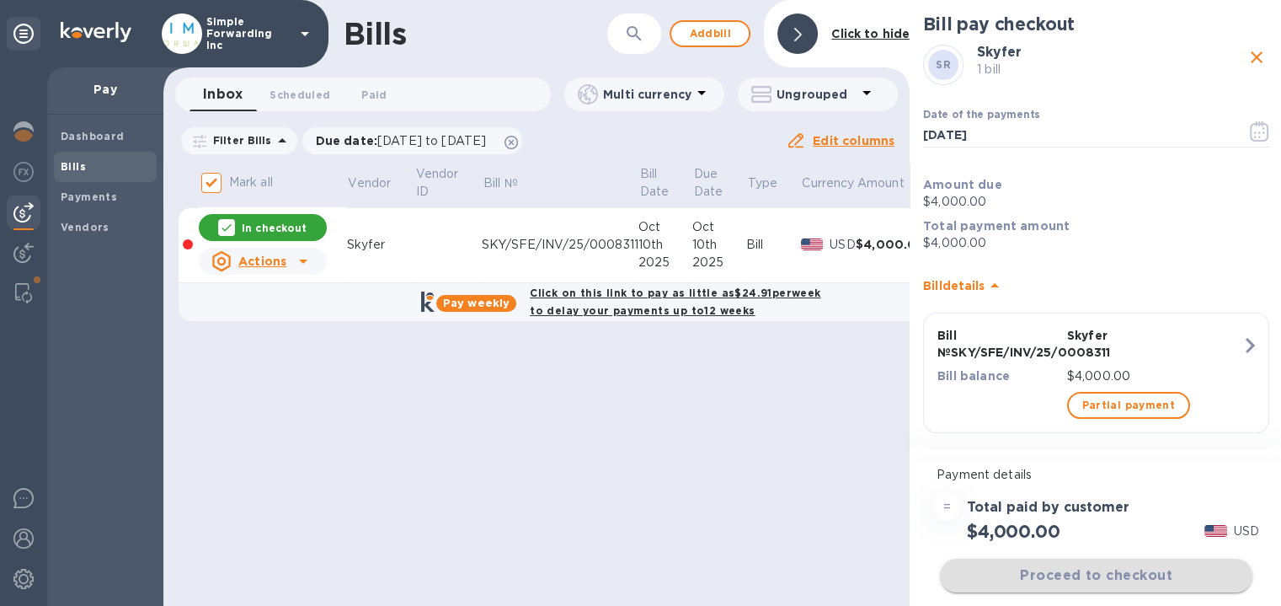
click at [1042, 583] on div "Proceed to checkout" at bounding box center [1096, 575] width 319 height 40
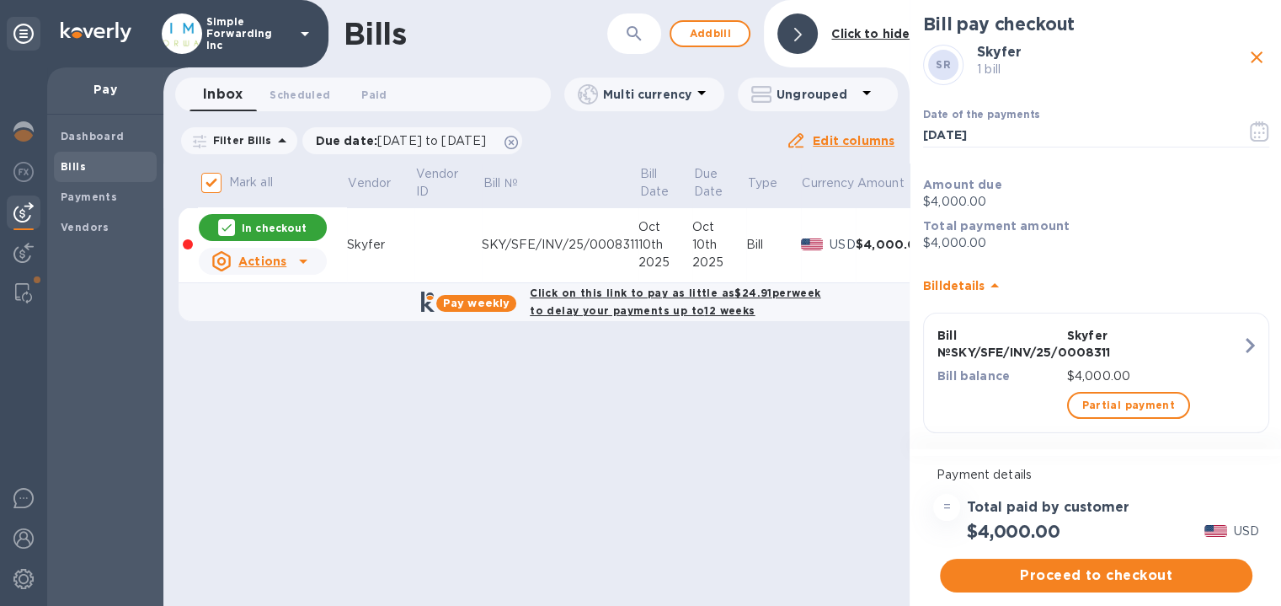
click at [1058, 576] on div "Proceed to checkout" at bounding box center [1096, 575] width 319 height 40
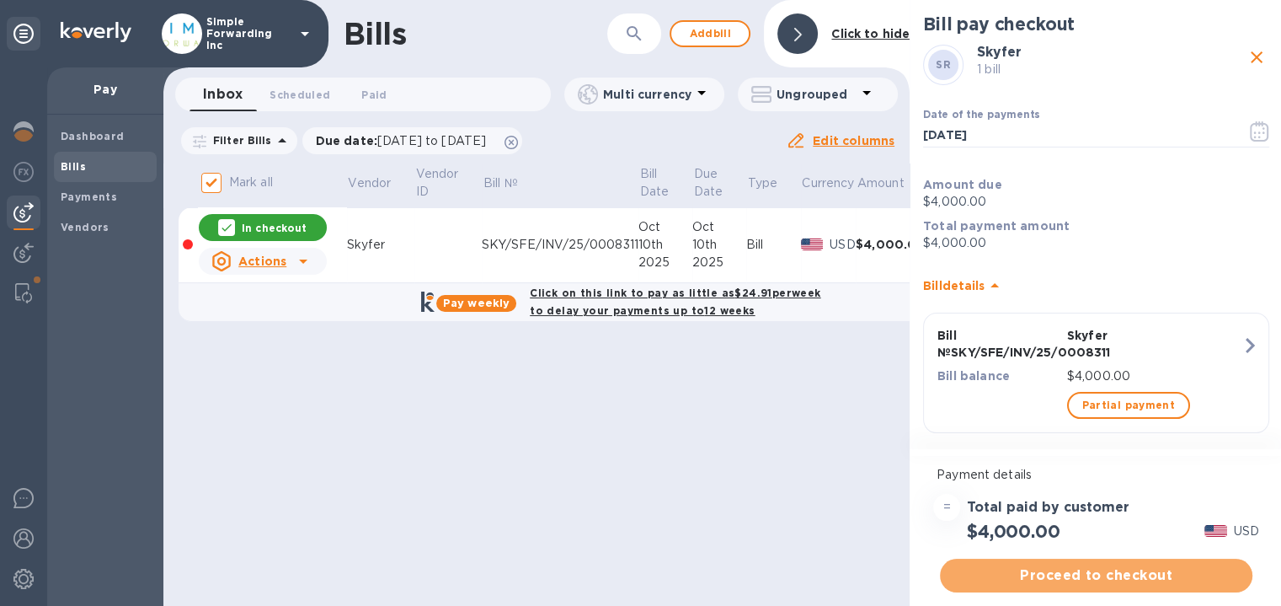
click at [1058, 576] on span "Proceed to checkout" at bounding box center [1097, 575] width 286 height 20
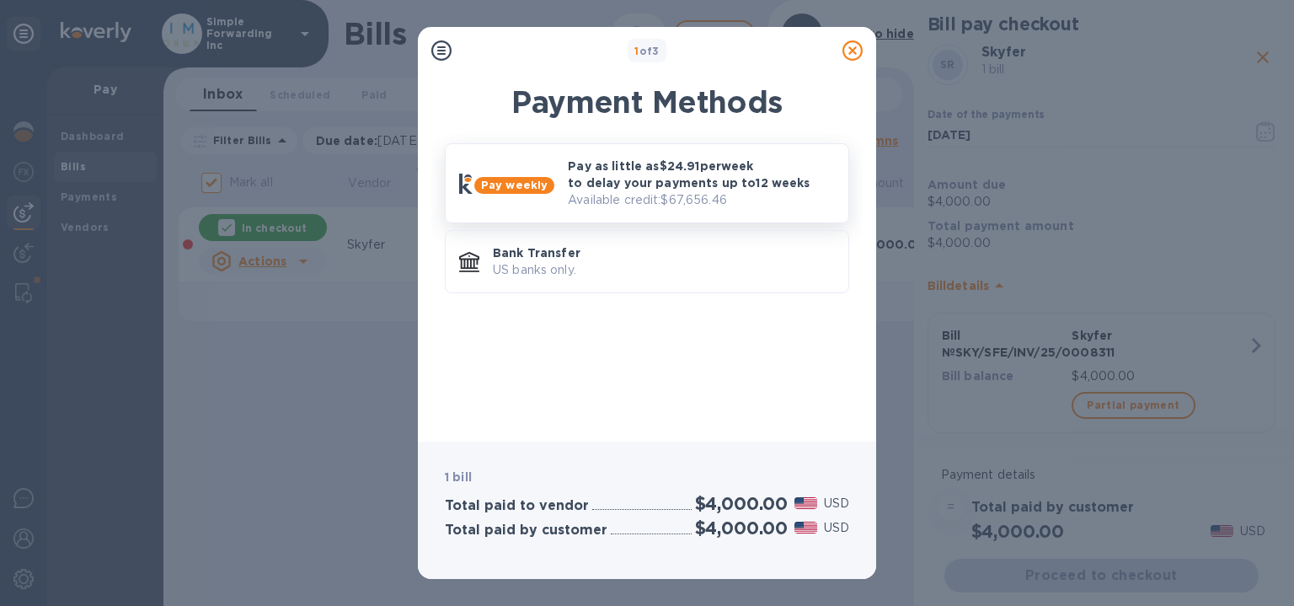
click at [548, 181] on div "Pay weekly" at bounding box center [514, 185] width 80 height 17
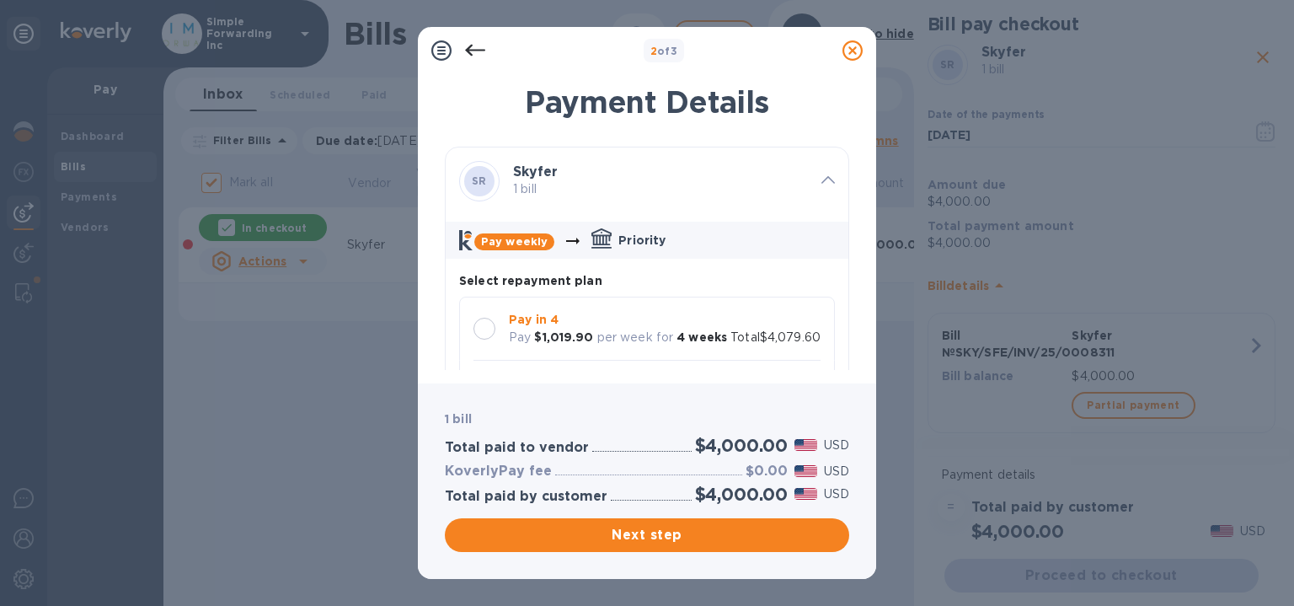
click at [565, 330] on b "$1,019.90" at bounding box center [563, 336] width 59 height 13
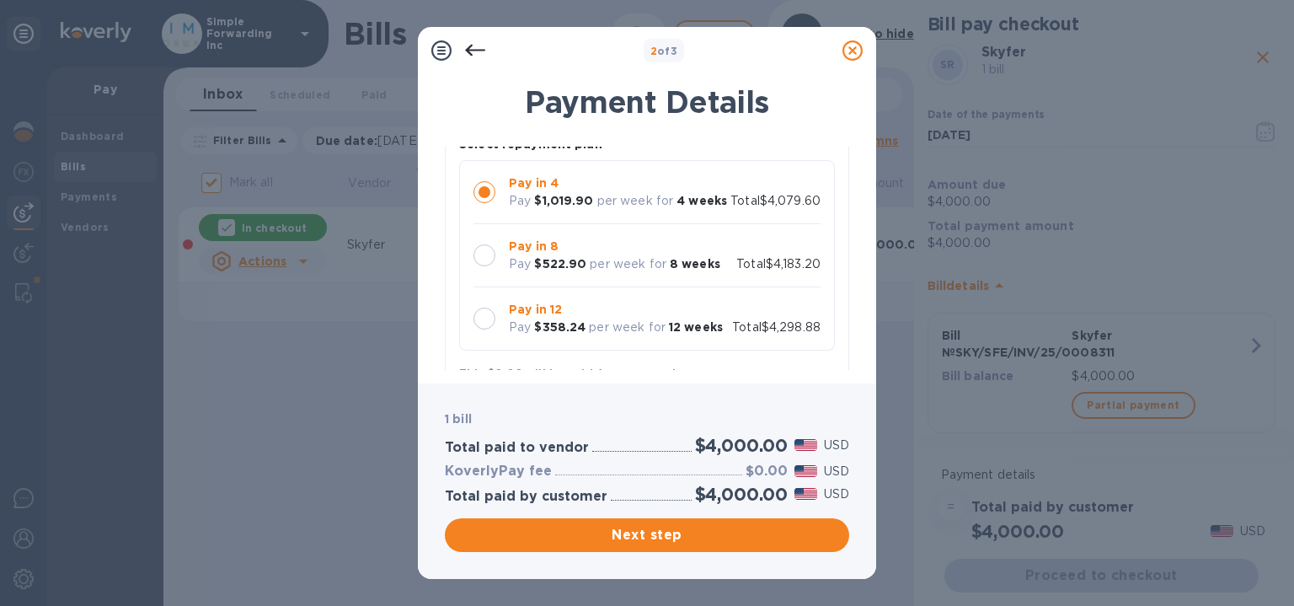
scroll to position [138, 0]
click at [628, 198] on p "per week for" at bounding box center [635, 199] width 77 height 18
click at [585, 254] on p "Pay in 8" at bounding box center [614, 245] width 211 height 18
click at [630, 162] on div "Pay in 4 Pay $1,019.90 per week for 4 weeks Total $4,079.60" at bounding box center [647, 190] width 376 height 64
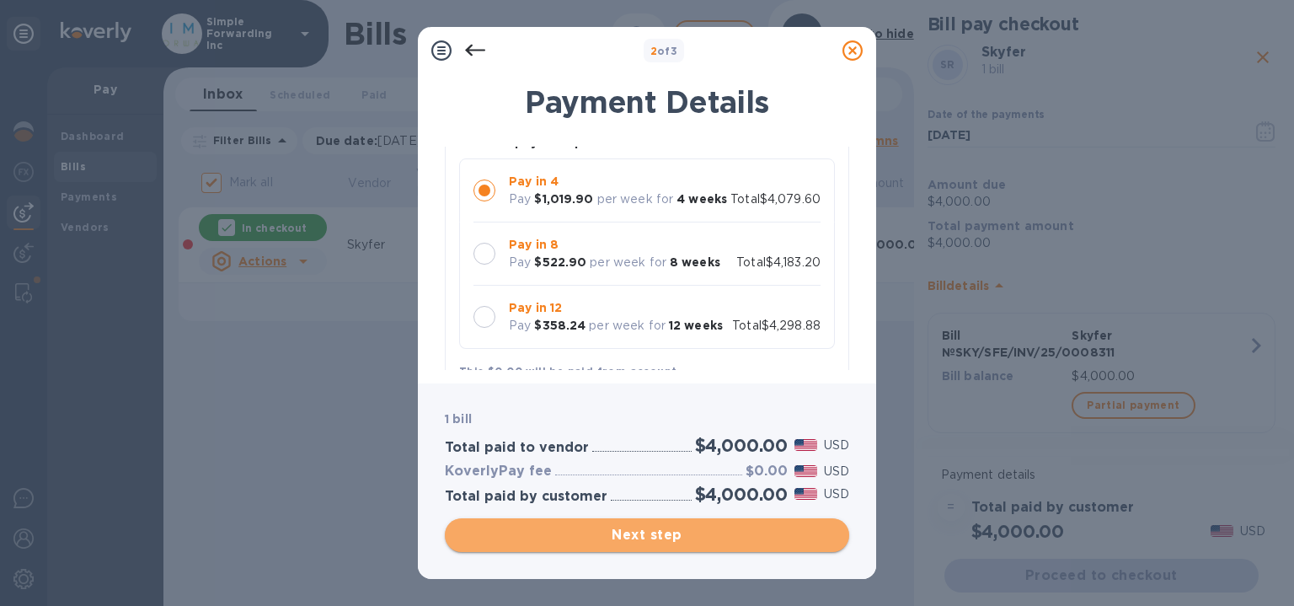
click at [637, 544] on span "Next step" at bounding box center [646, 535] width 377 height 20
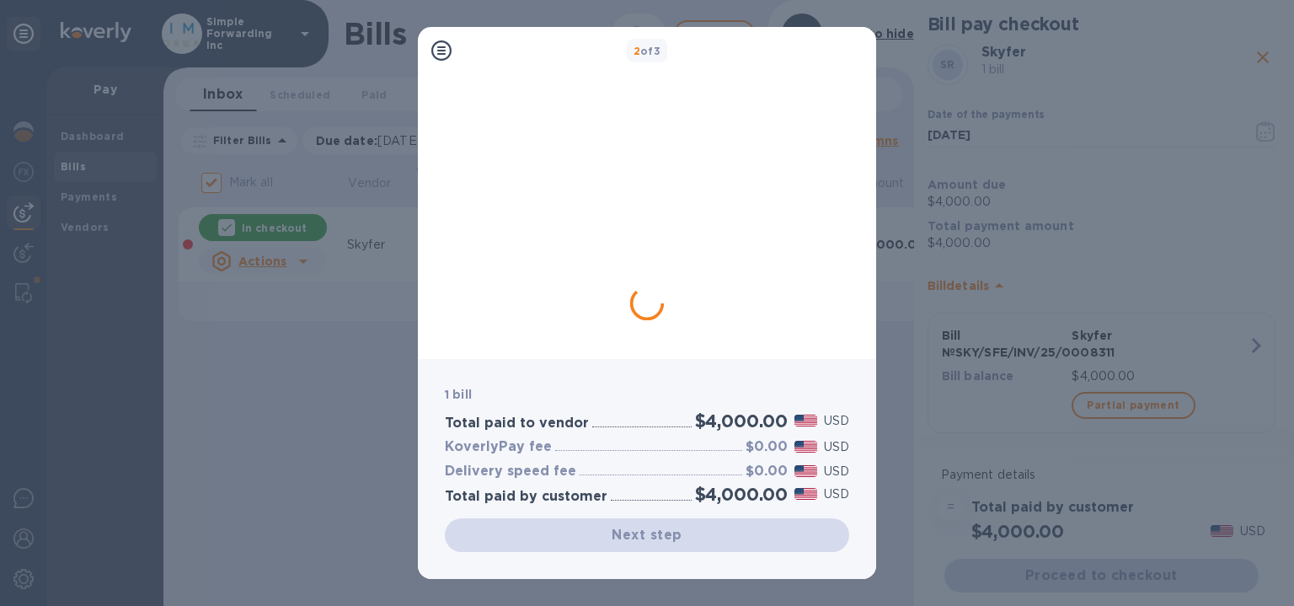
click at [436, 49] on icon at bounding box center [441, 50] width 20 height 20
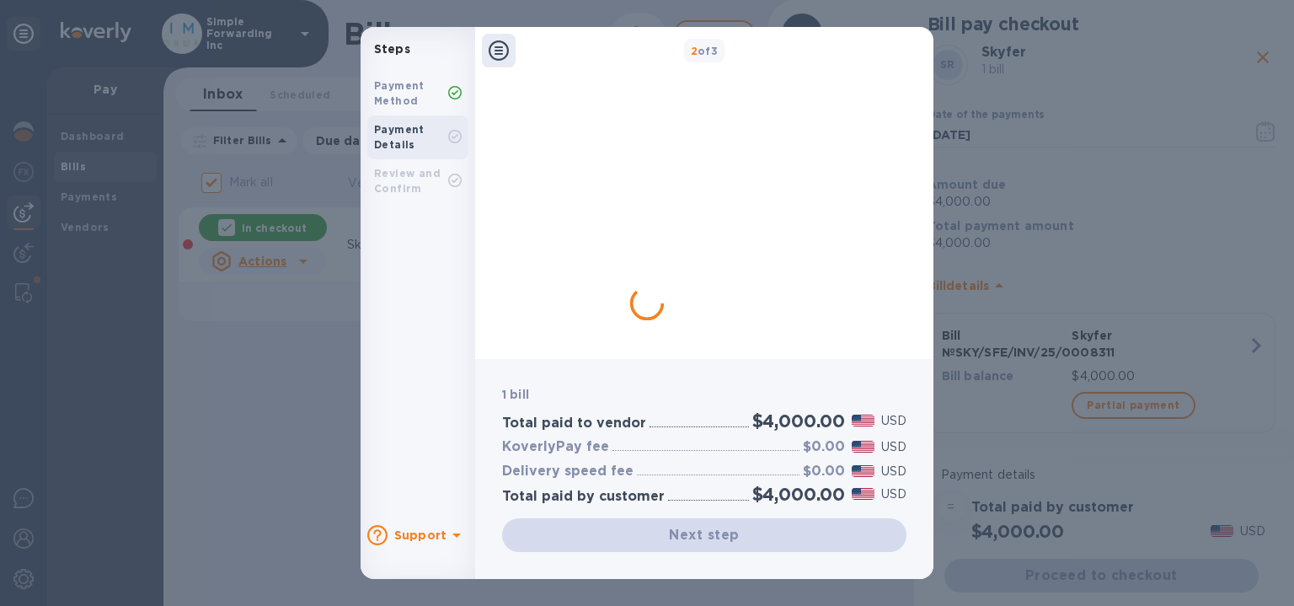
click at [406, 97] on b "Payment Method" at bounding box center [399, 93] width 51 height 28
click at [202, 235] on div "Steps Payment Method Payment Details Review and Confirm Support 2 of 3 1 bill T…" at bounding box center [647, 303] width 1294 height 606
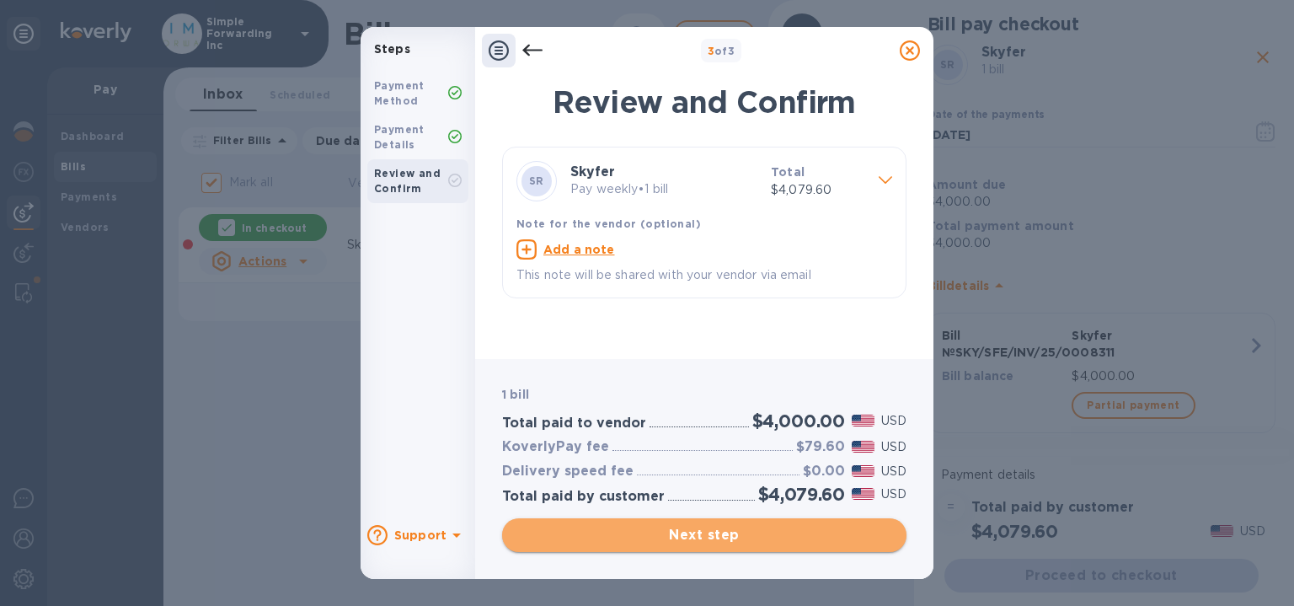
click at [762, 532] on span "Next step" at bounding box center [704, 535] width 377 height 20
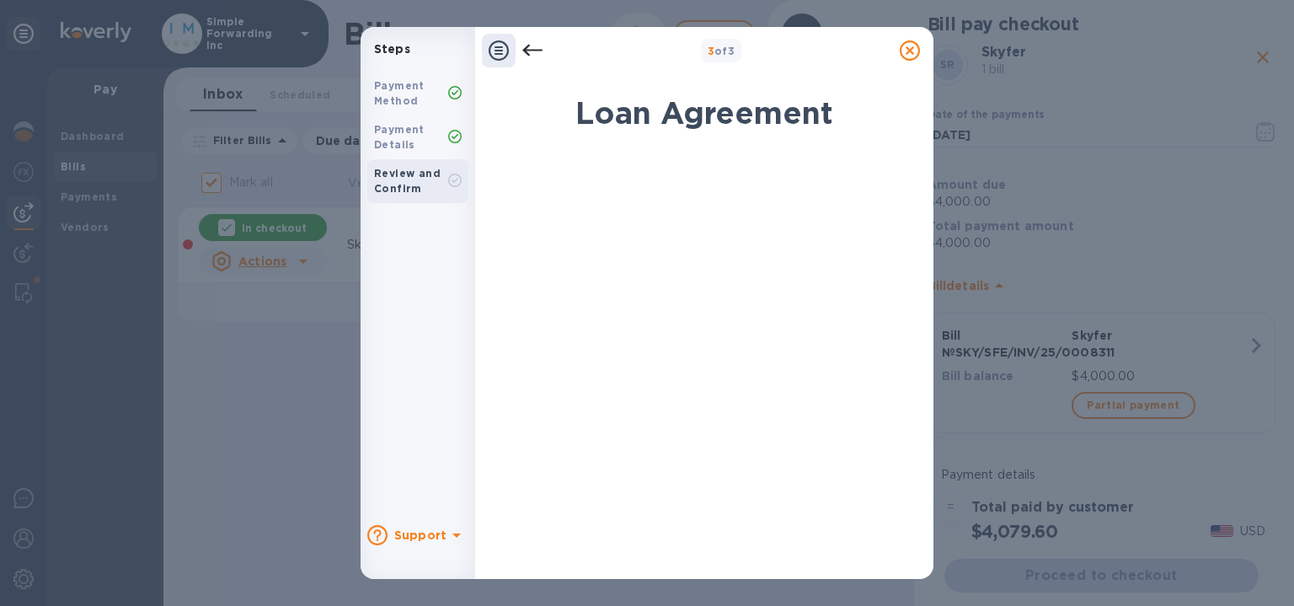
scroll to position [353, 0]
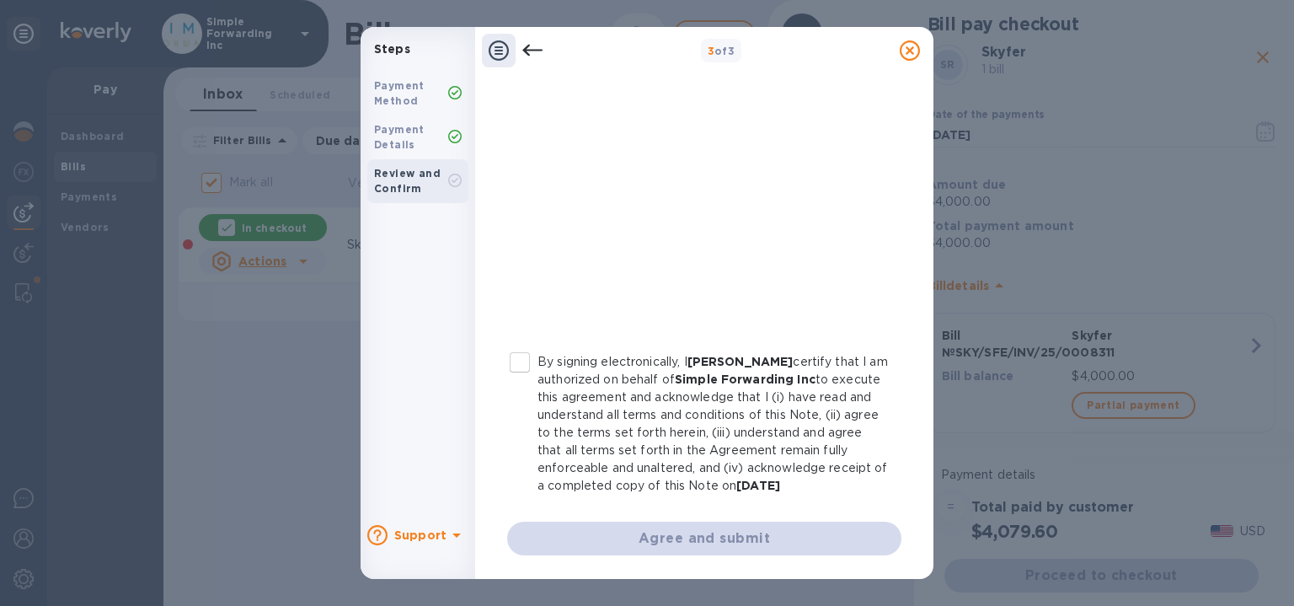
click at [586, 383] on p "By signing electronically, I [PERSON_NAME] certify that I am authorized on beha…" at bounding box center [712, 424] width 350 height 142
click at [537, 380] on input "By signing electronically, I [PERSON_NAME] certify that I am authorized on beha…" at bounding box center [519, 362] width 35 height 35
checkbox input "true"
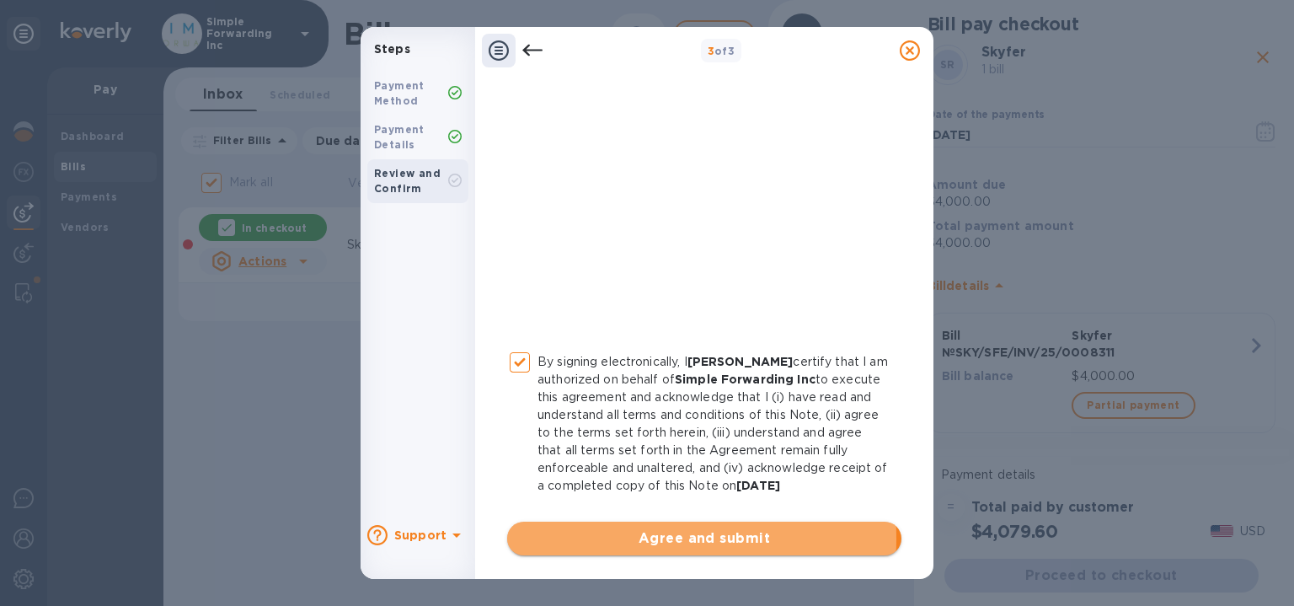
click at [611, 538] on span "Agree and submit" at bounding box center [704, 538] width 367 height 20
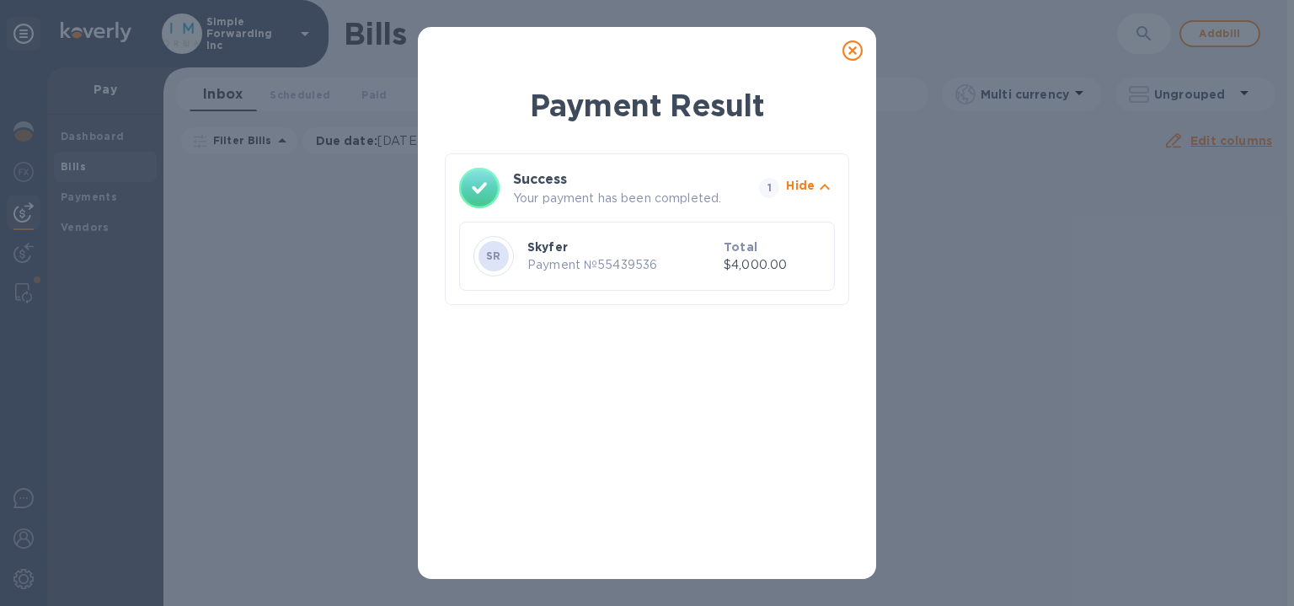
click at [853, 57] on icon at bounding box center [852, 50] width 20 height 20
